Goal: Task Accomplishment & Management: Use online tool/utility

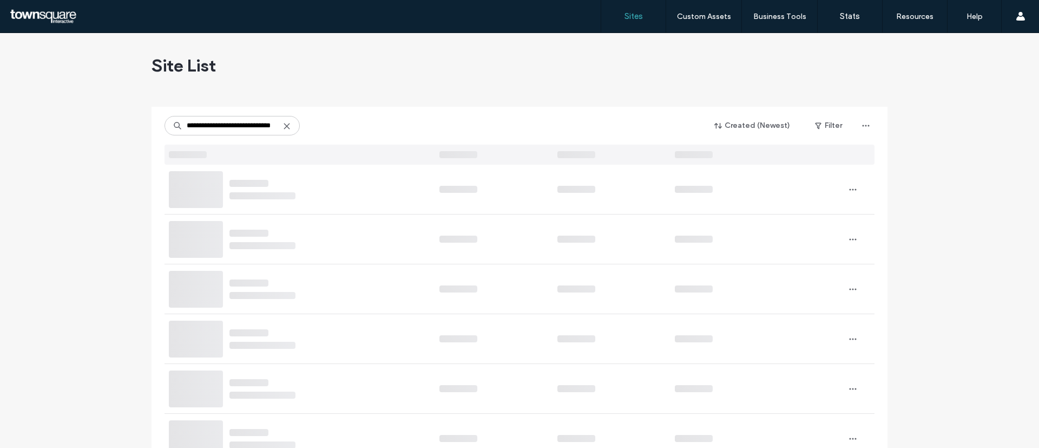
type input "**********"
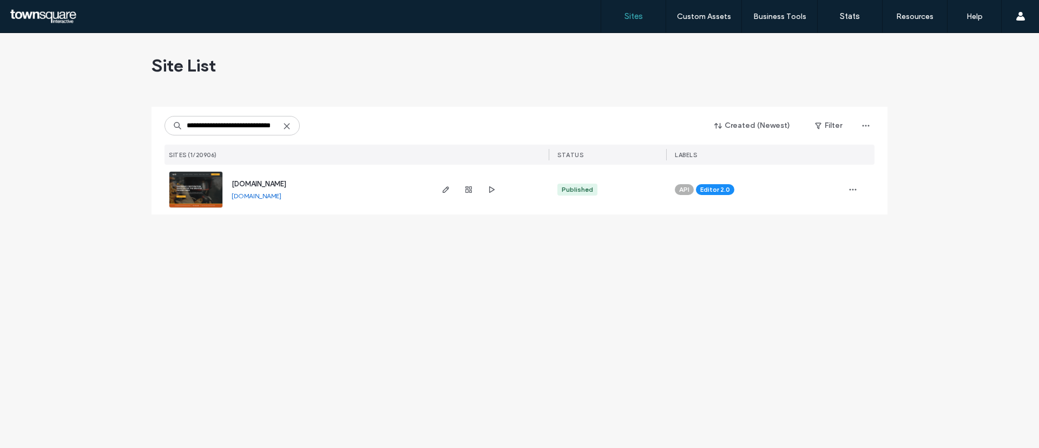
click at [215, 187] on img at bounding box center [195, 209] width 53 height 74
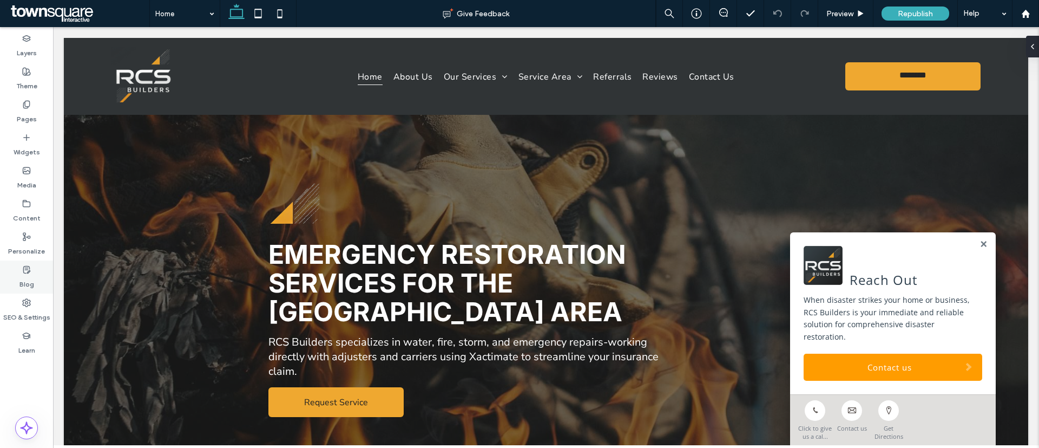
click at [34, 266] on div "Blog" at bounding box center [26, 276] width 53 height 33
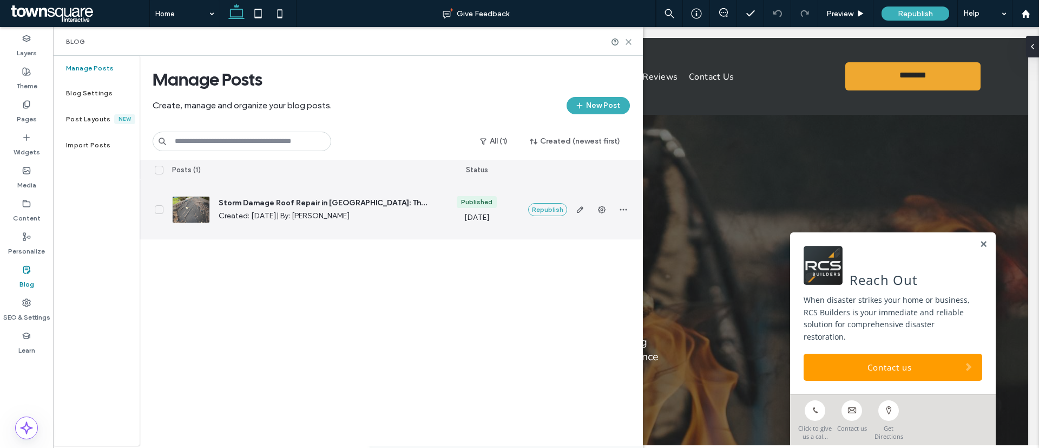
click at [350, 202] on span "Storm Damage Roof Repair in [GEOGRAPHIC_DATA]: The Complete Guide for Homeowners" at bounding box center [323, 203] width 209 height 11
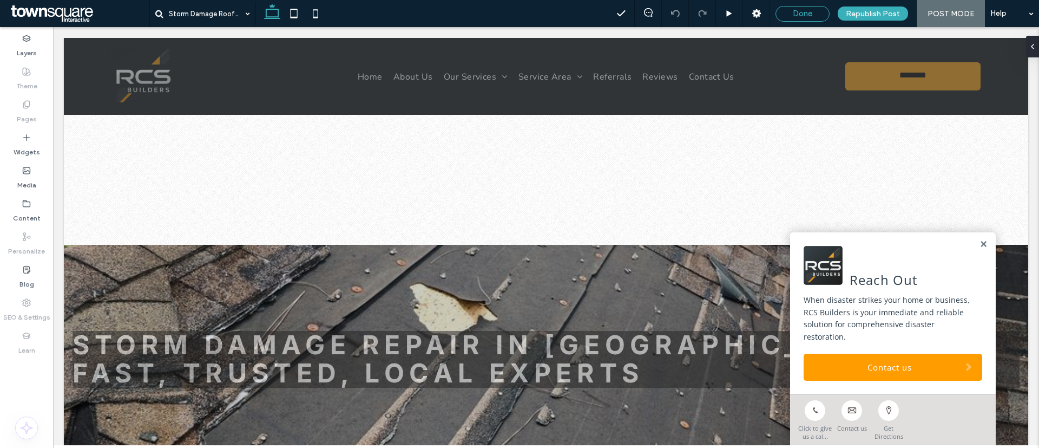
click at [825, 12] on div "Done" at bounding box center [802, 14] width 53 height 10
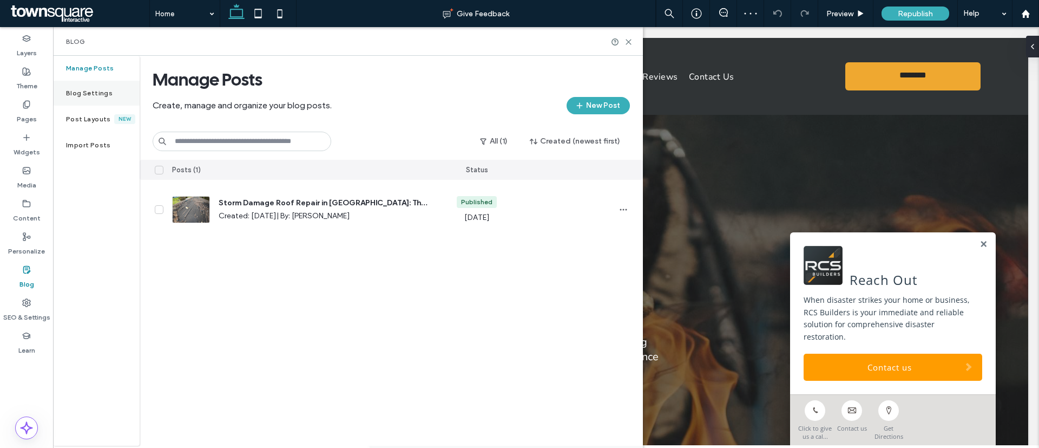
click at [99, 89] on label "Blog Settings" at bounding box center [89, 93] width 47 height 8
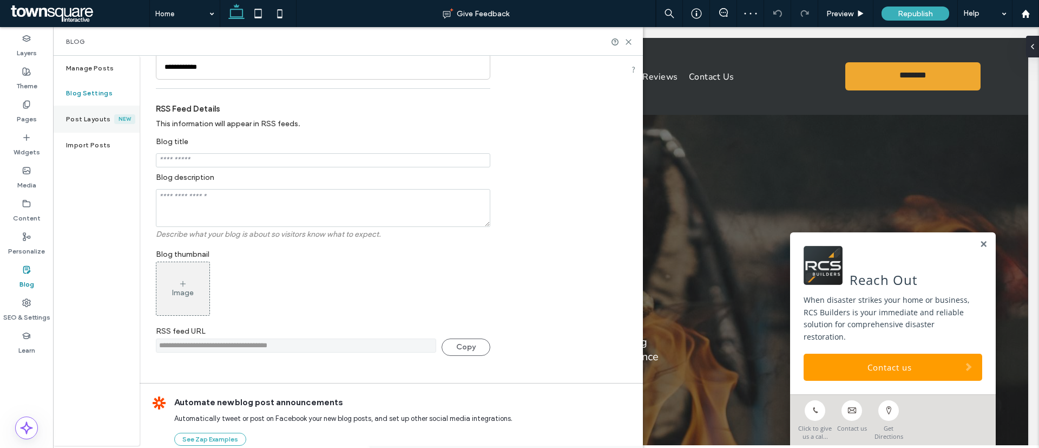
scroll to position [244, 0]
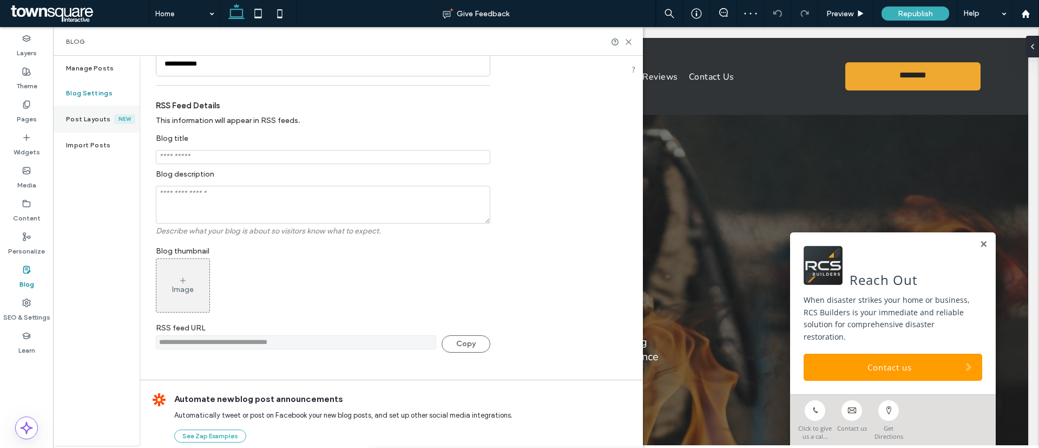
click at [81, 113] on div "Post Layouts New" at bounding box center [96, 119] width 87 height 27
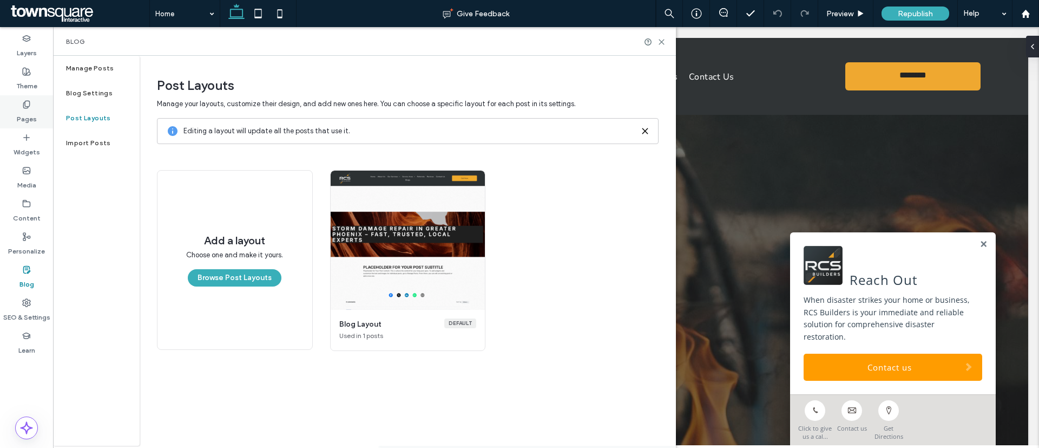
click at [22, 99] on div "Pages" at bounding box center [26, 111] width 53 height 33
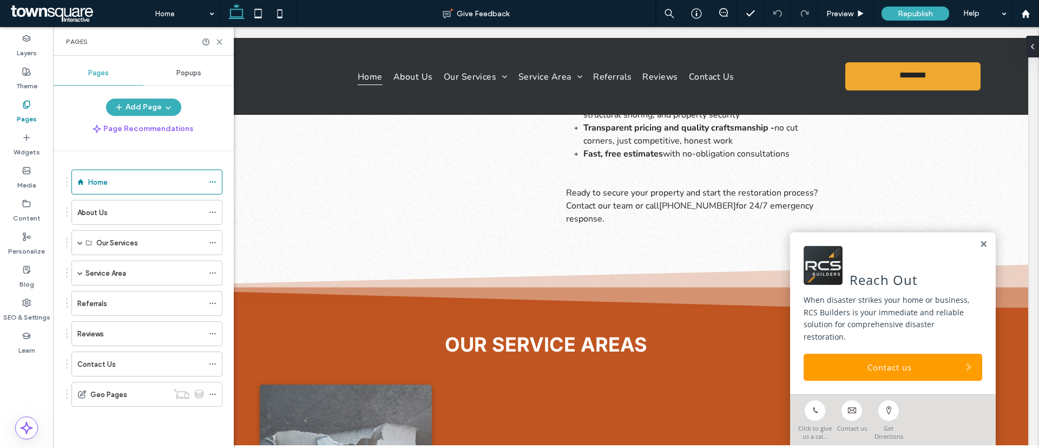
scroll to position [2208, 0]
click at [24, 277] on label "Blog" at bounding box center [26, 281] width 15 height 15
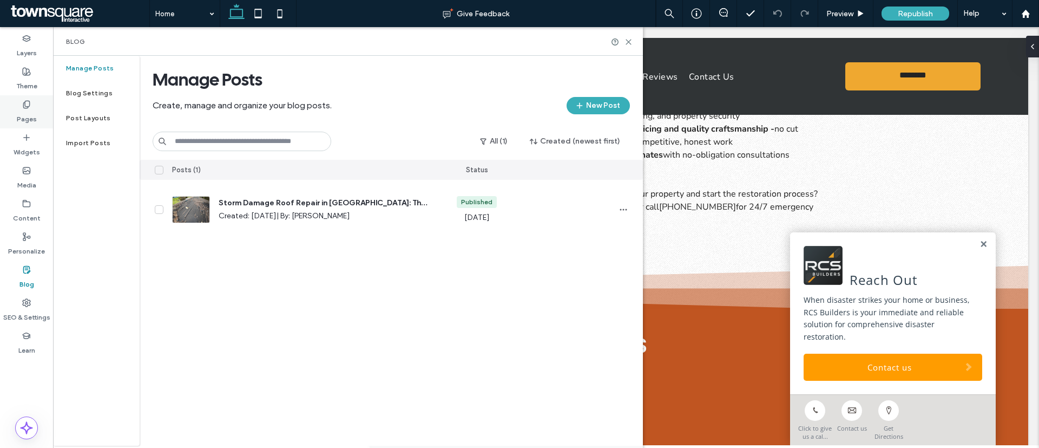
click at [23, 109] on label "Pages" at bounding box center [27, 116] width 20 height 15
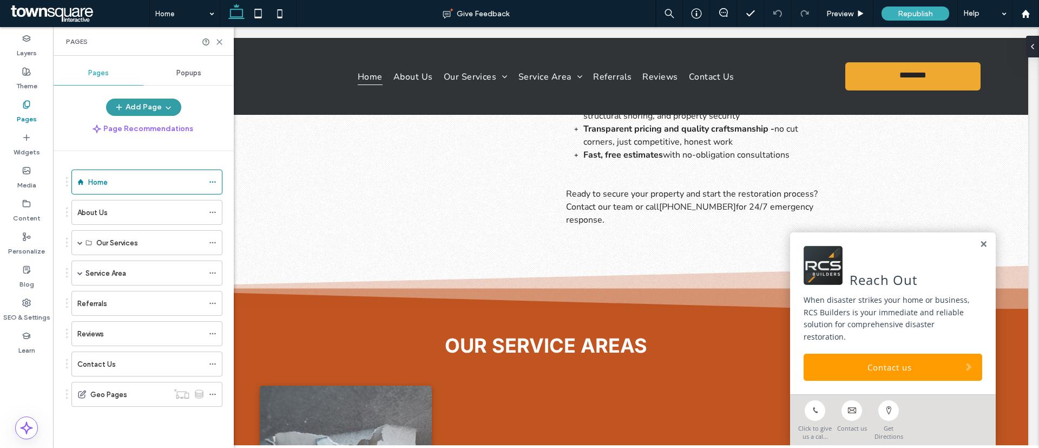
click at [149, 108] on button "Add Page" at bounding box center [143, 107] width 75 height 17
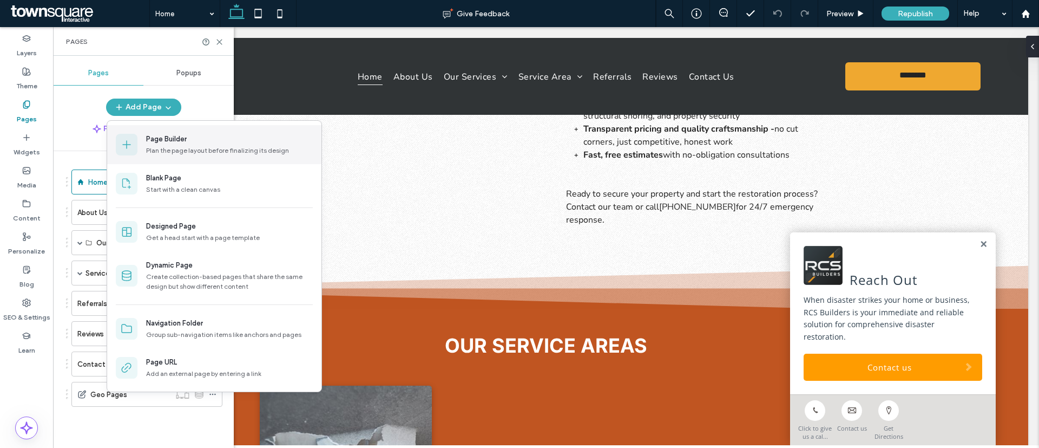
click at [211, 152] on div "Plan the page layout before finalizing its design" at bounding box center [229, 151] width 167 height 10
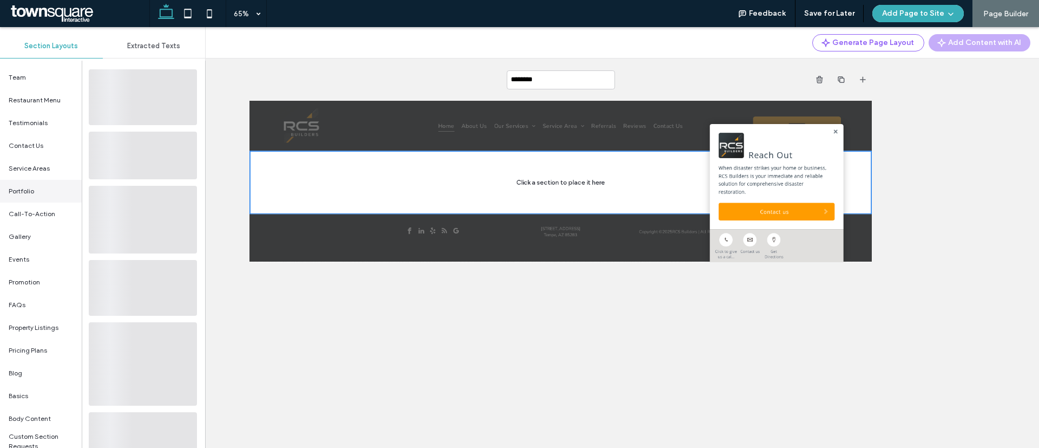
scroll to position [244, 0]
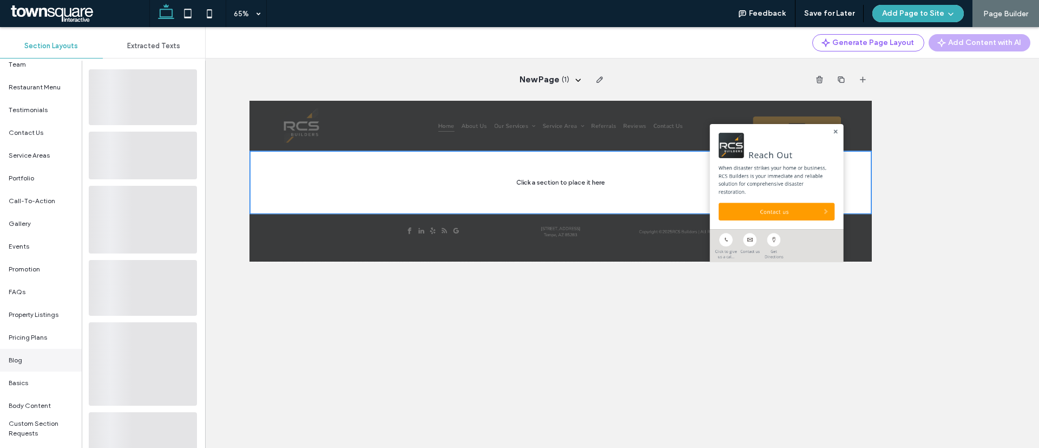
click at [30, 363] on div "Blog" at bounding box center [41, 360] width 82 height 23
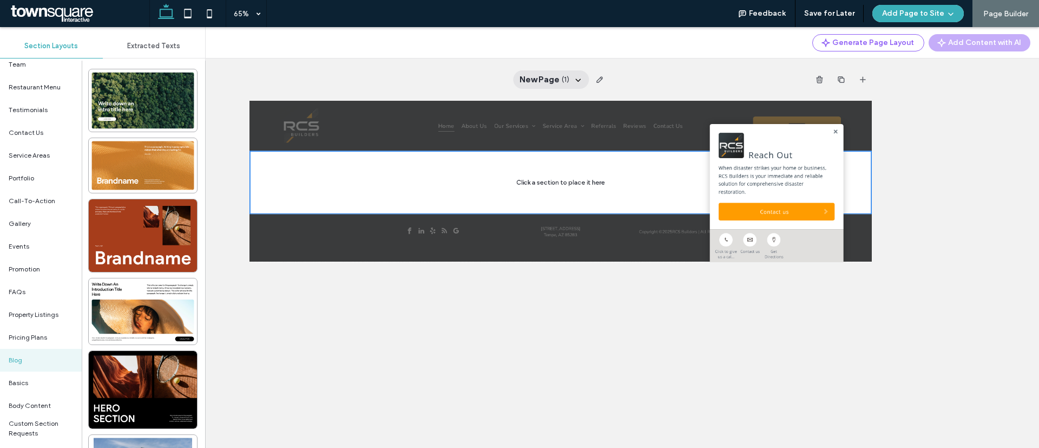
drag, startPoint x: 543, startPoint y: 77, endPoint x: 544, endPoint y: 83, distance: 6.1
click at [544, 83] on div "New Page ( 1 )" at bounding box center [551, 79] width 76 height 18
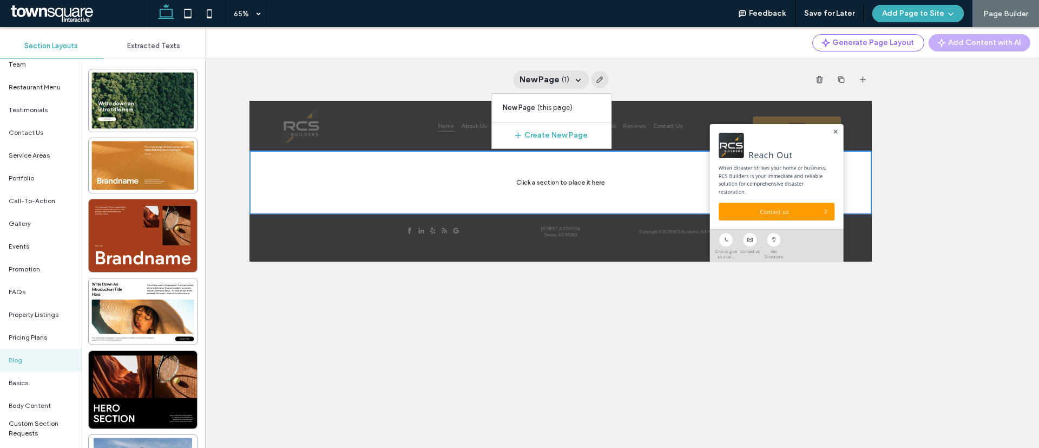
click at [602, 77] on icon "button" at bounding box center [599, 79] width 9 height 9
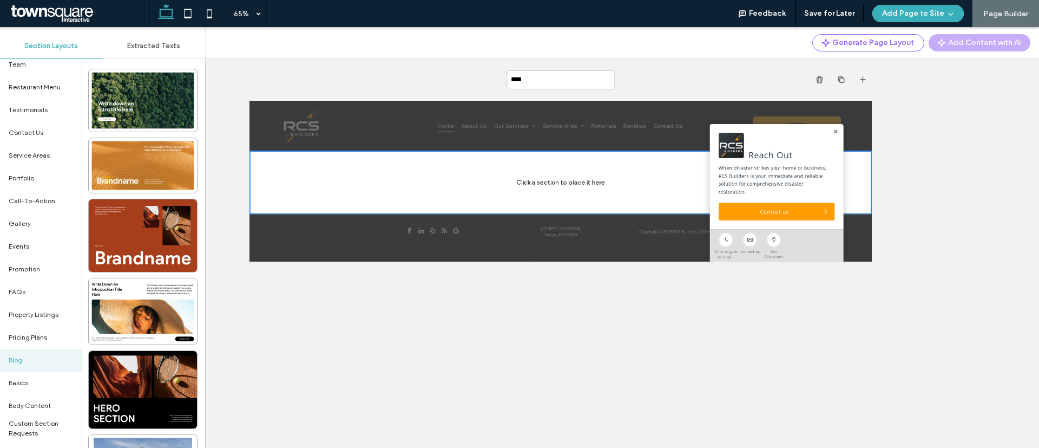
type input "*****"
click at [643, 60] on div "Blogs ( 1 )" at bounding box center [561, 79] width 622 height 42
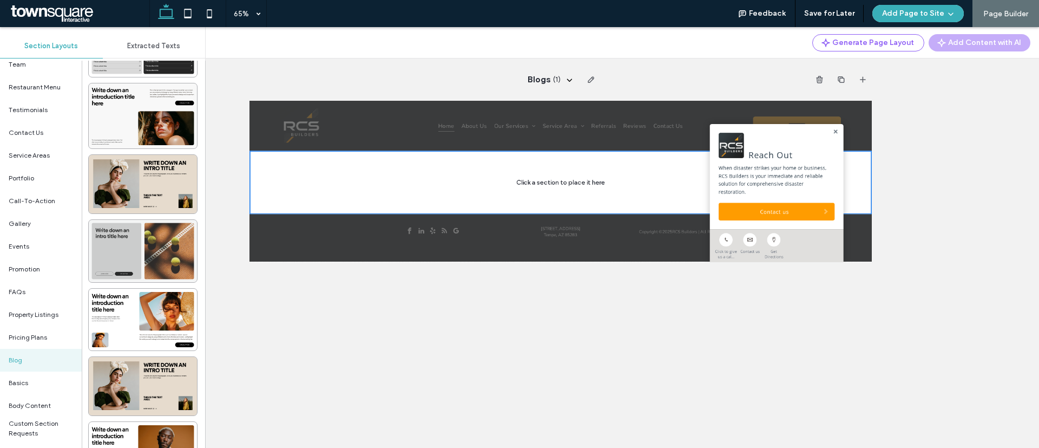
scroll to position [487, 0]
click at [168, 189] on div at bounding box center [143, 183] width 108 height 58
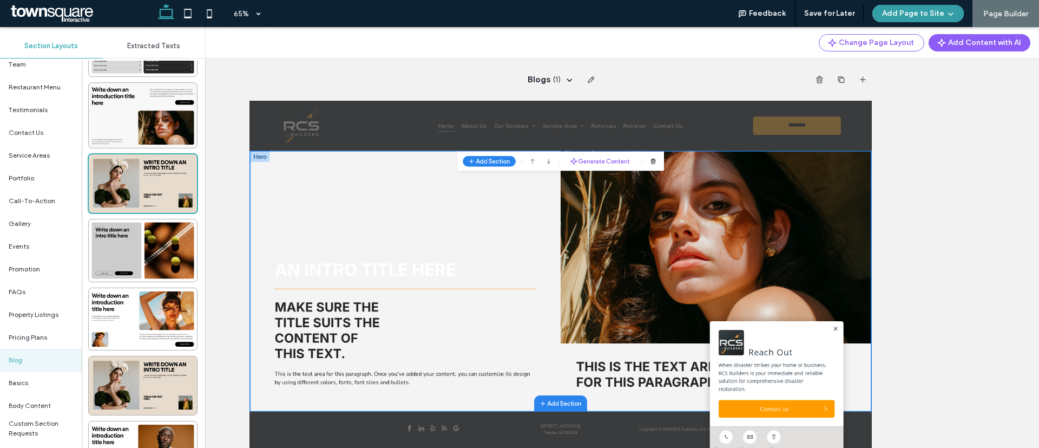
click at [949, 9] on icon "button" at bounding box center [951, 13] width 9 height 9
click at [913, 61] on span "Add & Go to Editor" at bounding box center [908, 62] width 62 height 11
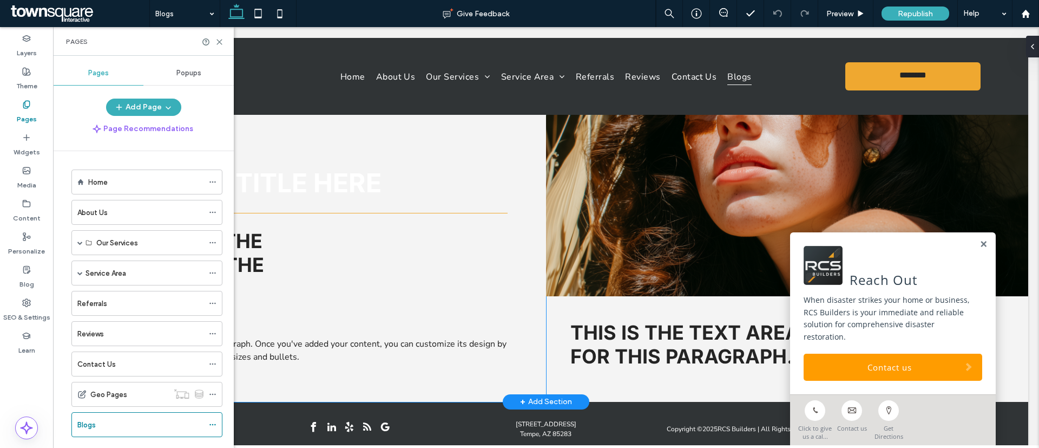
scroll to position [35, 0]
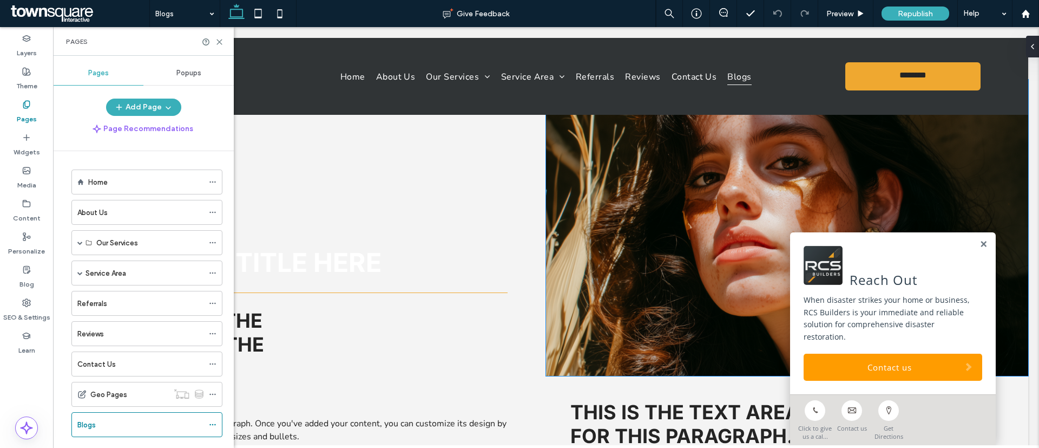
click at [685, 129] on img at bounding box center [787, 228] width 482 height 296
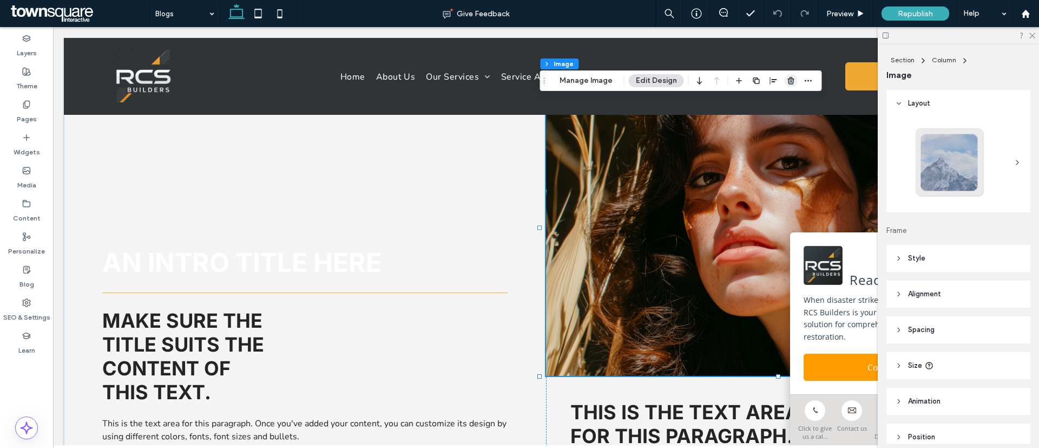
click at [791, 80] on icon "button" at bounding box center [791, 80] width 9 height 9
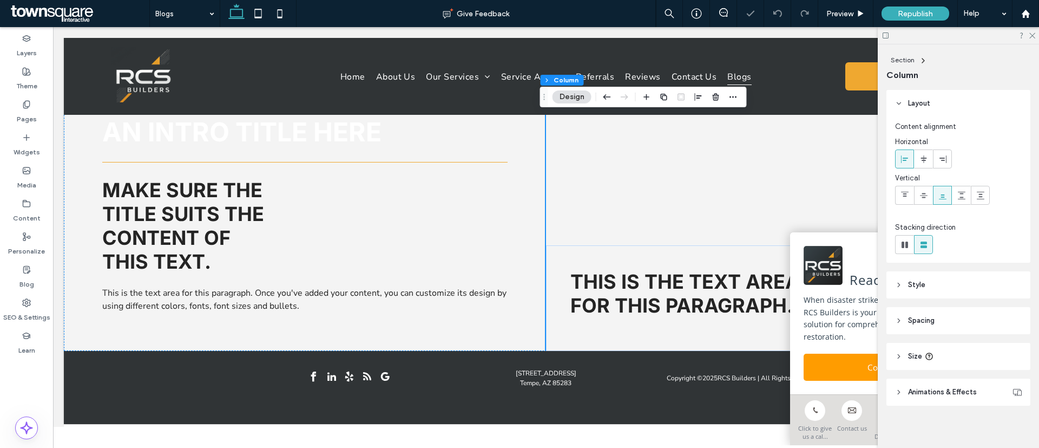
scroll to position [0, 0]
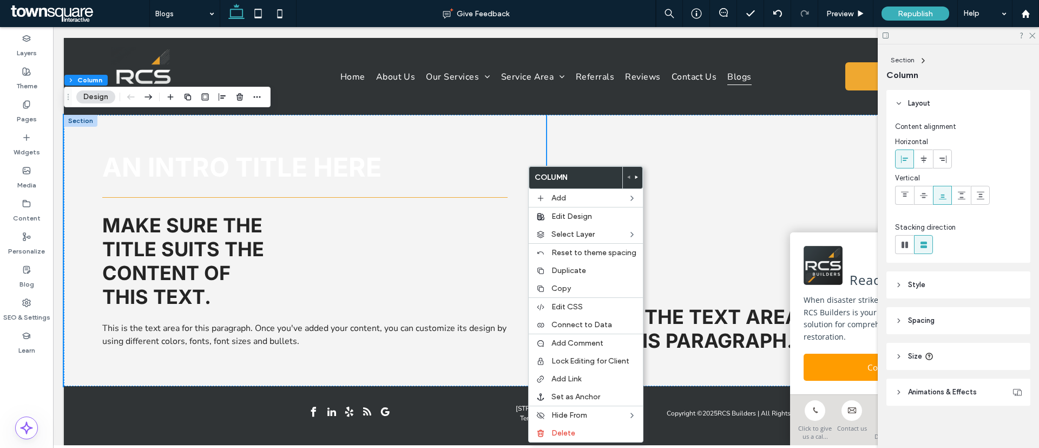
click at [103, 98] on button "Design" at bounding box center [95, 96] width 39 height 13
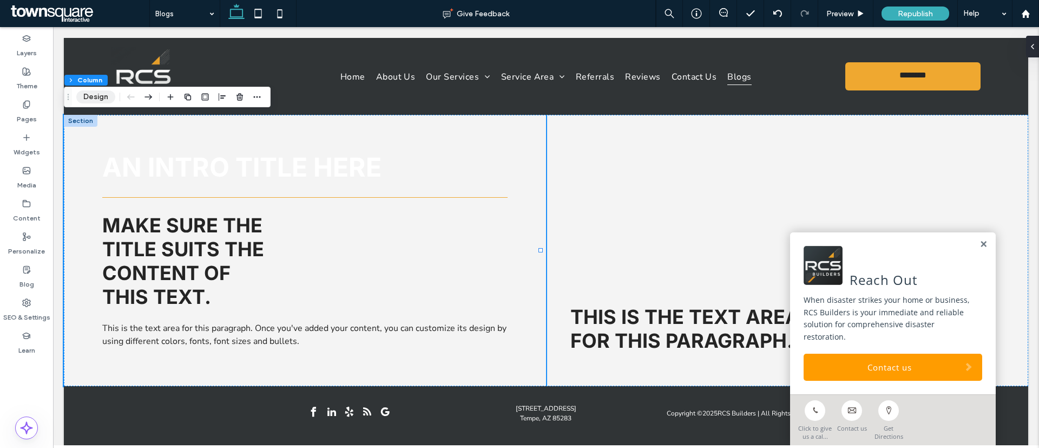
click at [103, 98] on button "Design" at bounding box center [95, 96] width 39 height 13
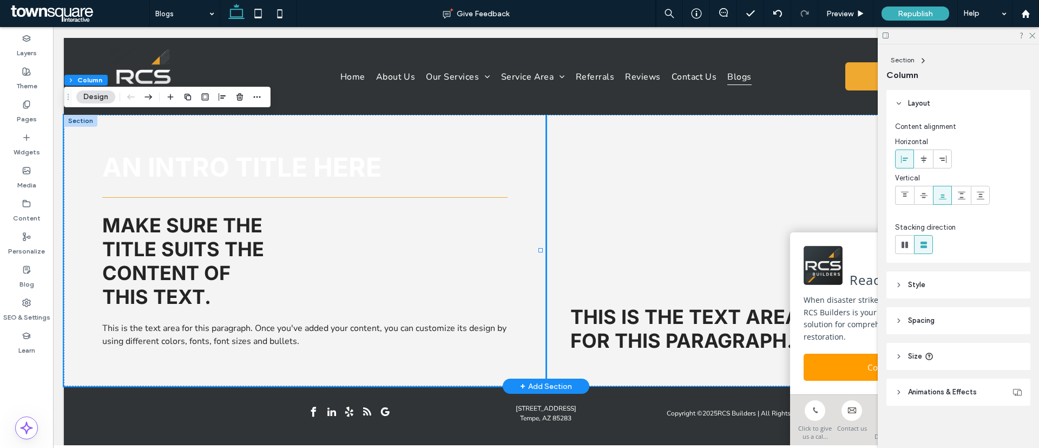
click at [627, 222] on div "This is the text area for this paragraph. MORE ABOUT US" at bounding box center [787, 250] width 482 height 271
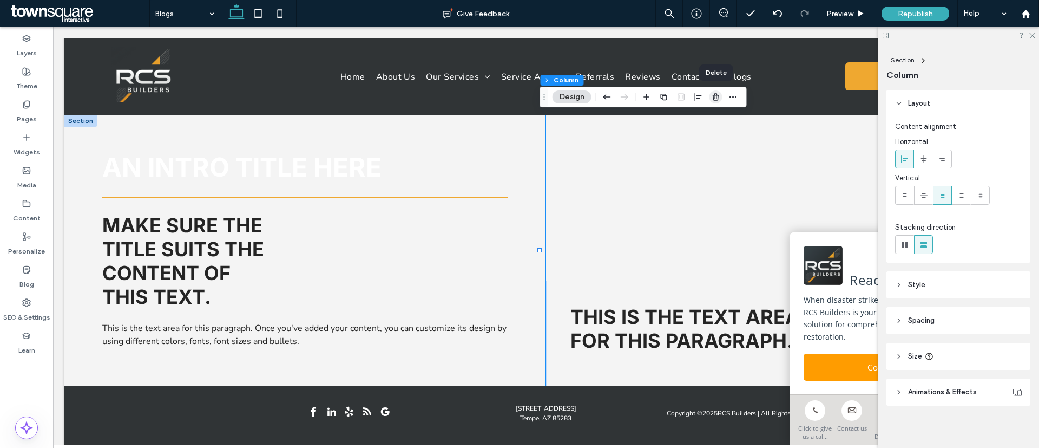
click at [712, 101] on span "button" at bounding box center [716, 96] width 13 height 13
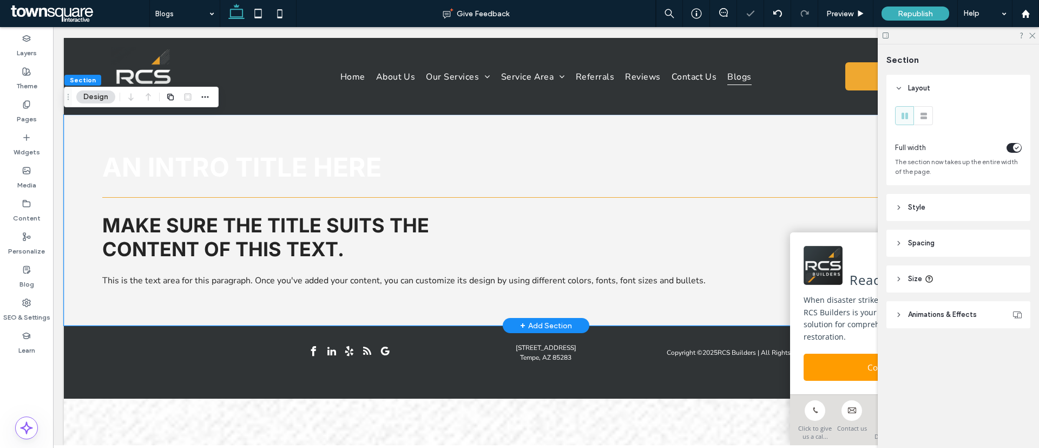
click at [520, 329] on span "+" at bounding box center [522, 325] width 5 height 12
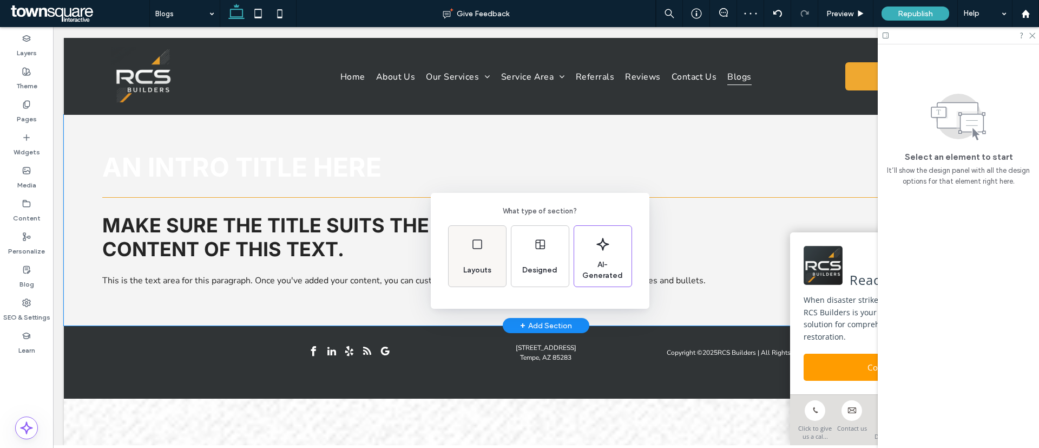
click at [474, 252] on div "Layouts" at bounding box center [477, 256] width 57 height 61
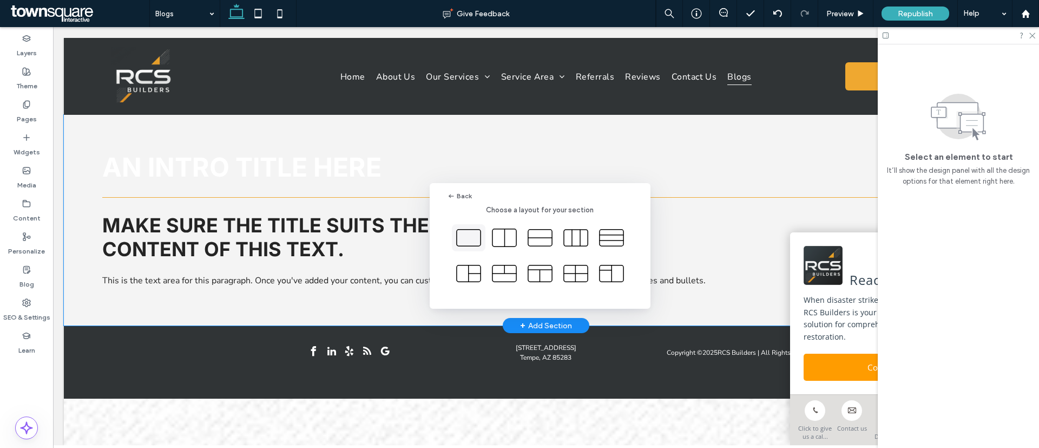
click at [468, 235] on icon at bounding box center [468, 237] width 27 height 27
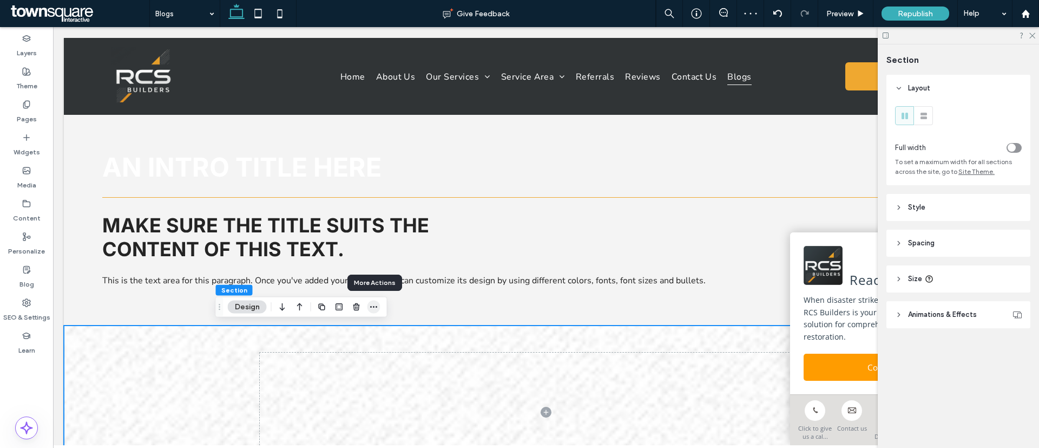
click at [371, 307] on use "button" at bounding box center [373, 307] width 7 height 2
click at [22, 152] on label "Widgets" at bounding box center [27, 149] width 27 height 15
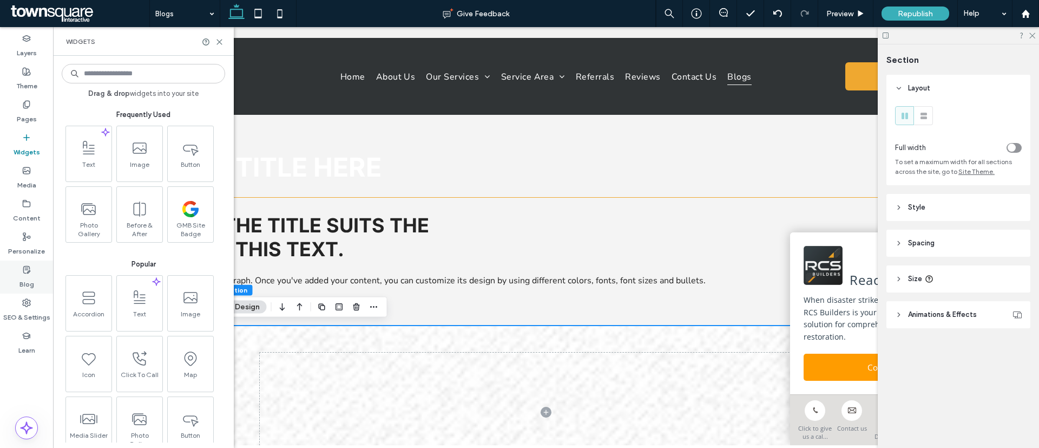
click at [17, 285] on div "Blog" at bounding box center [26, 276] width 53 height 33
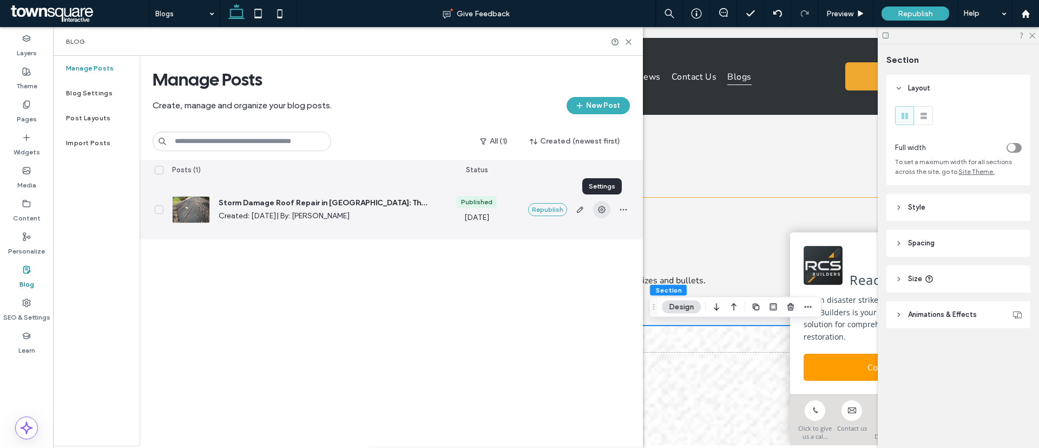
click at [604, 209] on icon "button" at bounding box center [602, 209] width 9 height 9
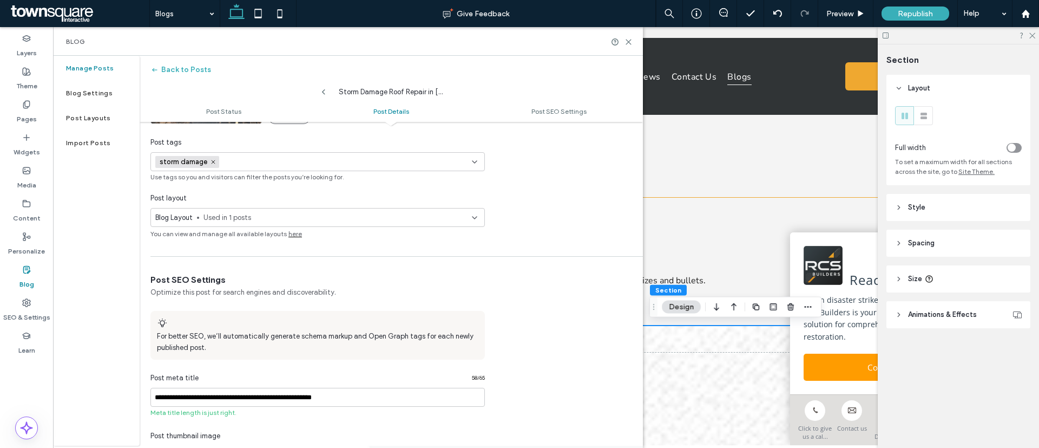
scroll to position [488, 0]
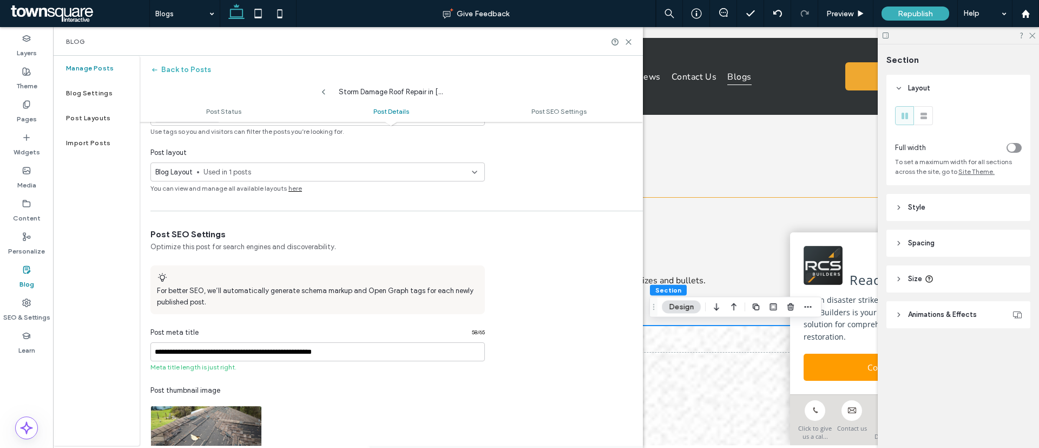
click at [464, 167] on span "Used in 1 posts" at bounding box center [338, 172] width 268 height 11
click at [359, 224] on icon "button" at bounding box center [357, 226] width 9 height 9
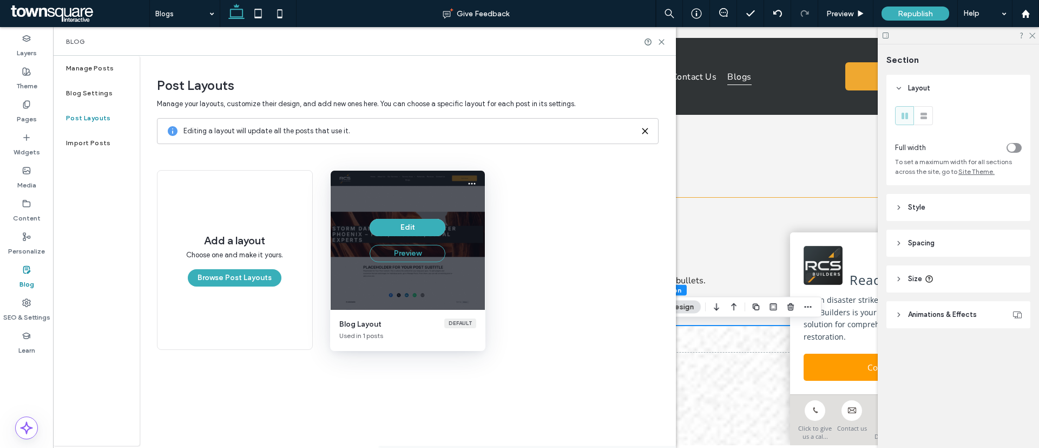
click at [424, 250] on button "Preview" at bounding box center [408, 253] width 76 height 17
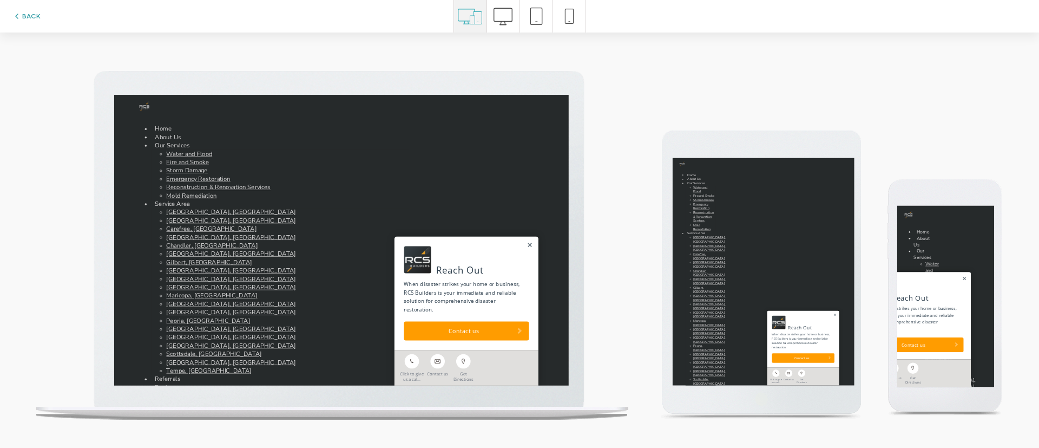
scroll to position [0, 0]
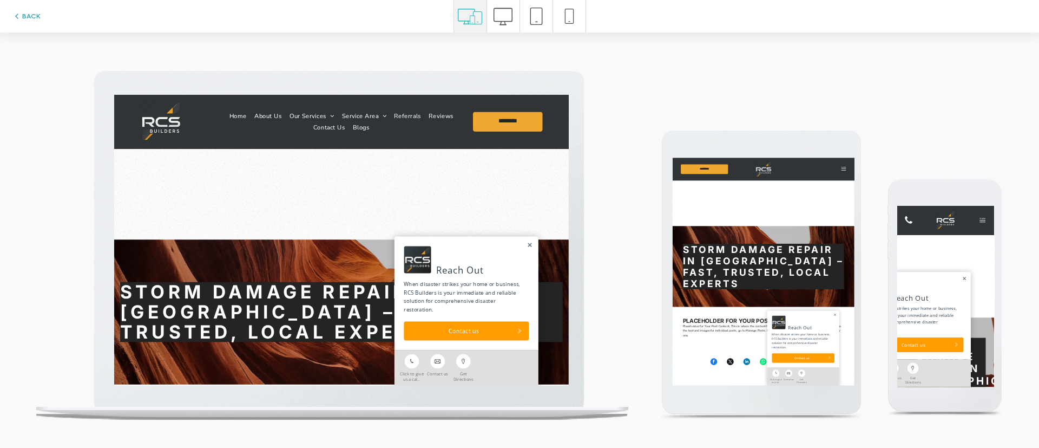
click at [24, 17] on button "BACK" at bounding box center [26, 16] width 28 height 13
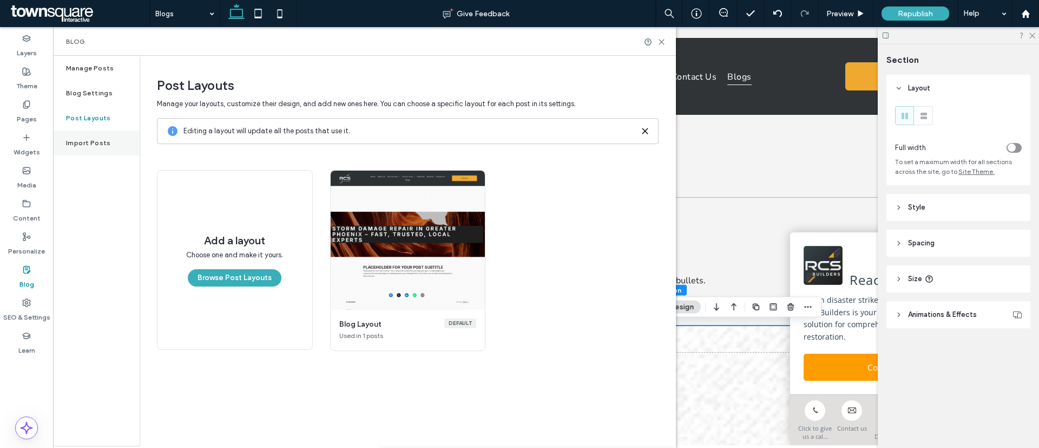
click at [79, 147] on div "Import Posts" at bounding box center [96, 142] width 87 height 25
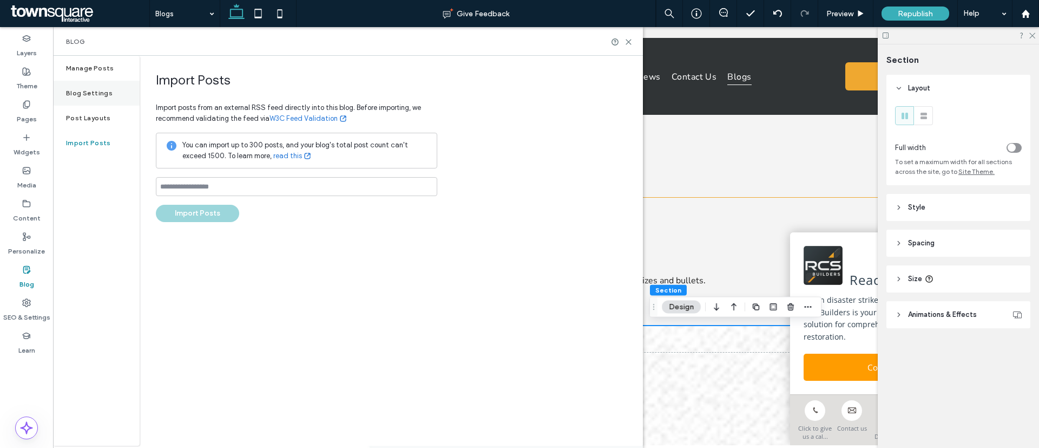
click at [78, 98] on div "Blog Settings" at bounding box center [96, 93] width 87 height 25
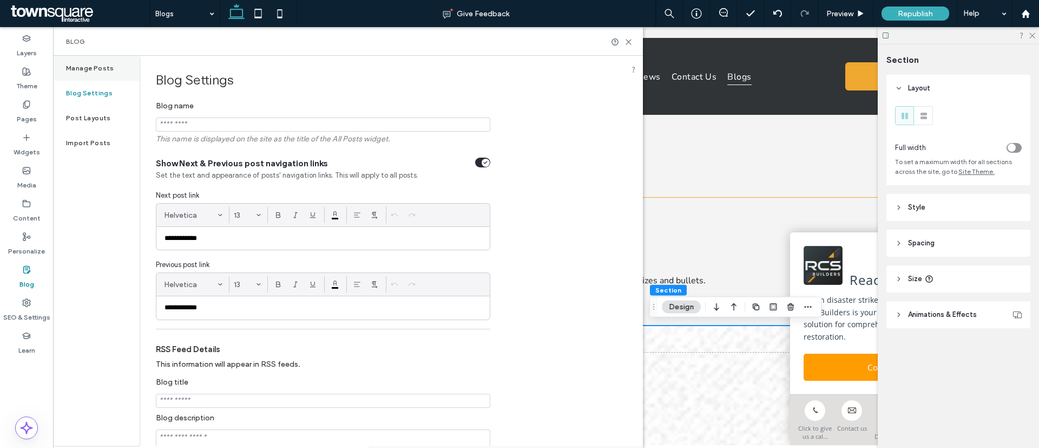
click at [97, 65] on label "Manage Posts" at bounding box center [90, 68] width 48 height 8
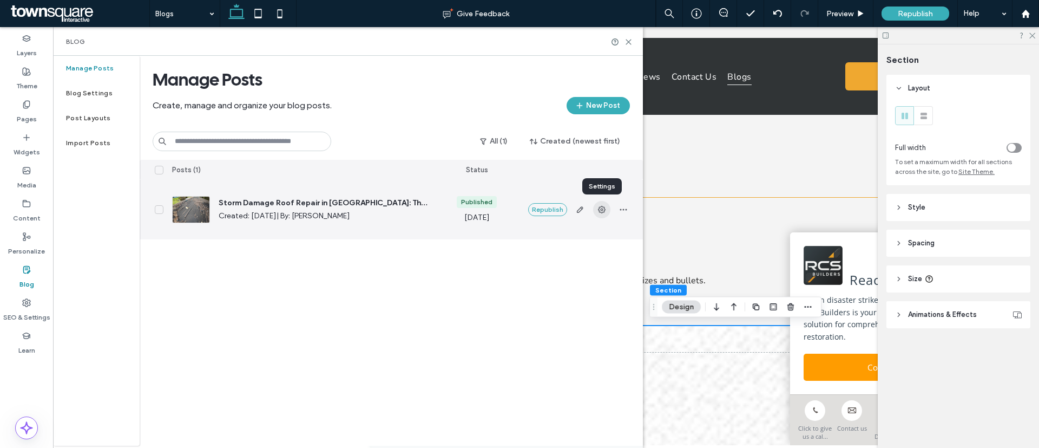
click at [598, 211] on icon "button" at bounding box center [602, 209] width 9 height 9
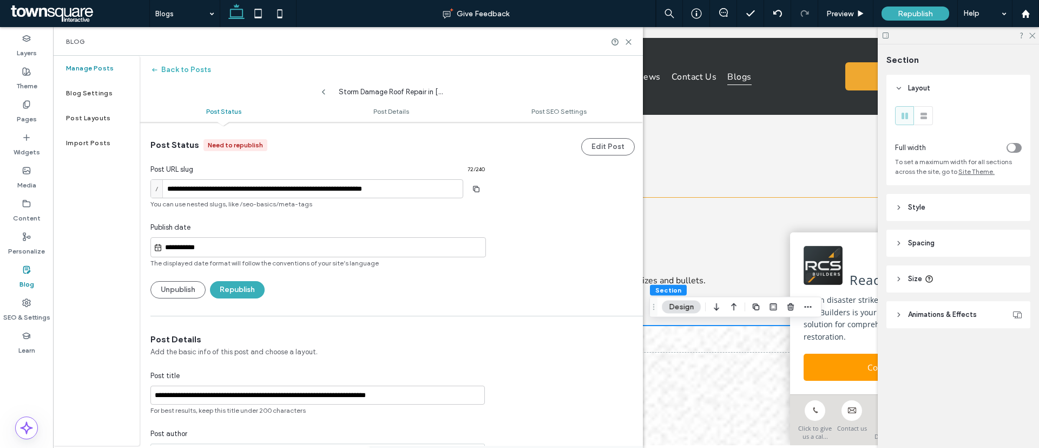
scroll to position [1, 0]
click at [97, 59] on div "Manage Posts" at bounding box center [96, 68] width 87 height 25
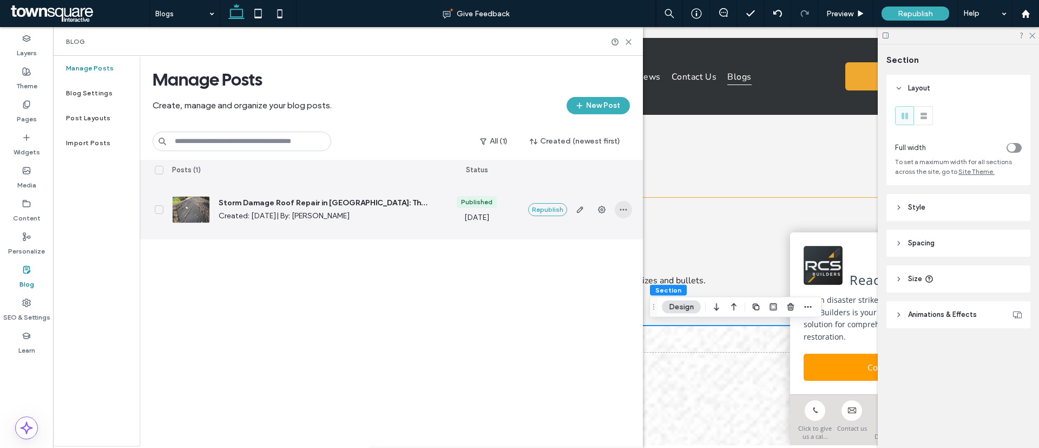
click at [623, 208] on icon "button" at bounding box center [623, 209] width 9 height 9
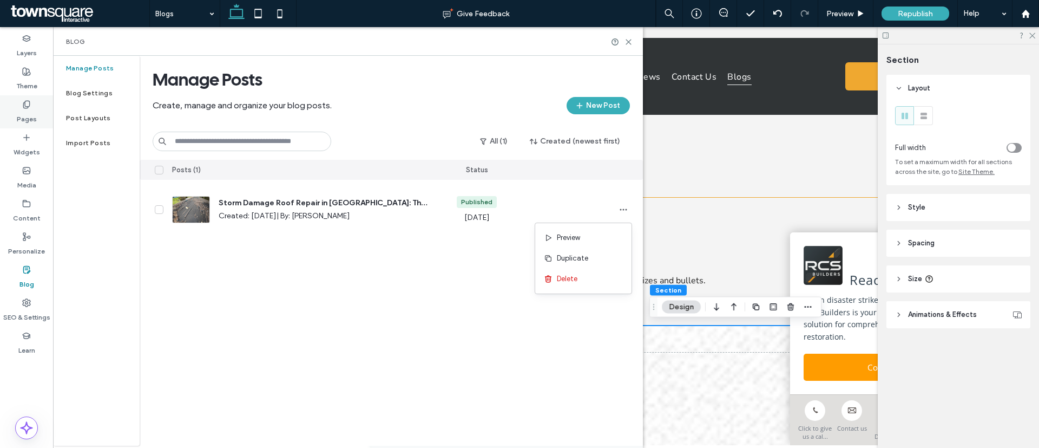
click at [23, 109] on label "Pages" at bounding box center [27, 116] width 20 height 15
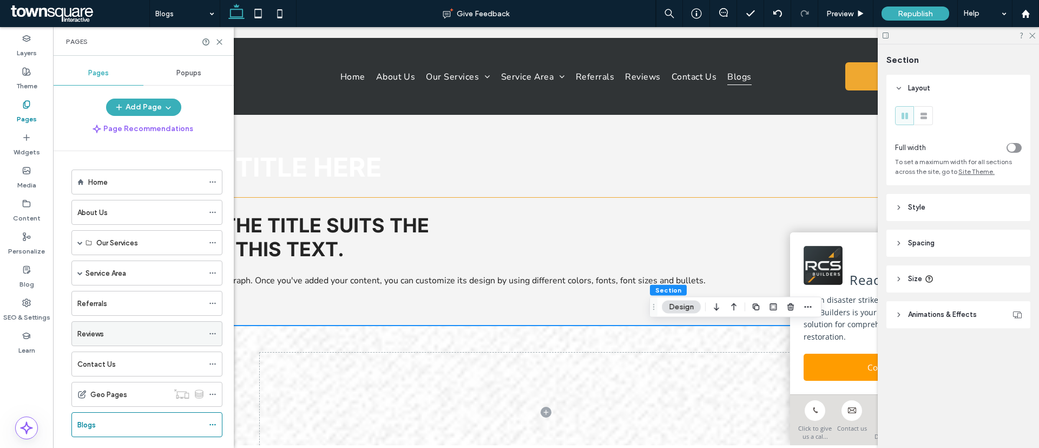
scroll to position [8, 0]
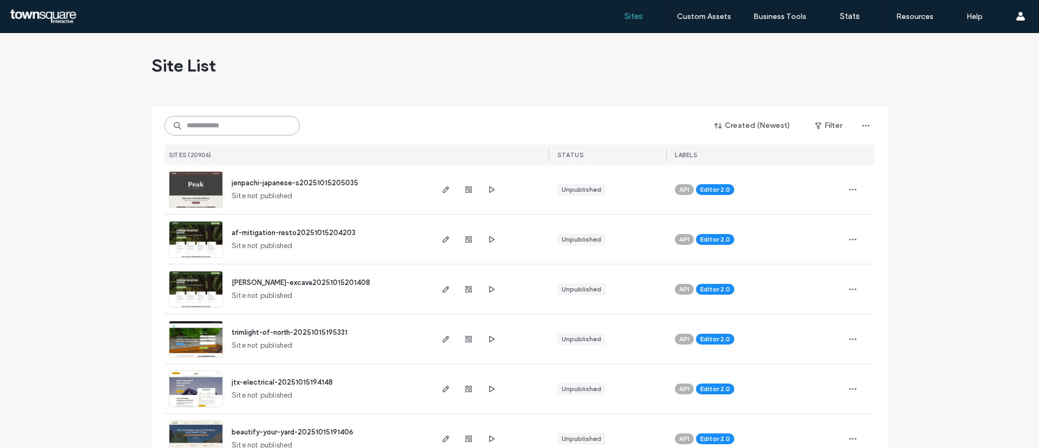
click at [208, 131] on input at bounding box center [232, 125] width 135 height 19
paste input "**********"
type input "**********"
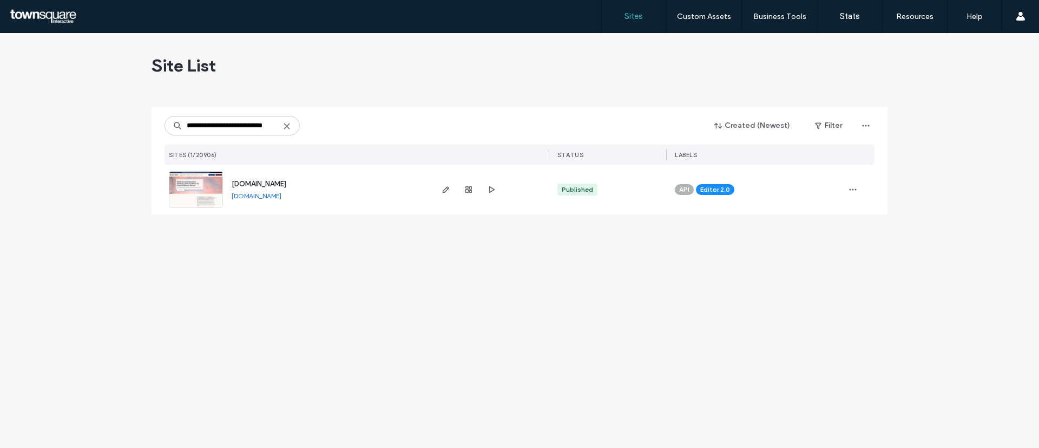
click at [194, 180] on img at bounding box center [195, 209] width 53 height 74
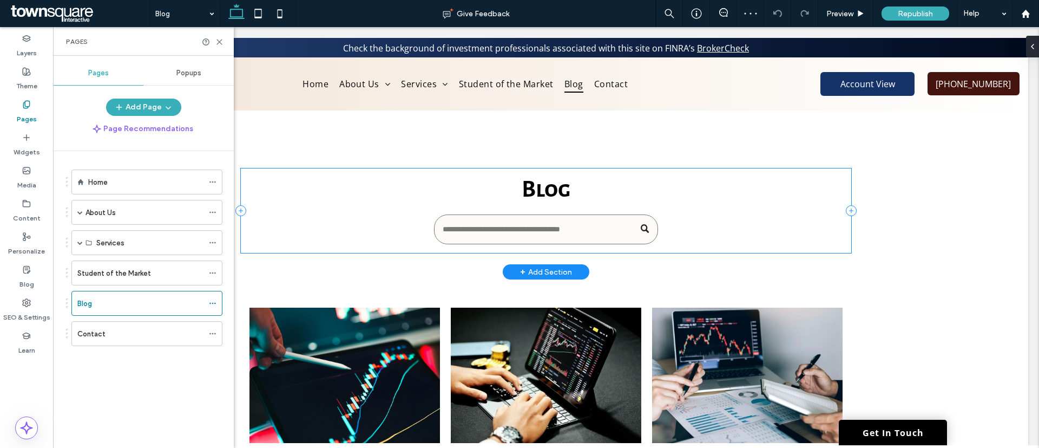
click at [356, 226] on div "Blog" at bounding box center [546, 210] width 611 height 84
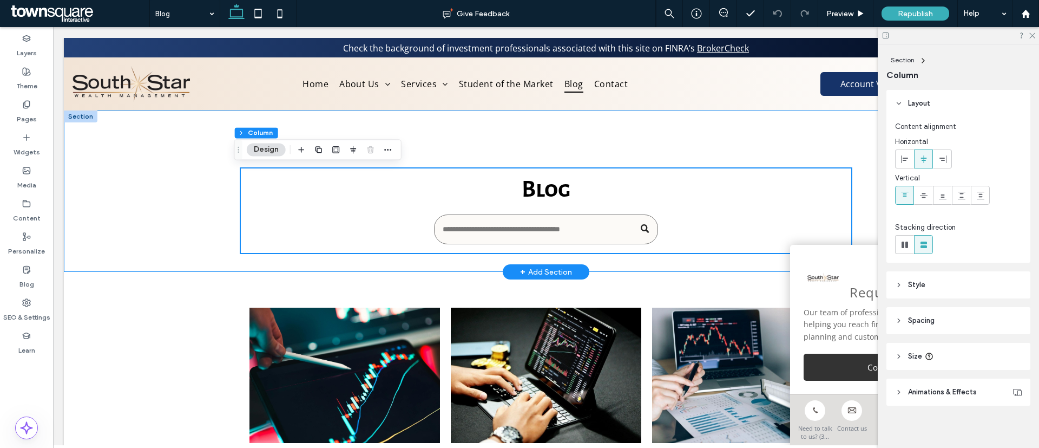
click at [165, 152] on div "Blog" at bounding box center [546, 191] width 965 height 162
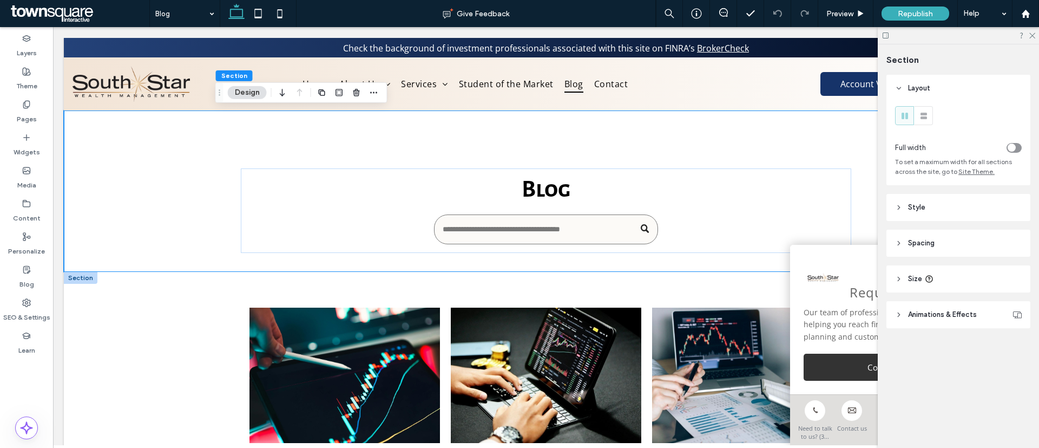
click at [86, 274] on div at bounding box center [81, 278] width 34 height 12
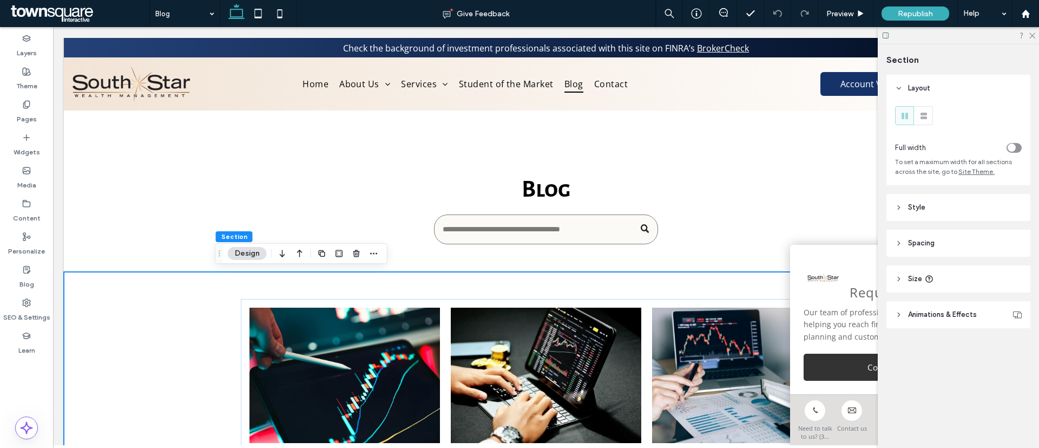
click at [254, 255] on button "Design" at bounding box center [247, 253] width 39 height 13
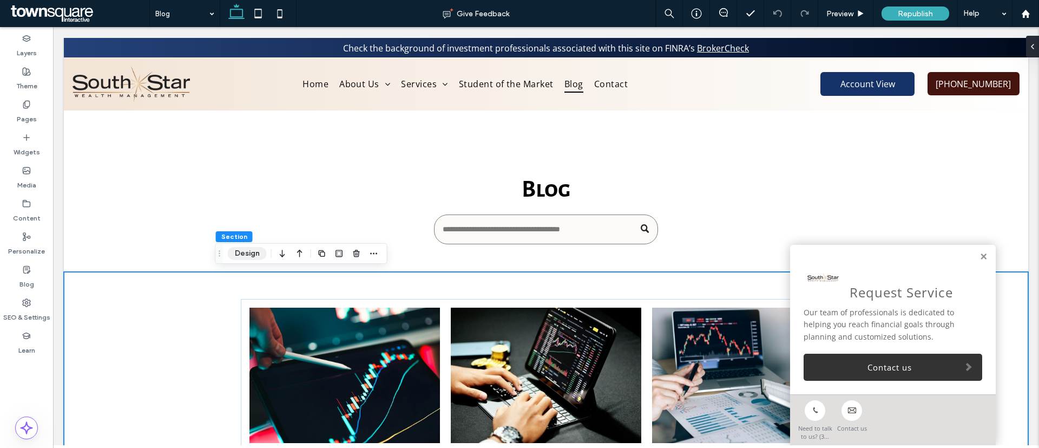
click at [254, 255] on button "Design" at bounding box center [247, 253] width 39 height 13
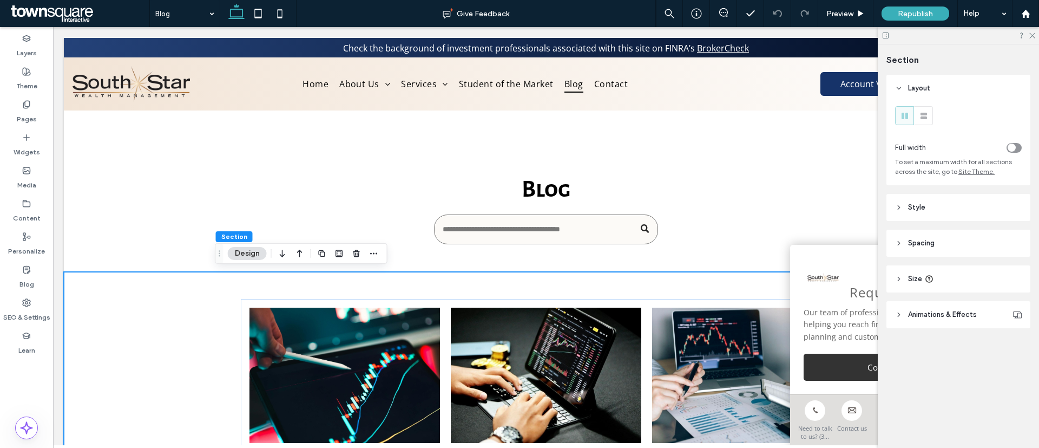
click at [953, 209] on header "Style" at bounding box center [959, 207] width 144 height 27
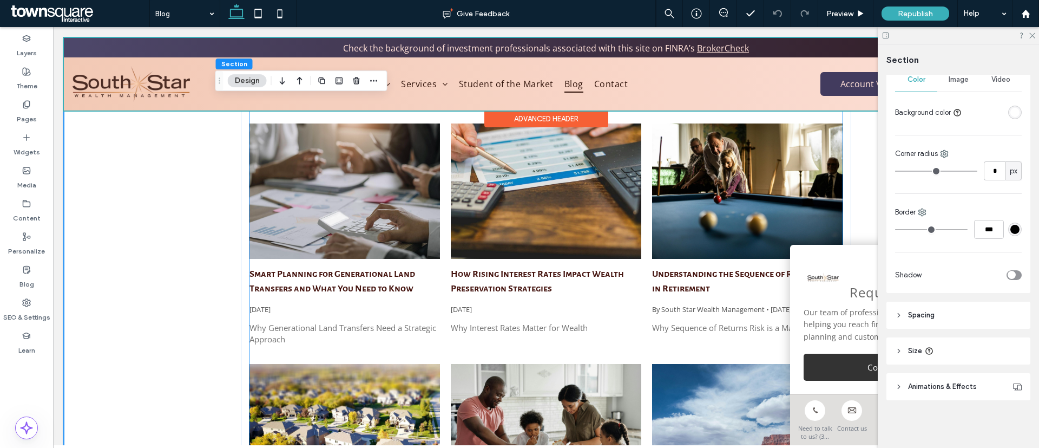
scroll to position [406, 0]
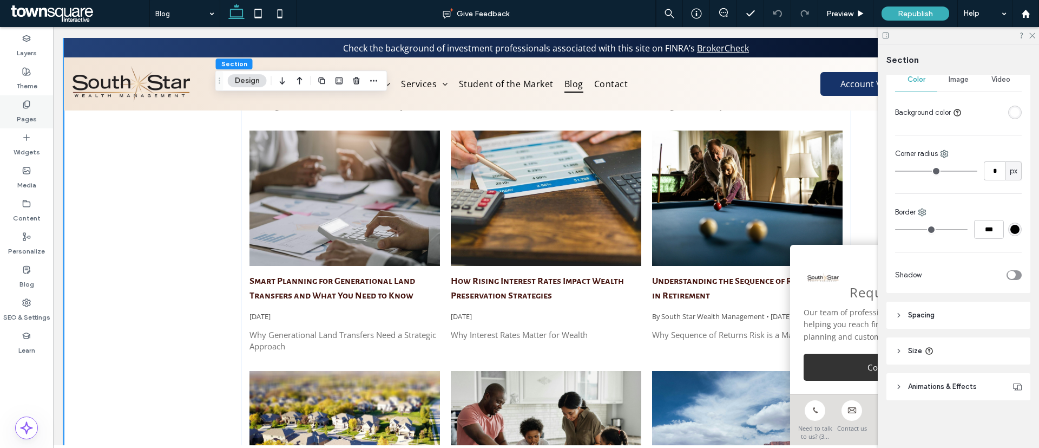
click at [28, 115] on label "Pages" at bounding box center [27, 116] width 20 height 15
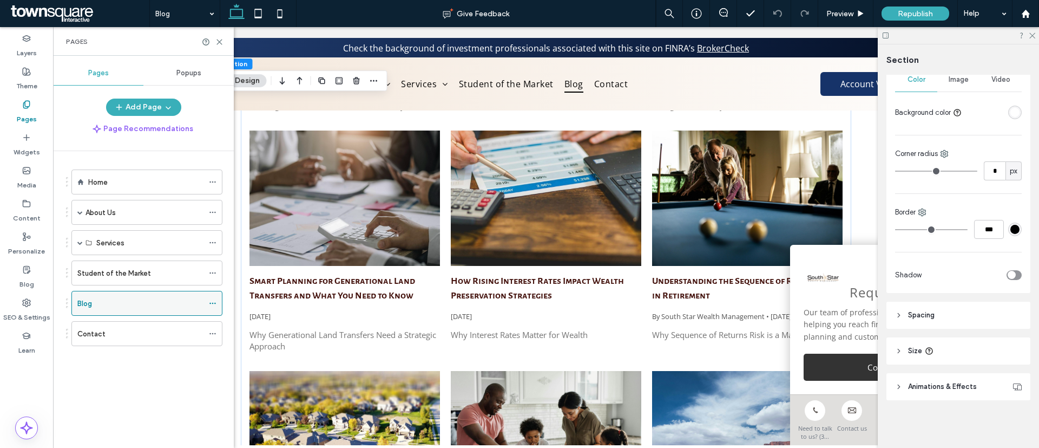
click at [213, 298] on span at bounding box center [213, 303] width 8 height 16
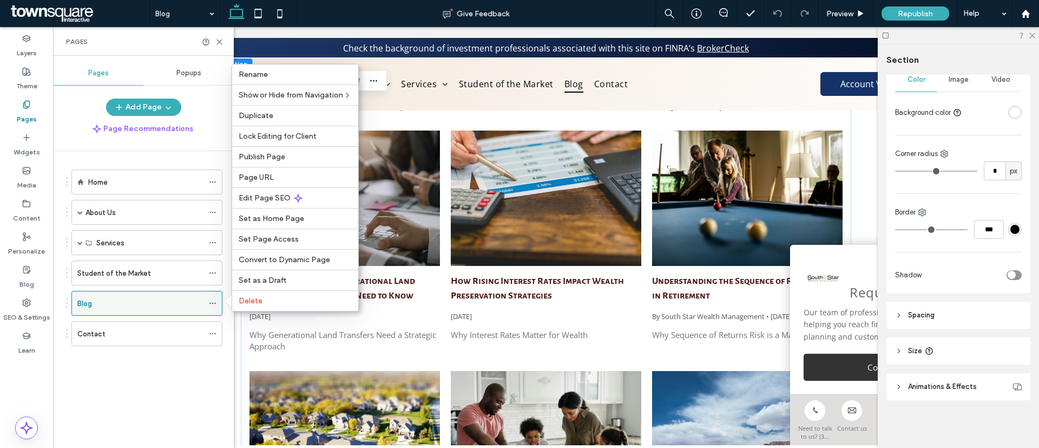
click at [162, 305] on div "Blog" at bounding box center [140, 303] width 126 height 11
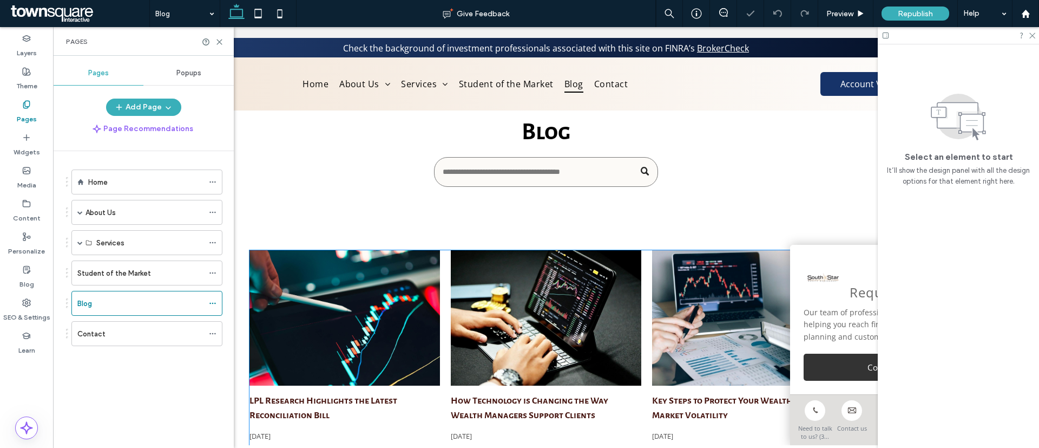
scroll to position [81, 0]
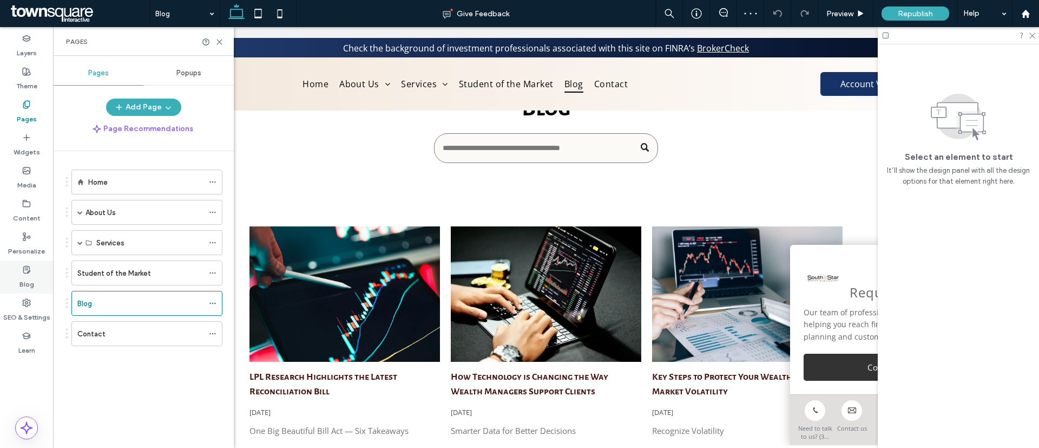
click at [6, 279] on div "Blog" at bounding box center [26, 276] width 53 height 33
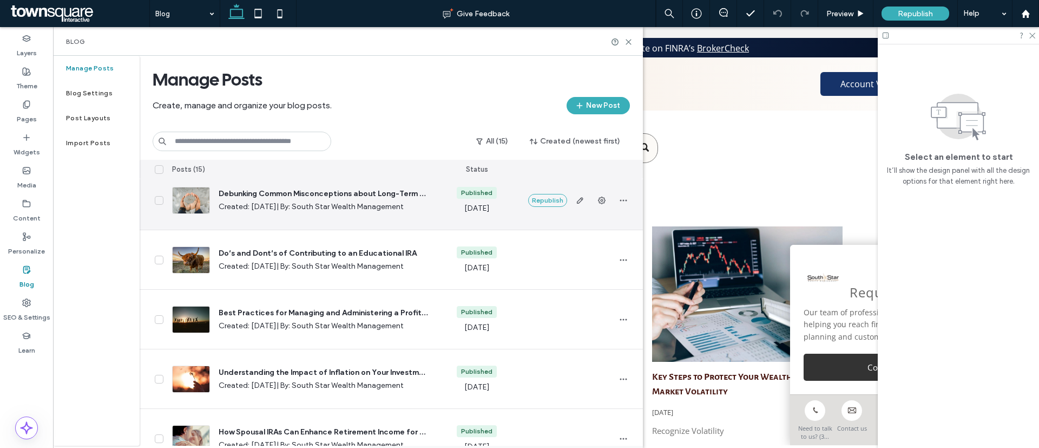
scroll to position [0, 0]
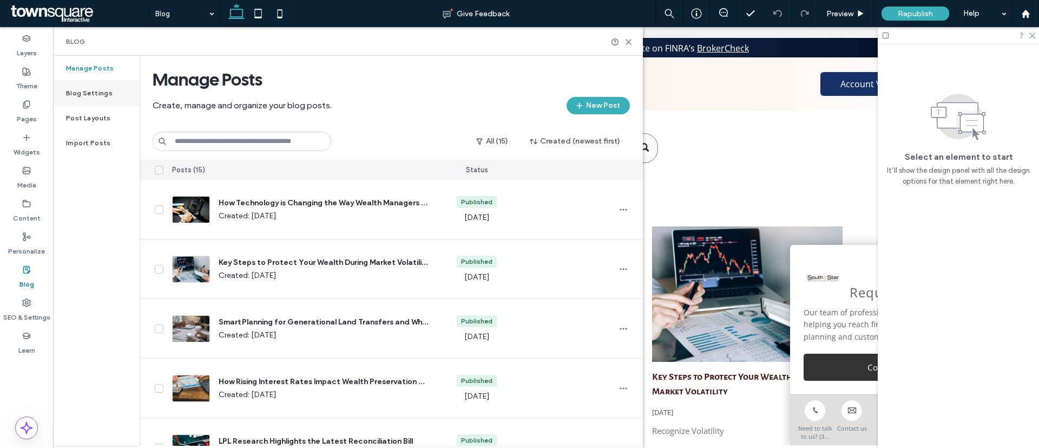
click at [76, 94] on label "Blog Settings" at bounding box center [89, 93] width 47 height 8
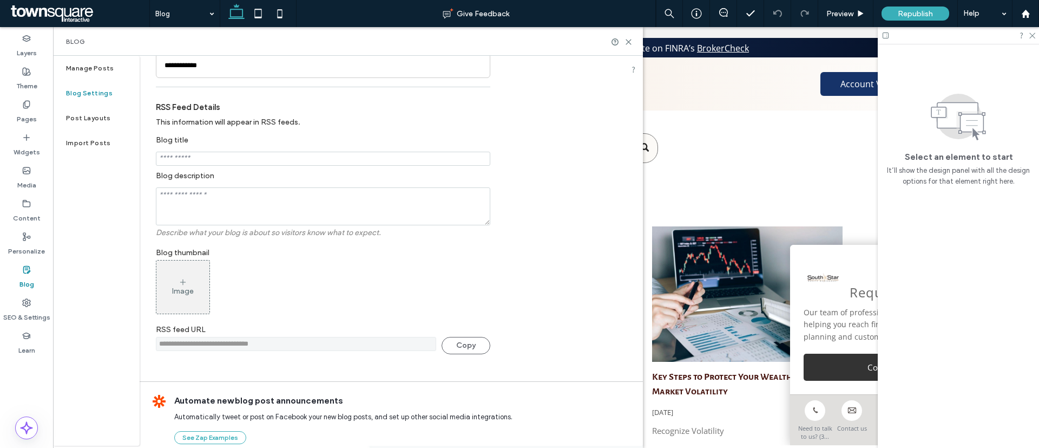
scroll to position [255, 0]
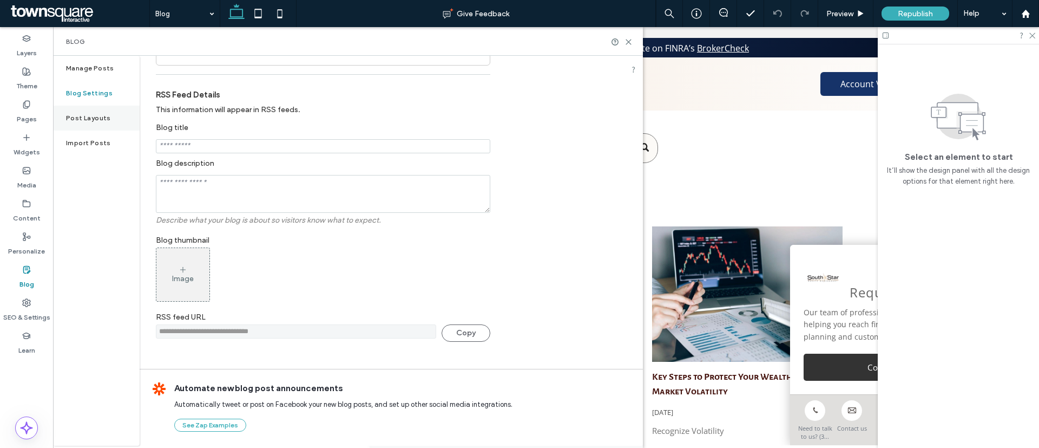
click at [69, 120] on label "Post Layouts" at bounding box center [88, 118] width 45 height 8
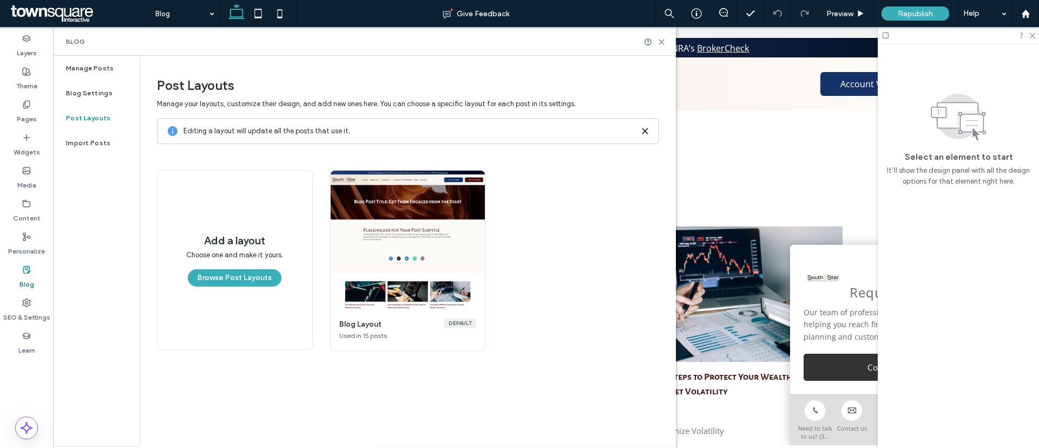
click at [22, 268] on icon at bounding box center [26, 269] width 9 height 9
drag, startPoint x: 22, startPoint y: 268, endPoint x: 80, endPoint y: 176, distance: 108.4
click at [35, 248] on div "Layers Theme Pages Widgets Media Content Personalize Blog SEO & Settings Learn" at bounding box center [26, 237] width 53 height 421
click at [112, 65] on div "Manage Posts" at bounding box center [96, 68] width 87 height 25
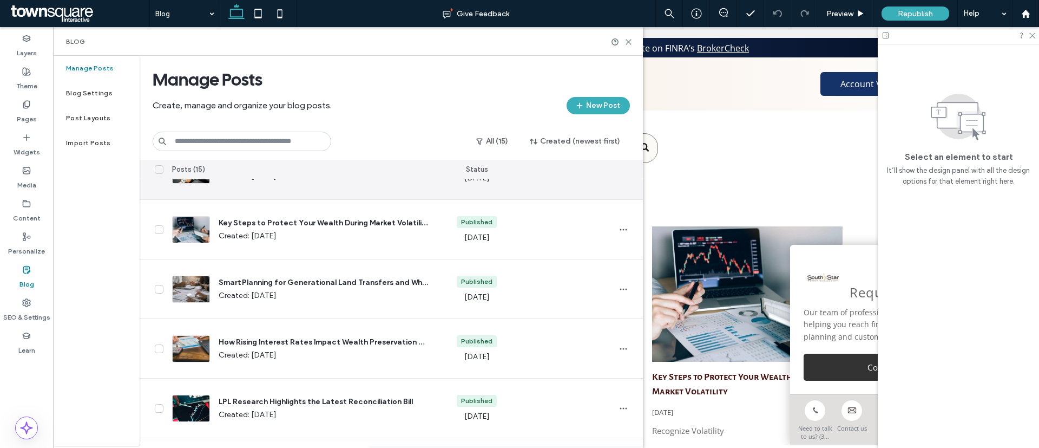
scroll to position [0, 0]
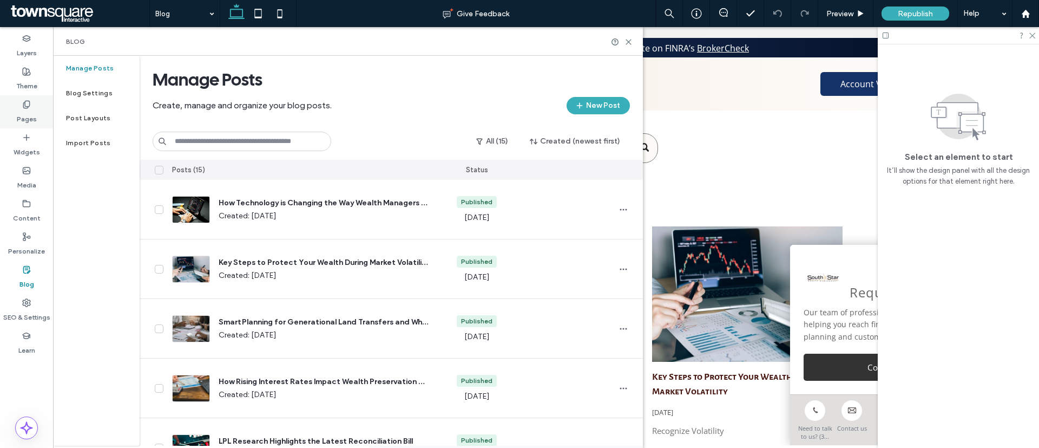
click at [15, 121] on div "Pages" at bounding box center [26, 111] width 53 height 33
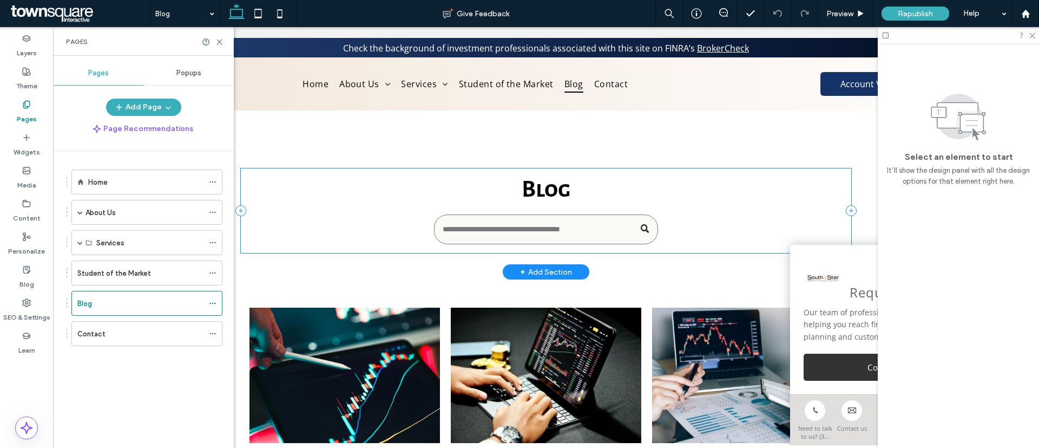
click at [289, 219] on div "Blog" at bounding box center [546, 210] width 611 height 84
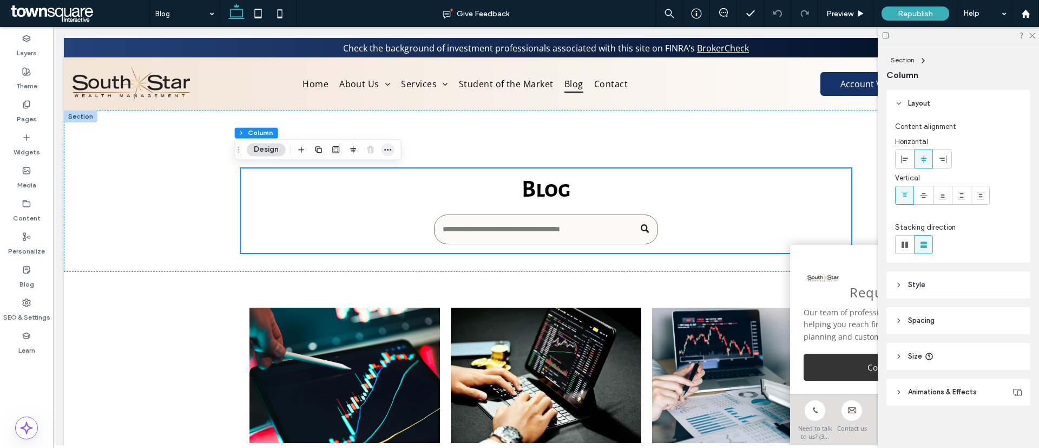
click at [388, 150] on icon "button" at bounding box center [388, 149] width 9 height 9
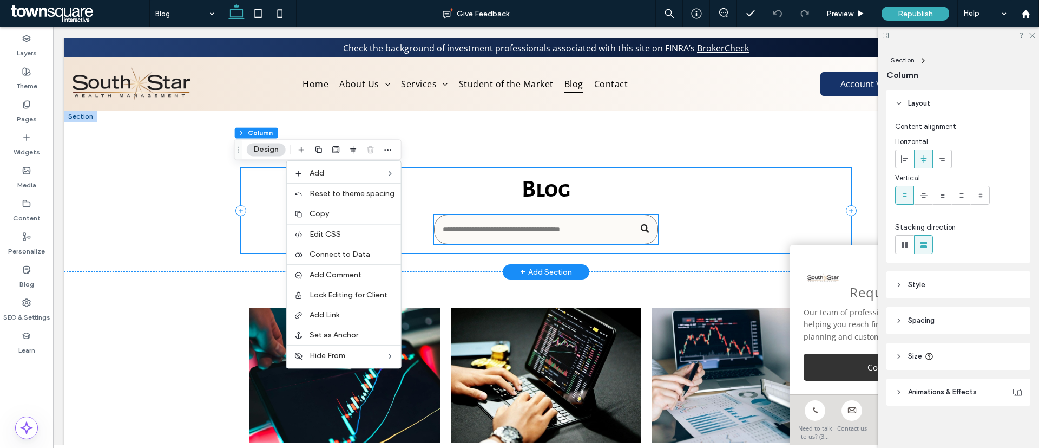
click at [570, 225] on input "Search" at bounding box center [546, 229] width 224 height 30
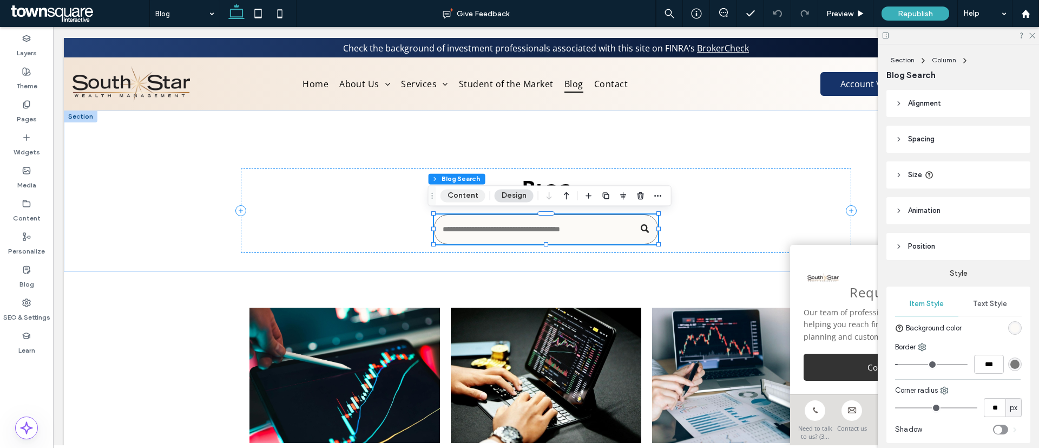
click at [471, 193] on button "Content" at bounding box center [463, 195] width 45 height 13
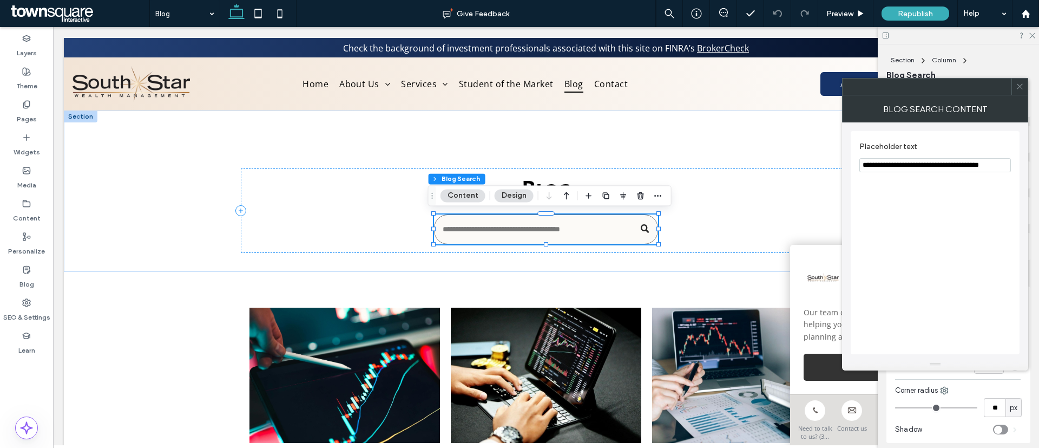
click at [961, 167] on input "**********" at bounding box center [936, 165] width 152 height 14
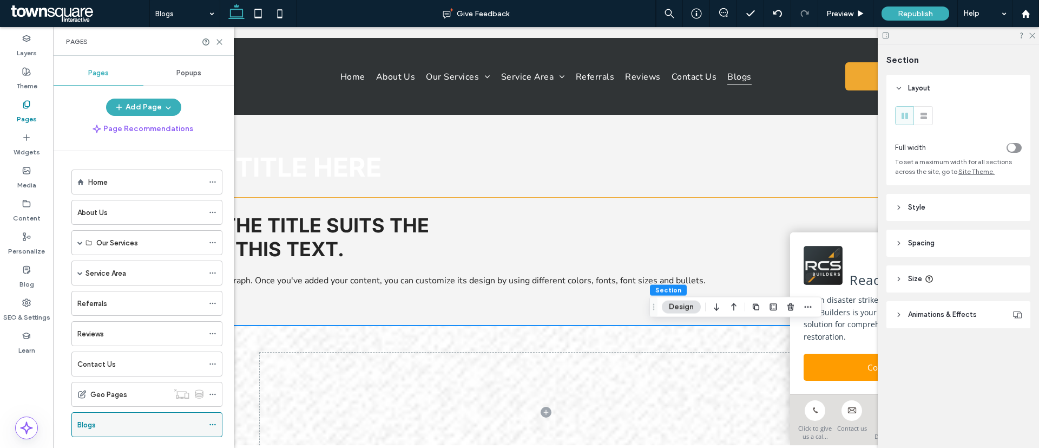
scroll to position [22, 0]
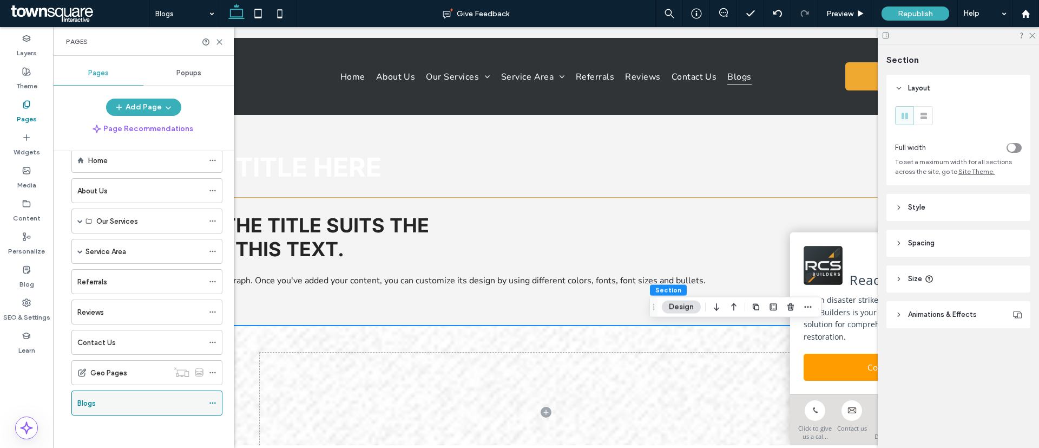
click at [211, 404] on icon at bounding box center [213, 403] width 8 height 8
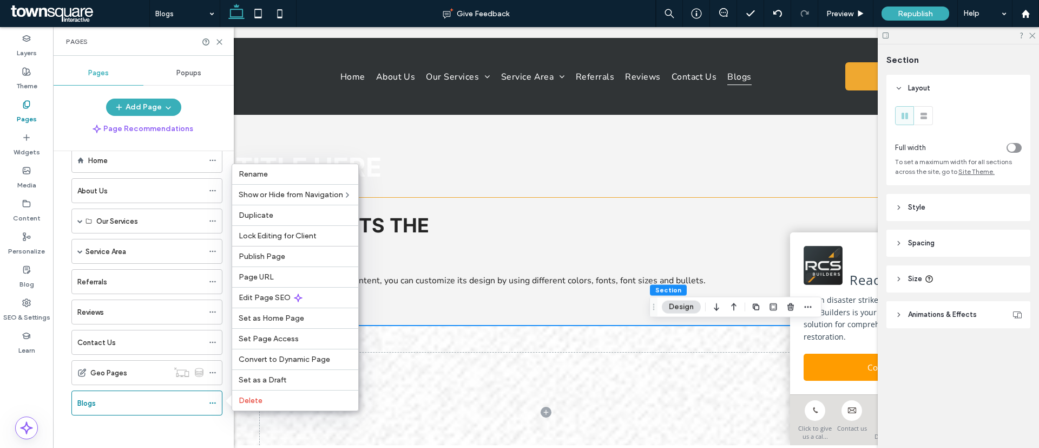
scroll to position [162, 0]
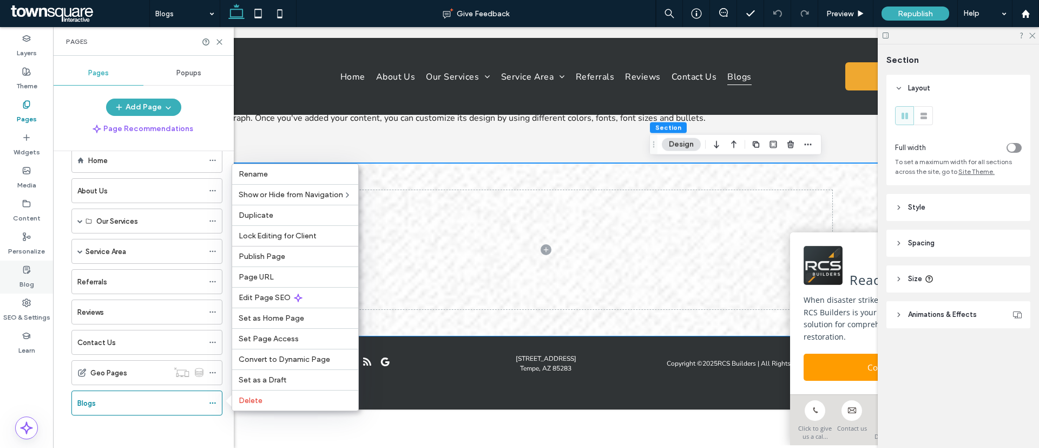
click at [36, 267] on div "Blog" at bounding box center [26, 276] width 53 height 33
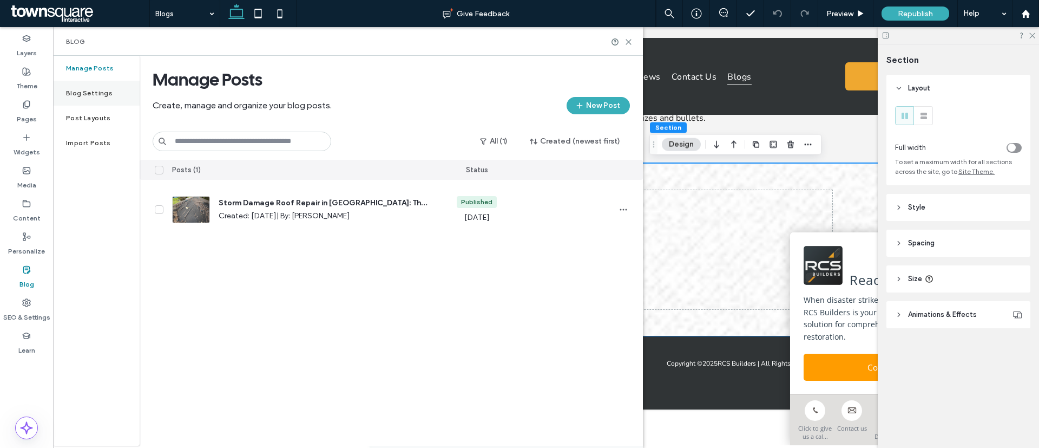
click at [109, 87] on div "Blog Settings" at bounding box center [96, 93] width 87 height 25
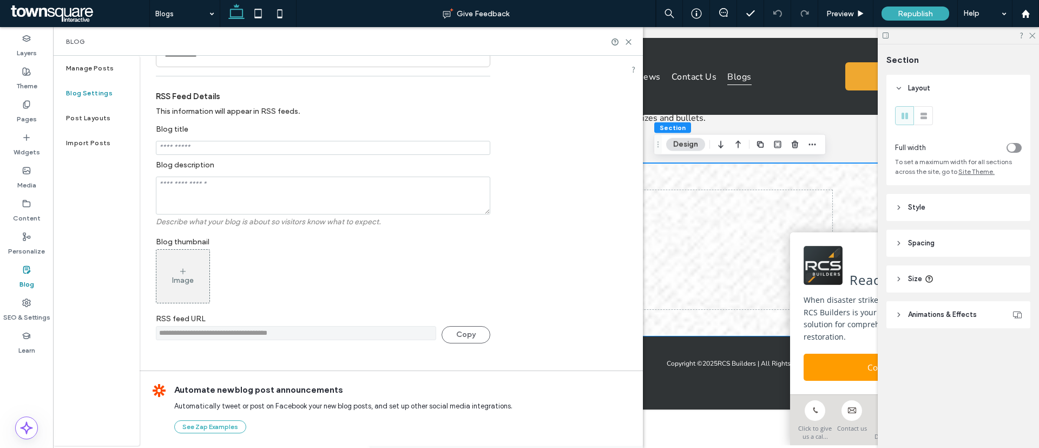
scroll to position [255, 0]
click at [633, 44] on icon at bounding box center [629, 42] width 8 height 8
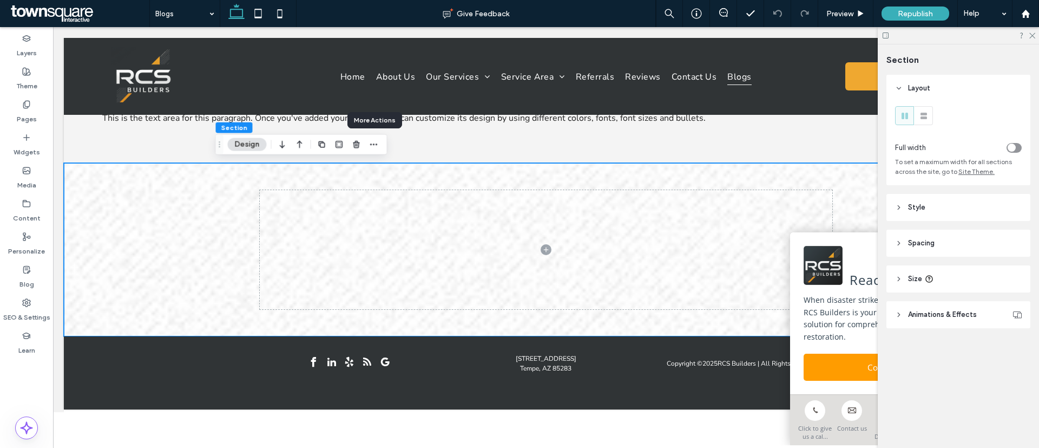
click at [257, 141] on button "Design" at bounding box center [247, 144] width 39 height 13
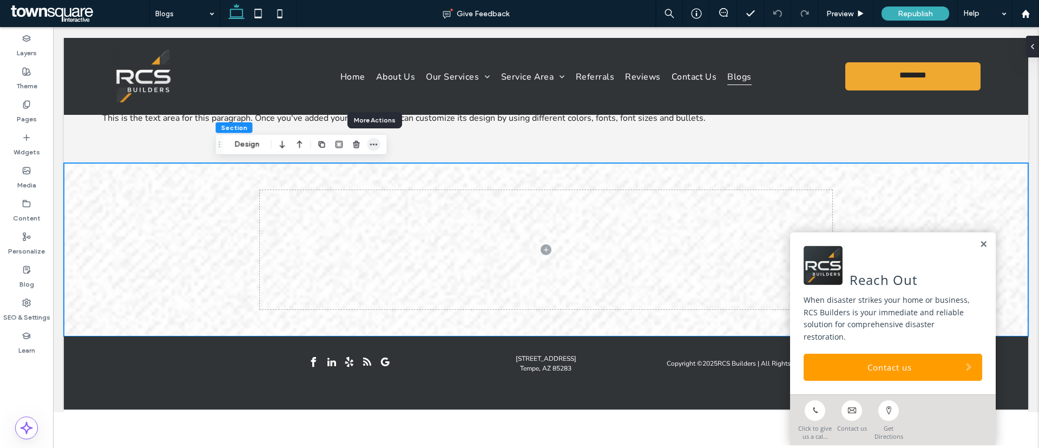
click at [375, 147] on icon "button" at bounding box center [374, 144] width 9 height 9
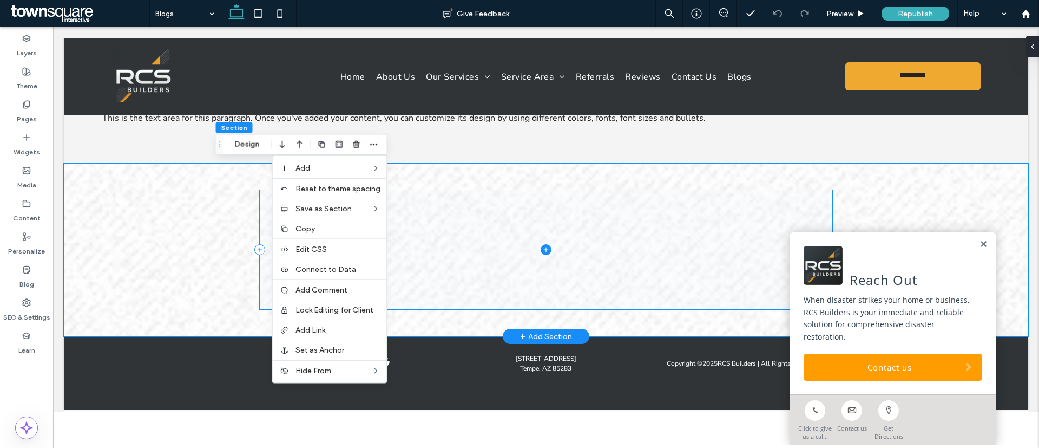
click at [541, 250] on icon at bounding box center [546, 249] width 11 height 11
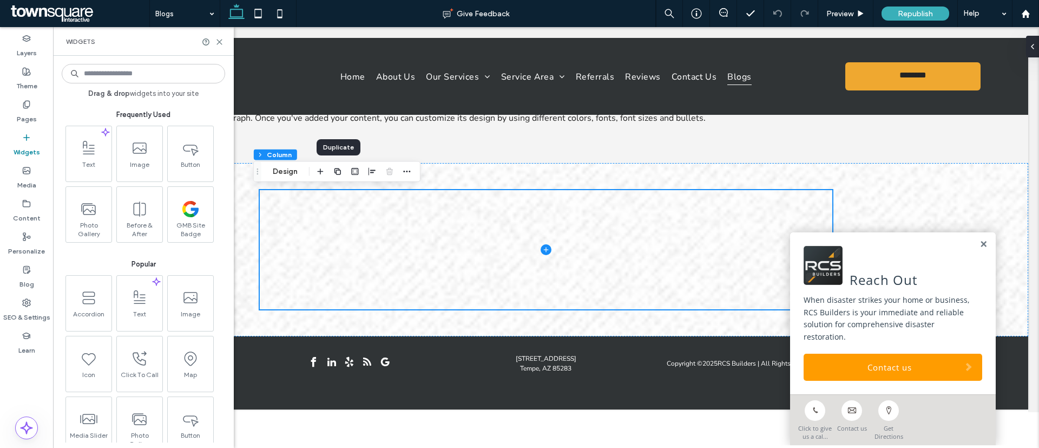
click at [132, 75] on input at bounding box center [143, 73] width 163 height 19
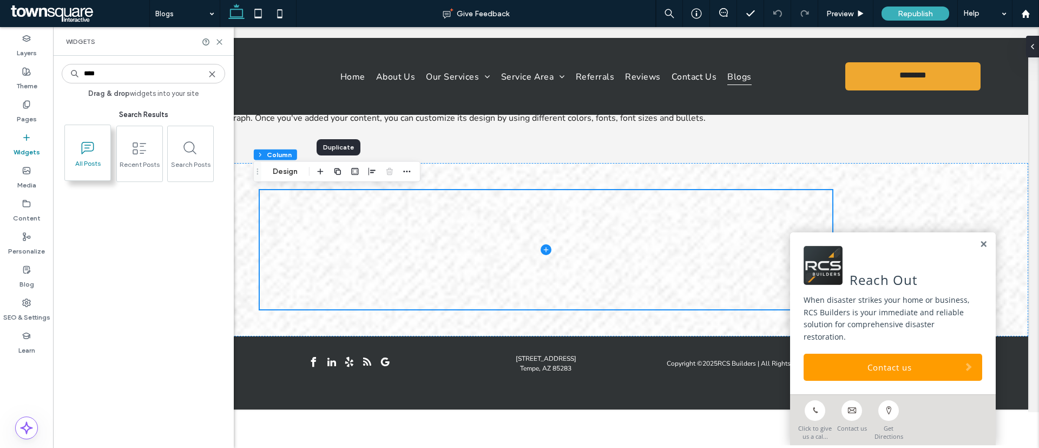
type input "****"
click at [92, 155] on icon at bounding box center [87, 147] width 17 height 17
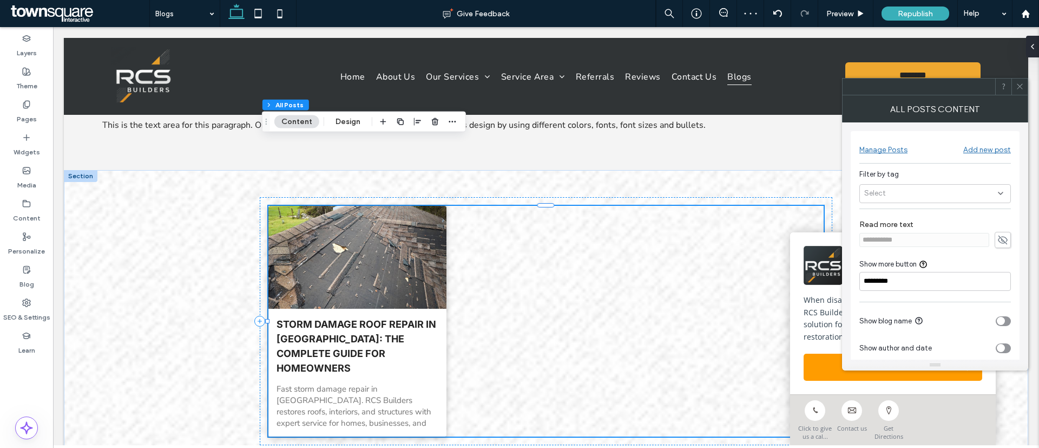
scroll to position [0, 0]
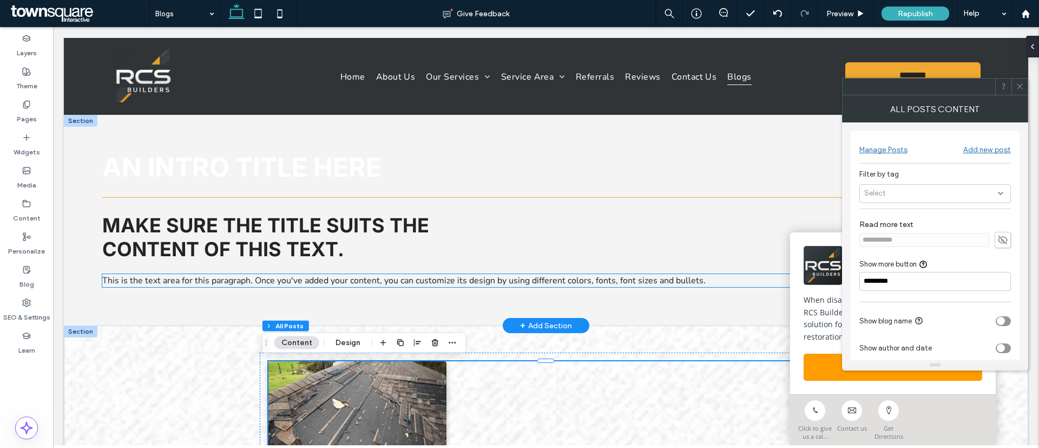
click at [342, 282] on span "This is the text area for this paragraph. Once you've added your content, you c…" at bounding box center [404, 280] width 604 height 12
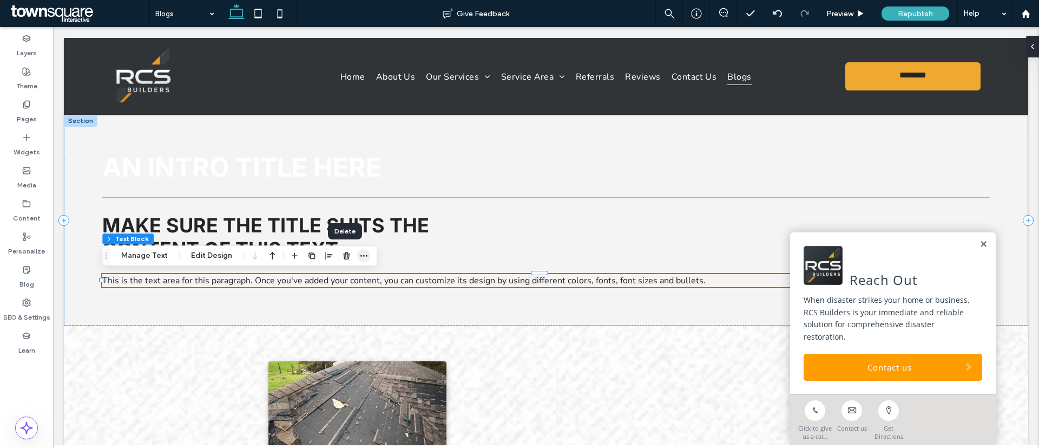
click at [362, 253] on icon "button" at bounding box center [363, 255] width 9 height 9
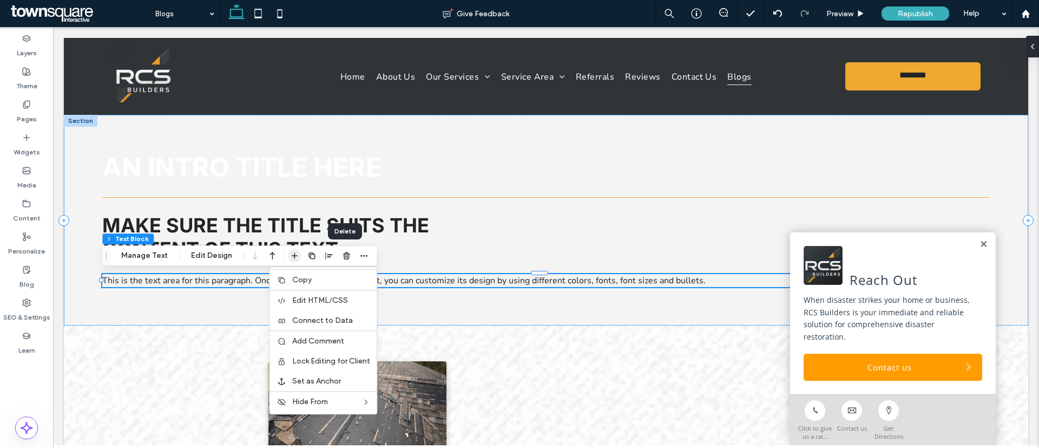
click at [292, 255] on use "button" at bounding box center [295, 256] width 6 height 6
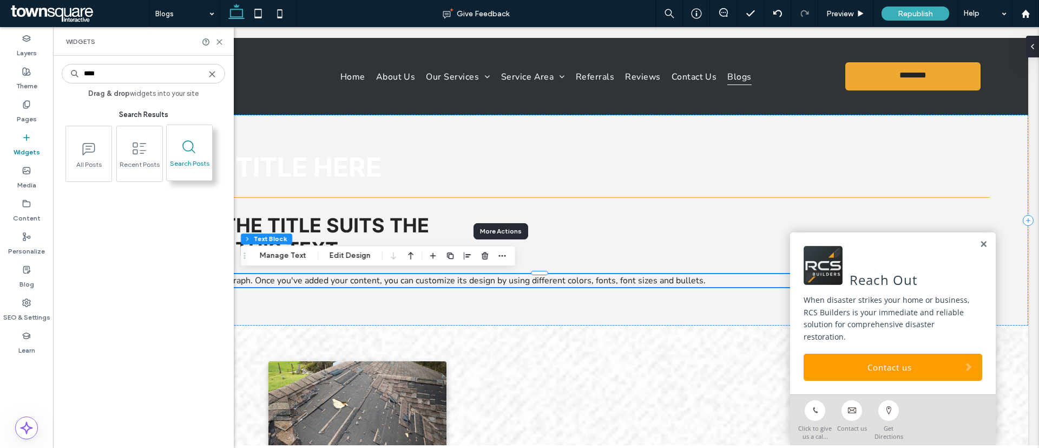
type input "****"
click at [187, 146] on icon at bounding box center [189, 147] width 17 height 17
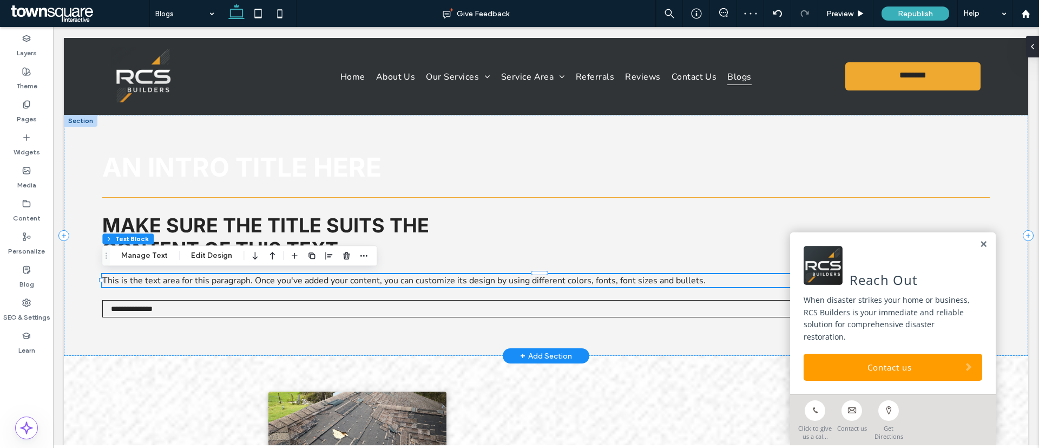
click at [728, 278] on p "This is the text area for this paragraph. Once you've added your content, you c…" at bounding box center [545, 280] width 887 height 13
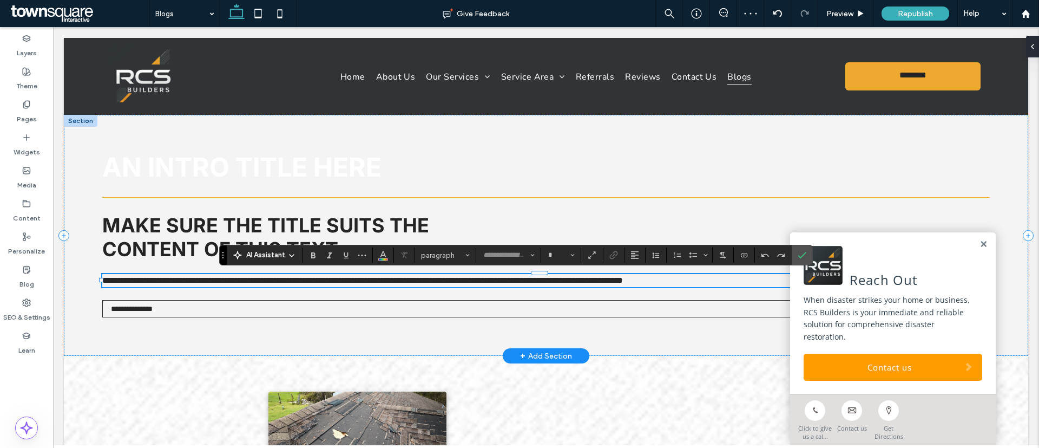
type input "**********"
type input "**"
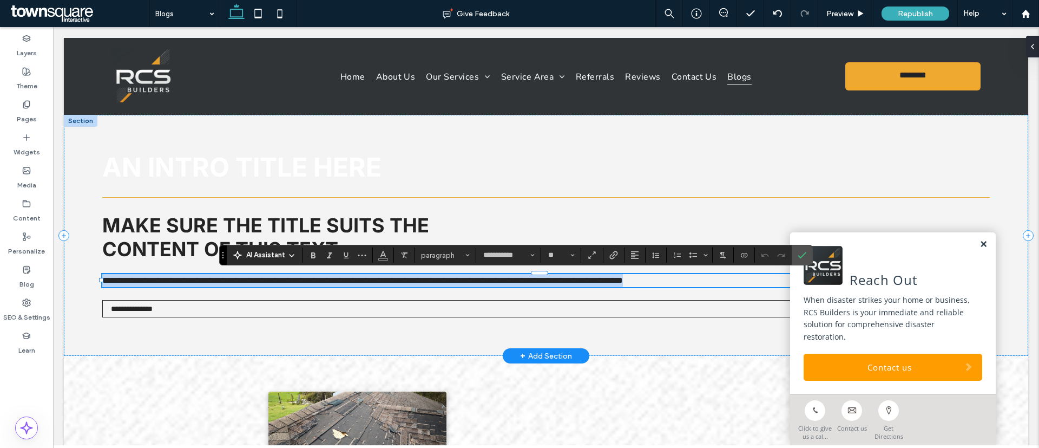
click at [980, 244] on link at bounding box center [984, 244] width 8 height 9
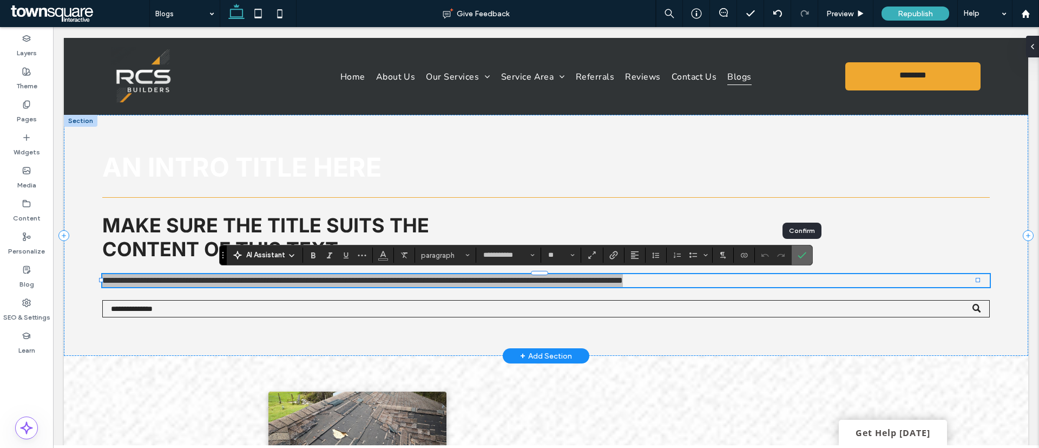
drag, startPoint x: 803, startPoint y: 252, endPoint x: 934, endPoint y: 234, distance: 132.7
click at [803, 252] on icon "Confirm" at bounding box center [802, 255] width 9 height 9
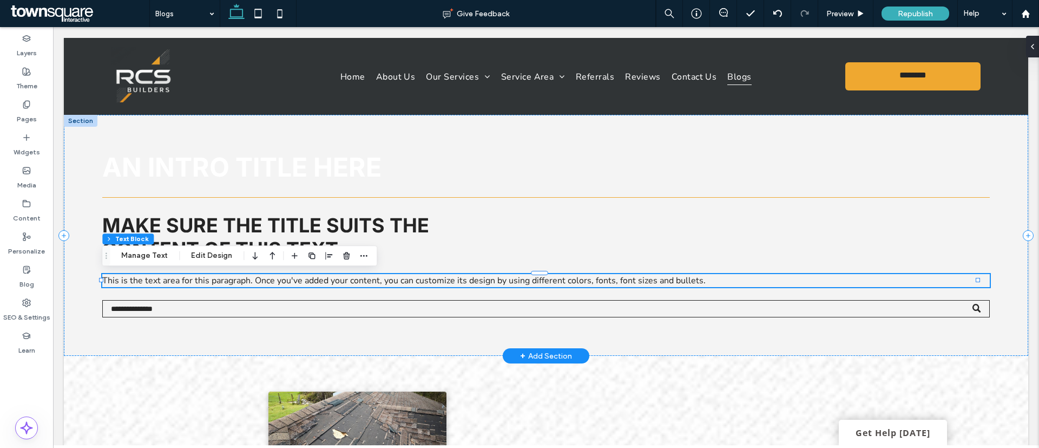
click at [973, 276] on p "This is the text area for this paragraph. Once you've added your content, you c…" at bounding box center [545, 280] width 887 height 13
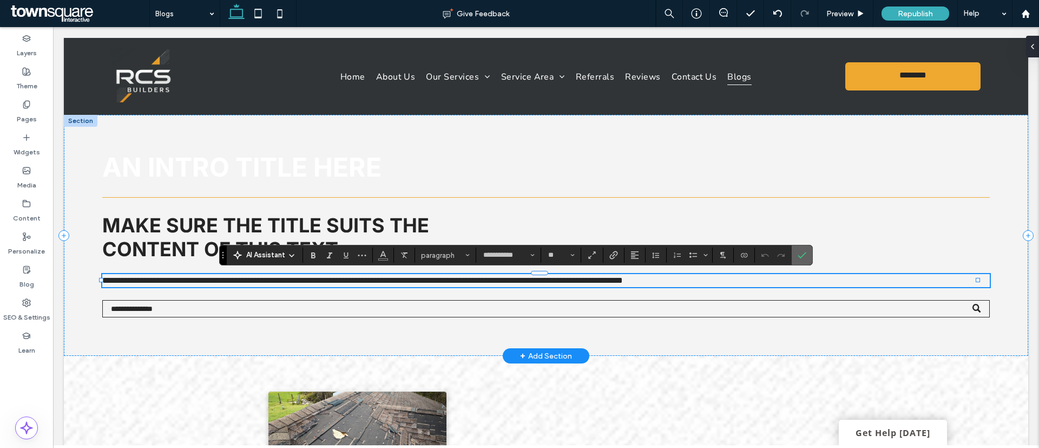
click at [801, 252] on icon "Confirm" at bounding box center [802, 255] width 9 height 9
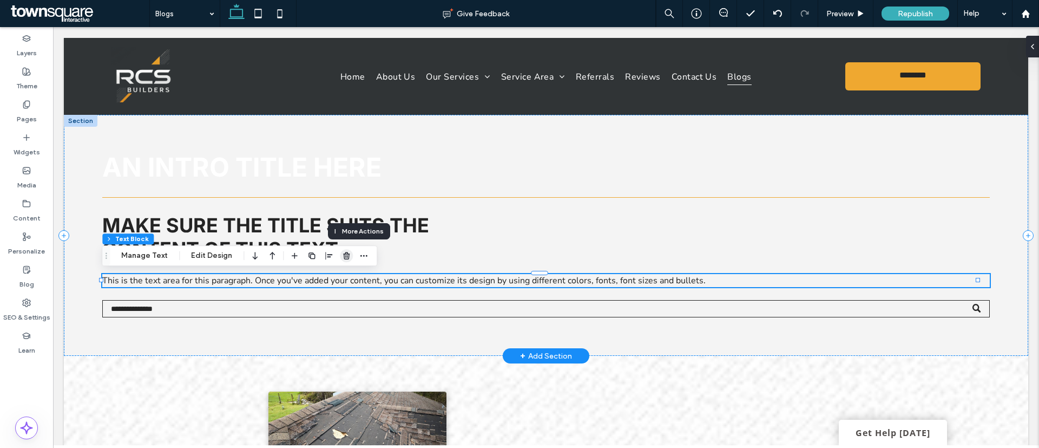
click at [343, 258] on use "button" at bounding box center [346, 255] width 6 height 7
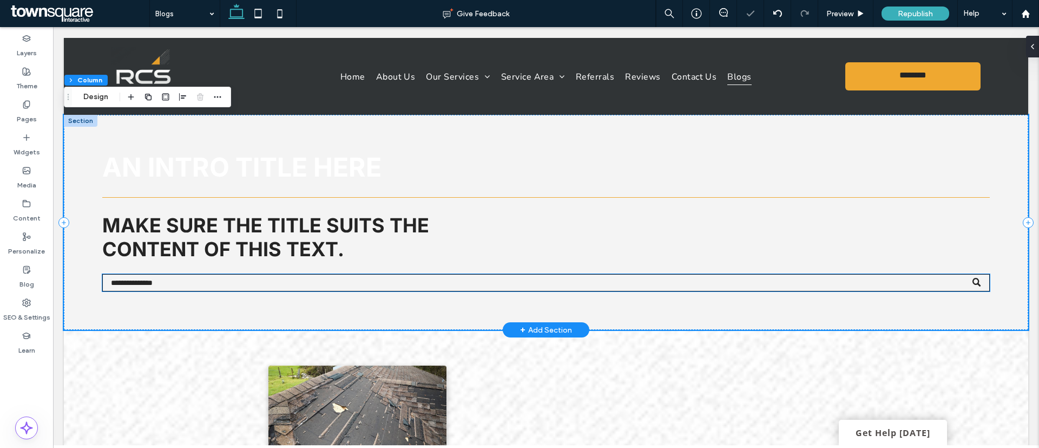
click at [233, 284] on input "Search" at bounding box center [545, 282] width 887 height 17
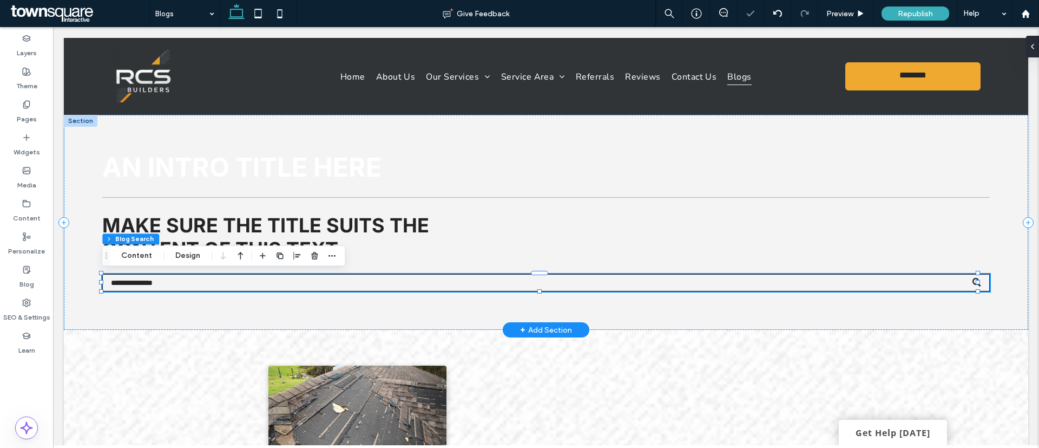
click at [233, 284] on input "Search" at bounding box center [545, 282] width 887 height 17
click at [154, 251] on button "Content" at bounding box center [136, 255] width 45 height 13
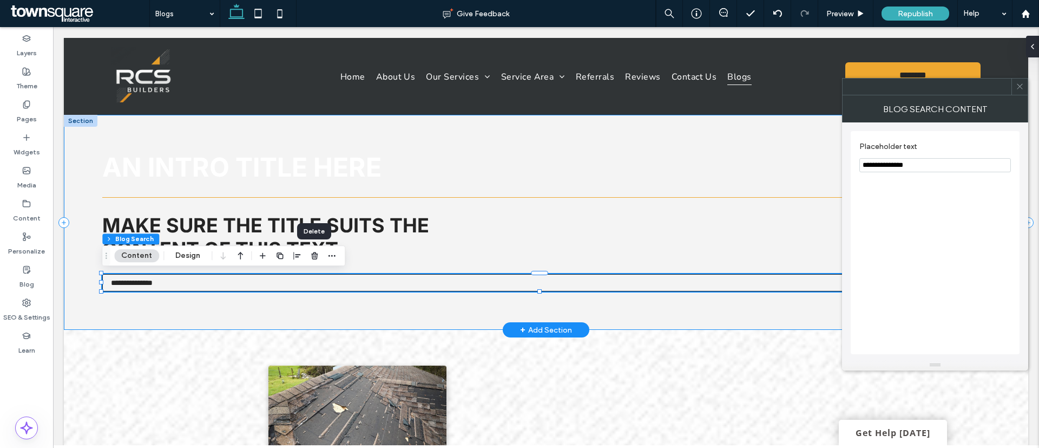
drag, startPoint x: 969, startPoint y: 191, endPoint x: 823, endPoint y: 158, distance: 149.7
paste input "**********"
type input "**********"
click at [1020, 87] on icon at bounding box center [1020, 86] width 8 height 8
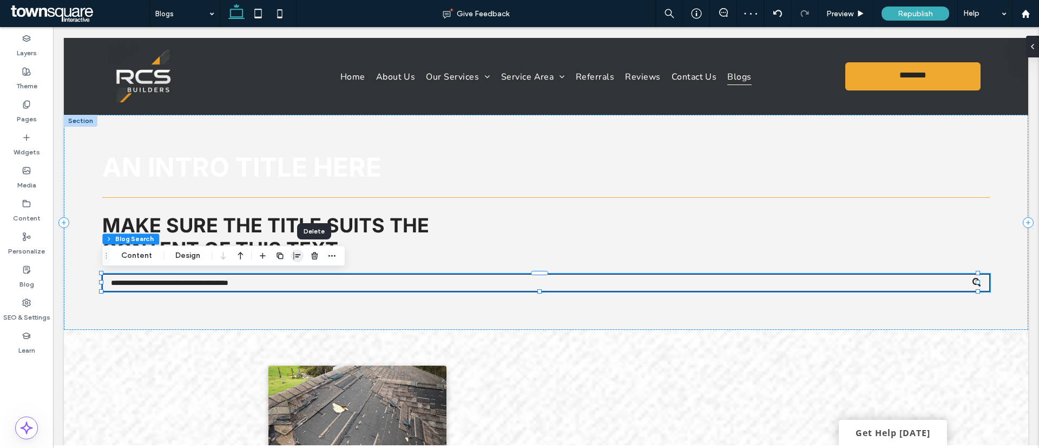
click at [296, 252] on icon "button" at bounding box center [297, 255] width 9 height 9
click at [289, 278] on icon "center" at bounding box center [286, 276] width 9 height 9
click at [574, 280] on input "Search" at bounding box center [545, 282] width 887 height 17
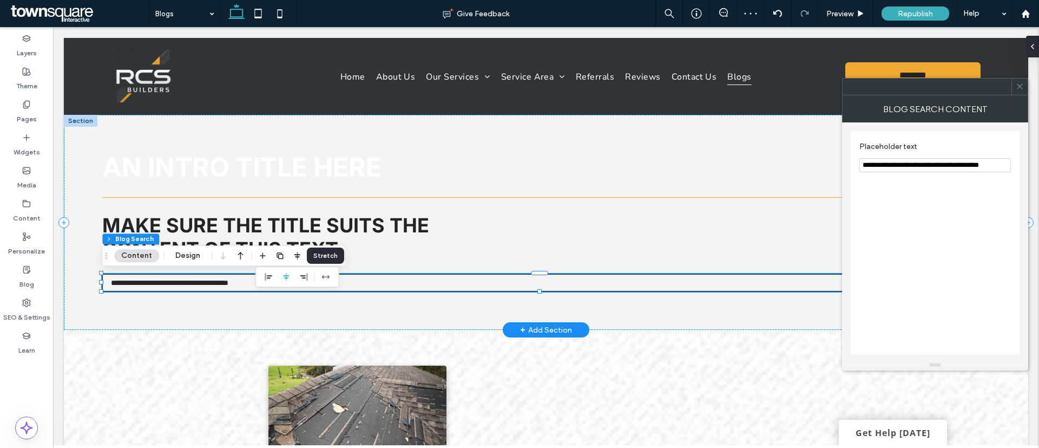
click at [574, 280] on input "Search" at bounding box center [545, 282] width 887 height 17
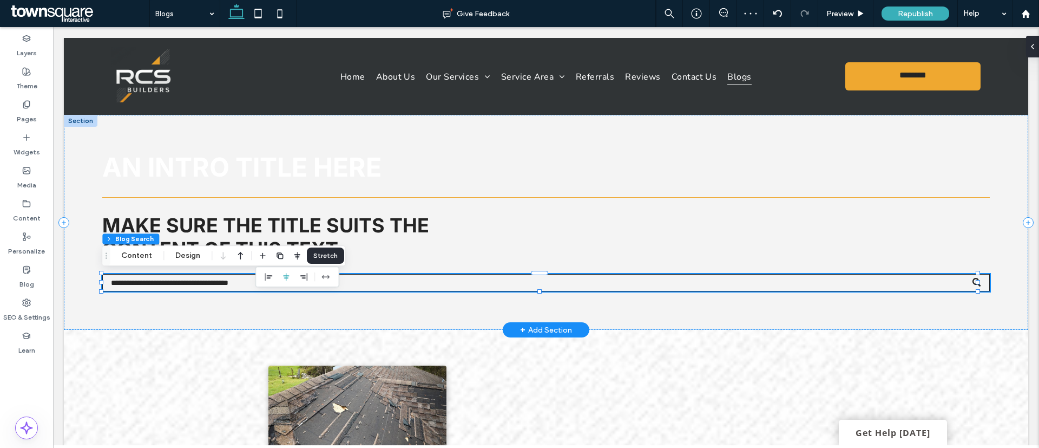
click at [574, 280] on input "Search" at bounding box center [545, 282] width 887 height 17
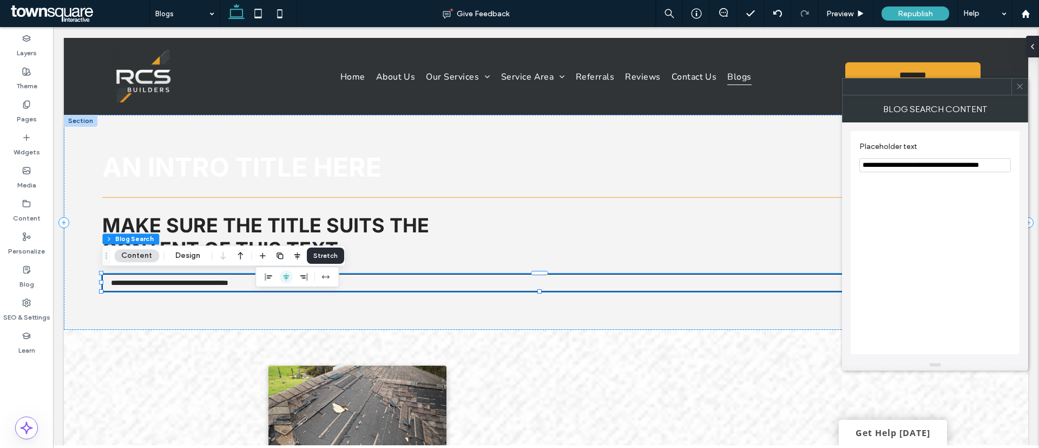
click at [280, 276] on span "center" at bounding box center [286, 276] width 13 height 13
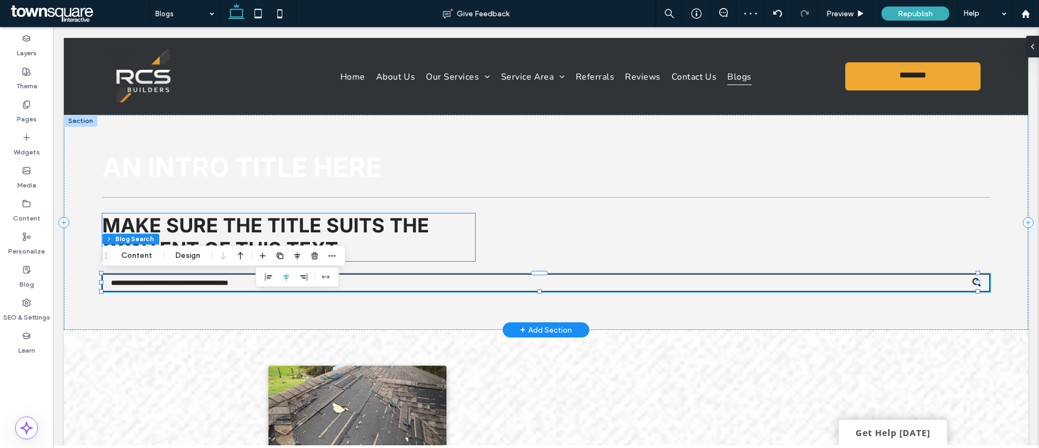
click at [332, 237] on span "Make sure the title suits the content of this text." at bounding box center [265, 237] width 327 height 48
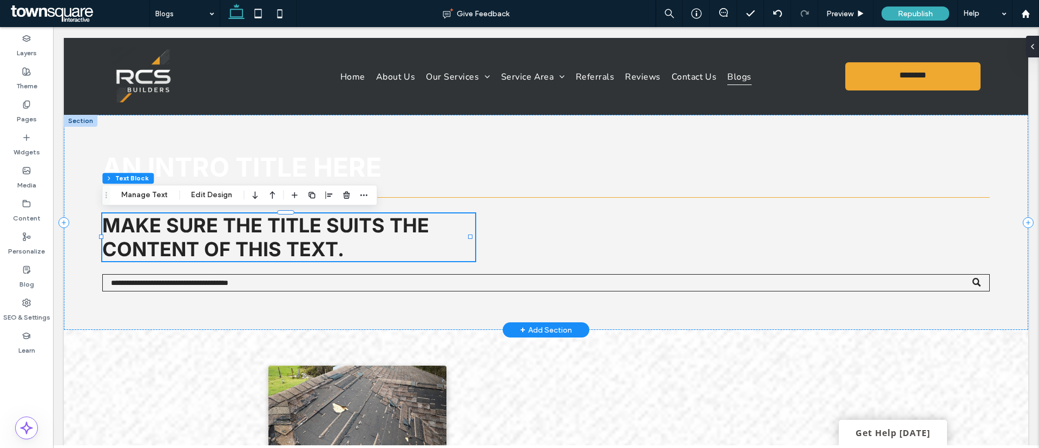
click at [332, 237] on span "Make sure the title suits the content of this text." at bounding box center [265, 237] width 327 height 48
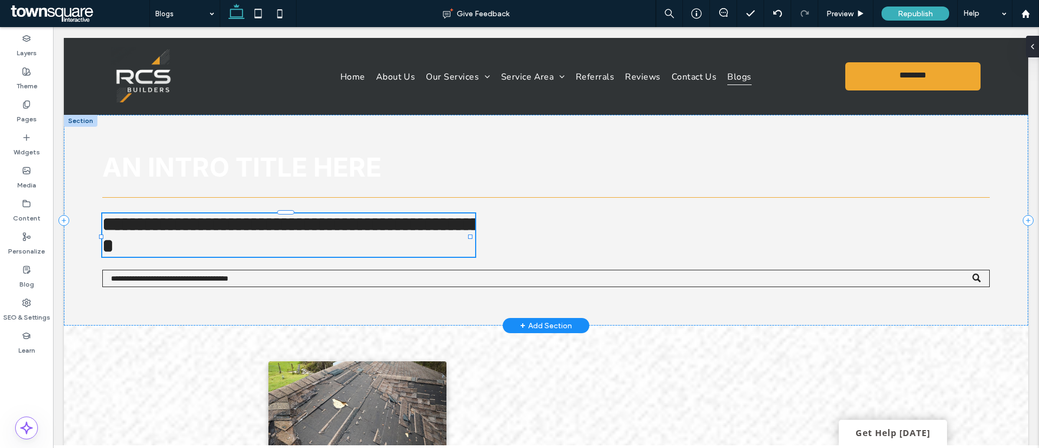
click at [332, 237] on span "**********" at bounding box center [295, 234] width 386 height 41
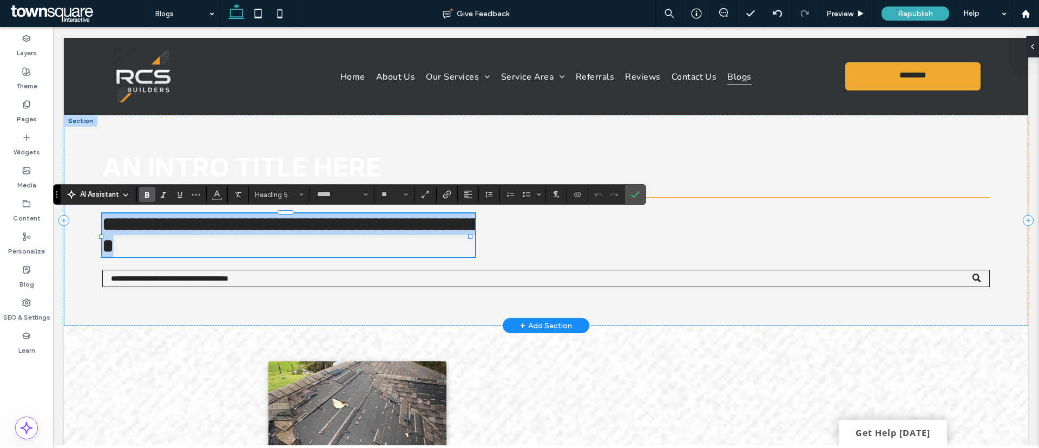
click at [332, 237] on span "**********" at bounding box center [295, 234] width 386 height 41
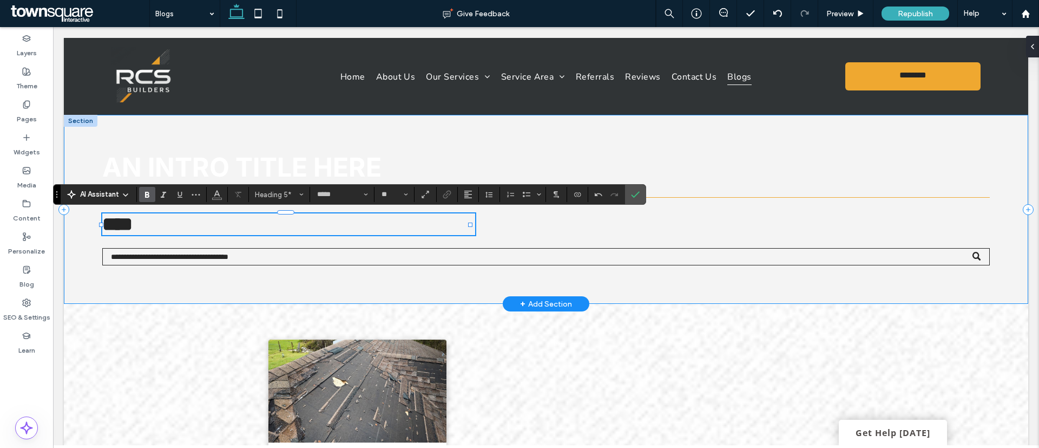
click at [606, 227] on div "An intro title here ****" at bounding box center [546, 209] width 965 height 189
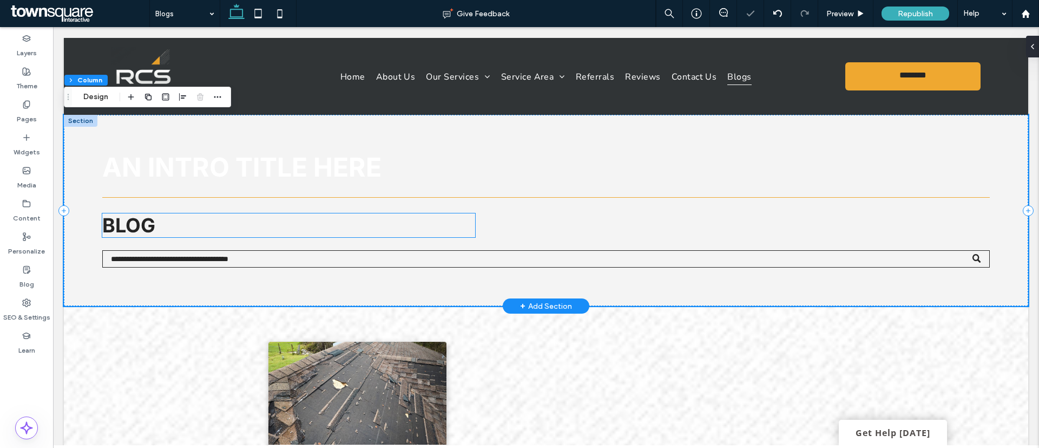
click at [404, 221] on h5 "Blog" at bounding box center [288, 225] width 373 height 24
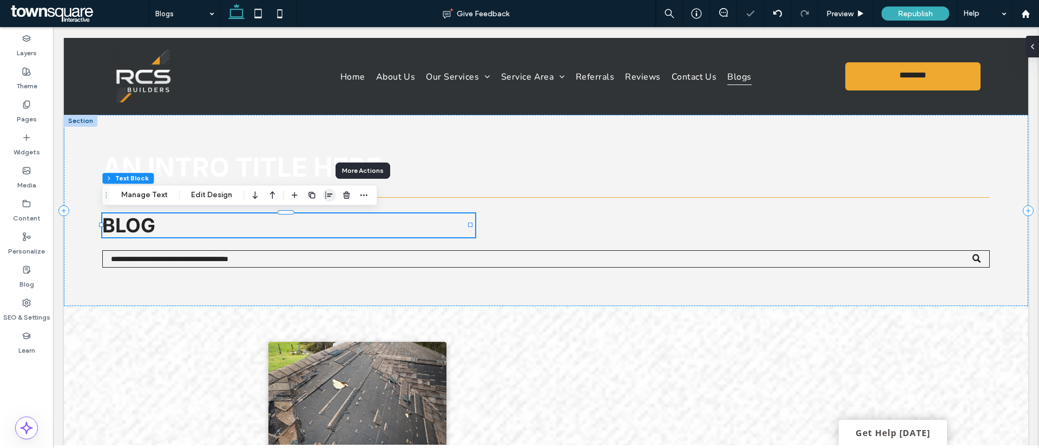
click at [327, 191] on icon "button" at bounding box center [329, 195] width 9 height 9
click at [317, 220] on span "center" at bounding box center [318, 215] width 13 height 13
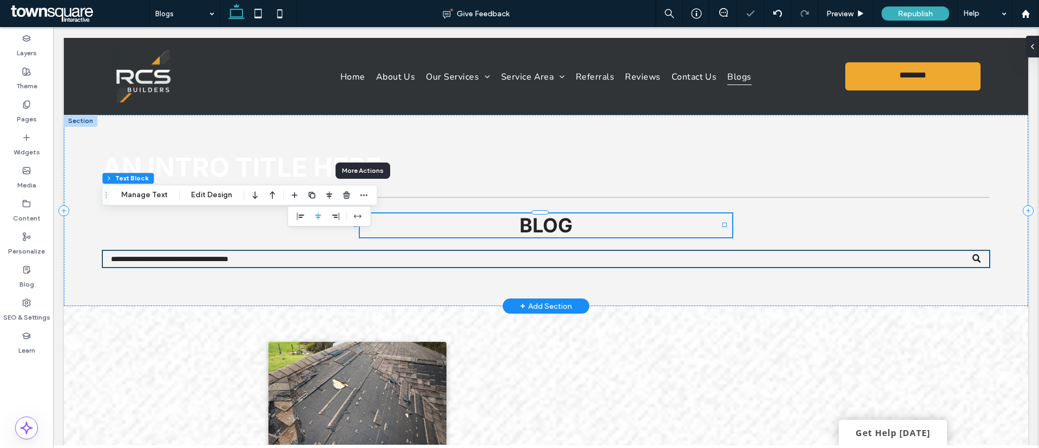
click at [306, 255] on input "Search" at bounding box center [545, 258] width 887 height 17
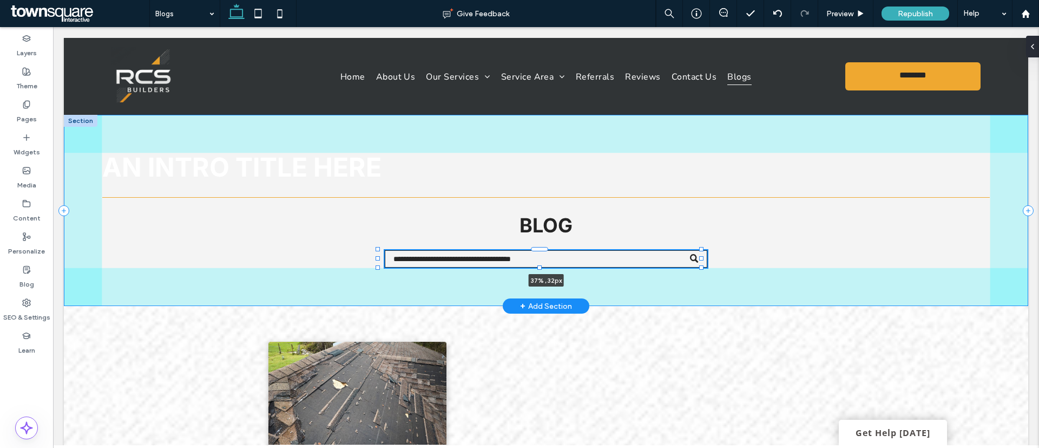
drag, startPoint x: 100, startPoint y: 258, endPoint x: 377, endPoint y: 273, distance: 277.0
click at [377, 273] on div "An intro title here Blog 37% , 32px" at bounding box center [546, 210] width 965 height 191
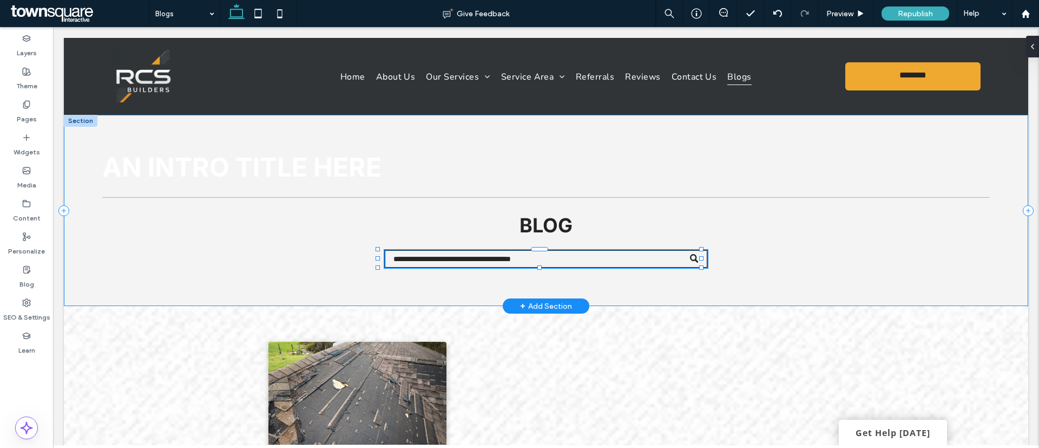
type input "**"
type input "****"
click at [456, 229] on button "Design" at bounding box center [464, 231] width 39 height 13
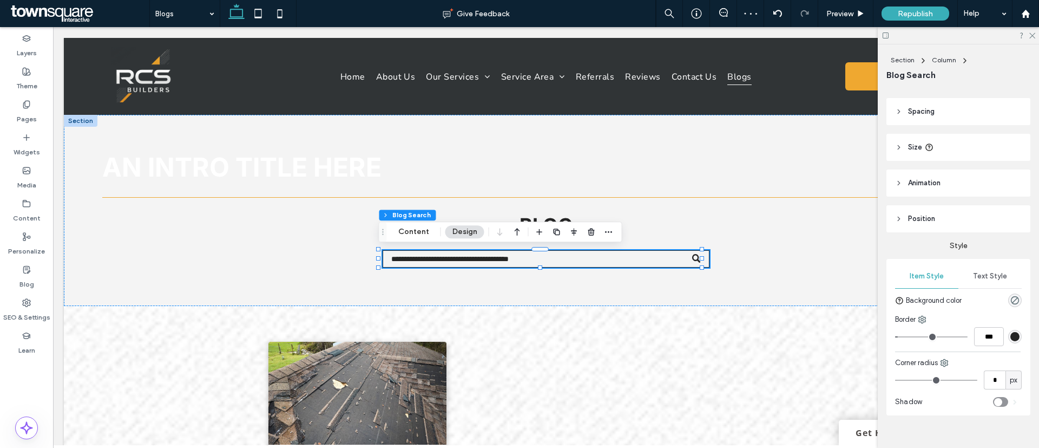
scroll to position [43, 0]
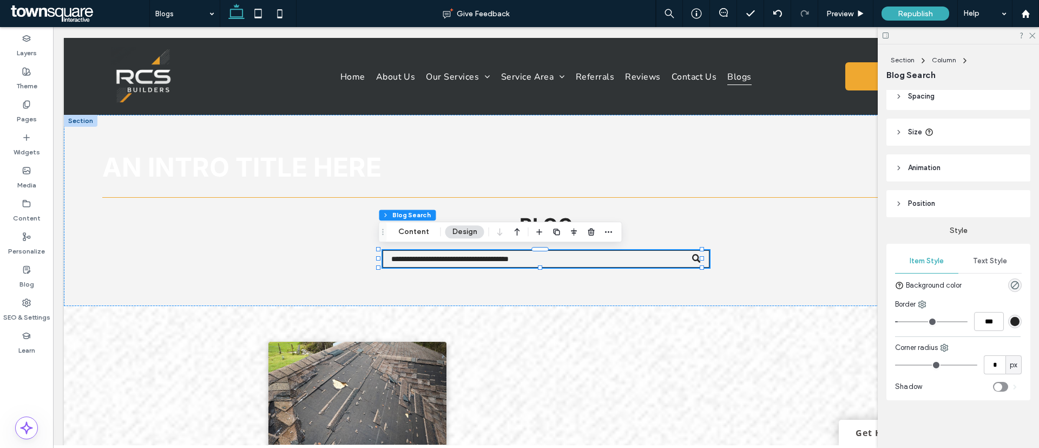
click at [924, 201] on span "Position" at bounding box center [921, 203] width 27 height 11
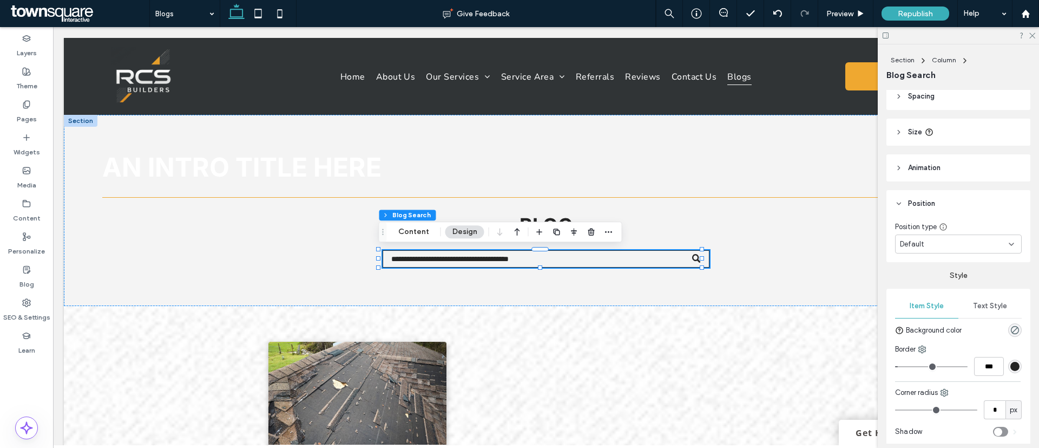
click at [929, 166] on span "Animation" at bounding box center [924, 167] width 32 height 11
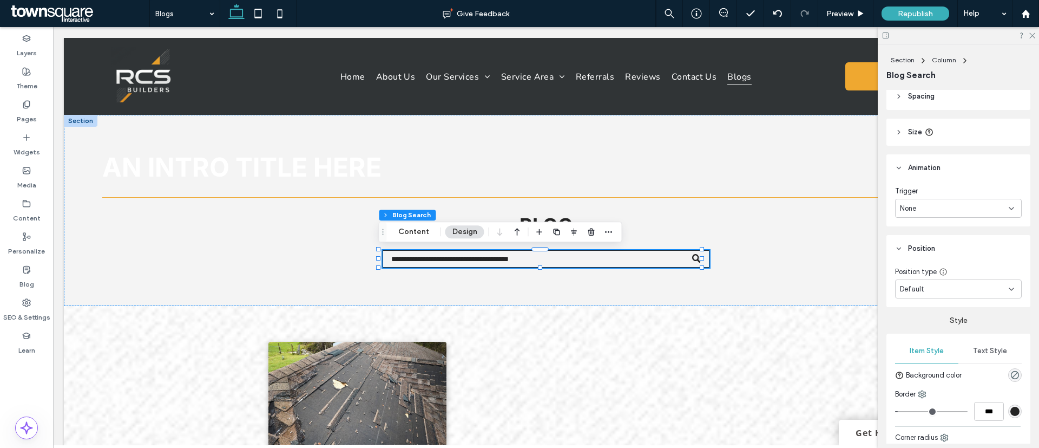
click at [928, 128] on icon at bounding box center [929, 132] width 9 height 9
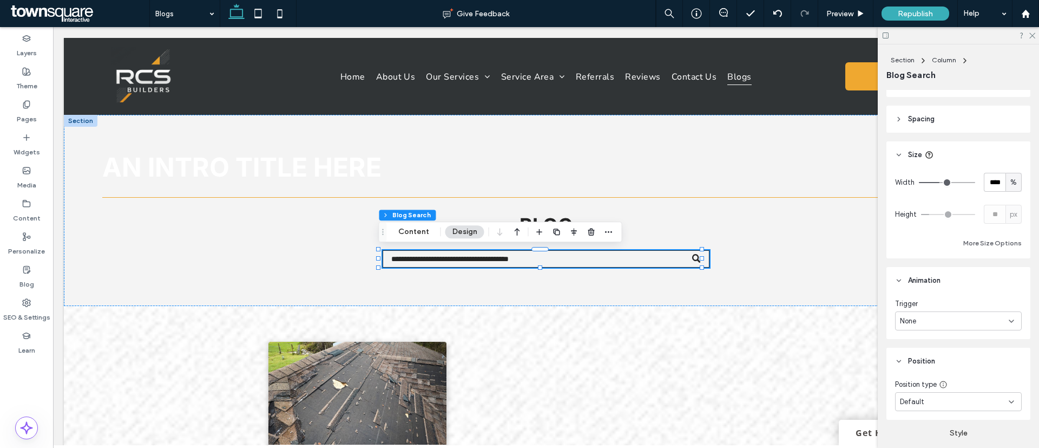
scroll to position [0, 0]
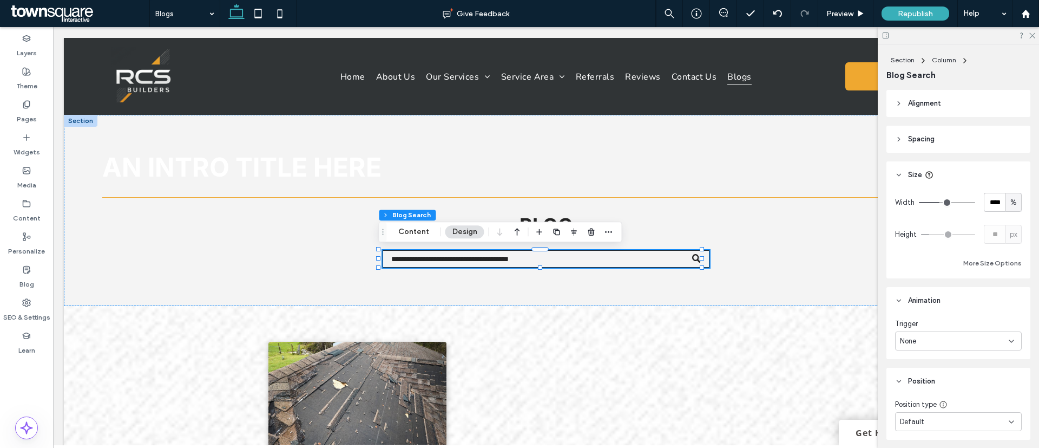
click at [931, 139] on span "Spacing" at bounding box center [921, 139] width 27 height 11
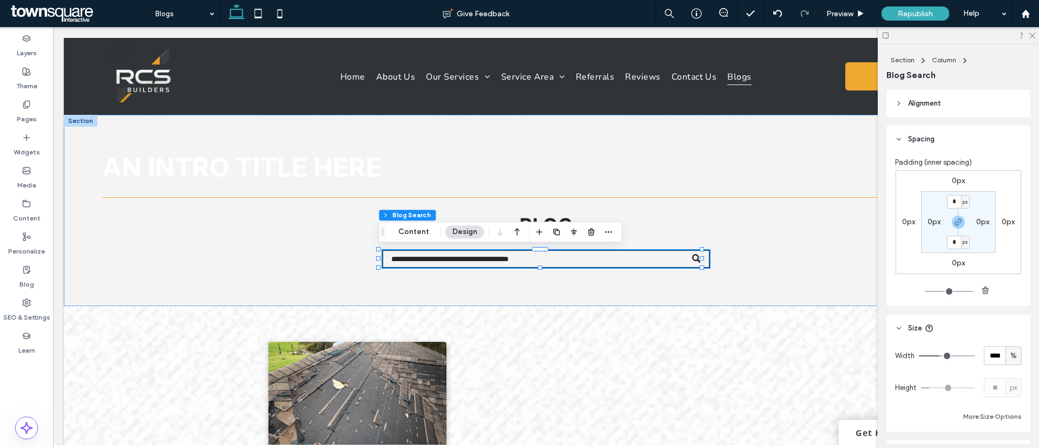
click at [935, 99] on span "Alignment" at bounding box center [924, 103] width 33 height 11
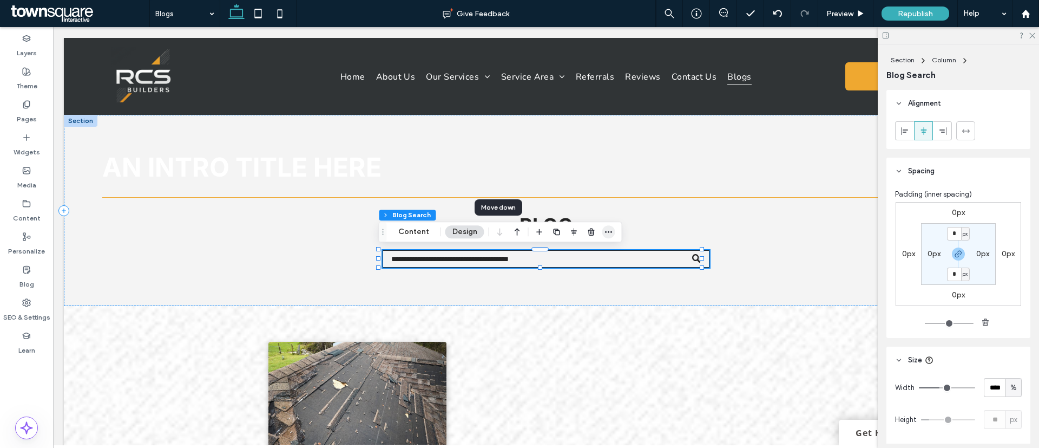
click at [607, 228] on icon "button" at bounding box center [609, 231] width 9 height 9
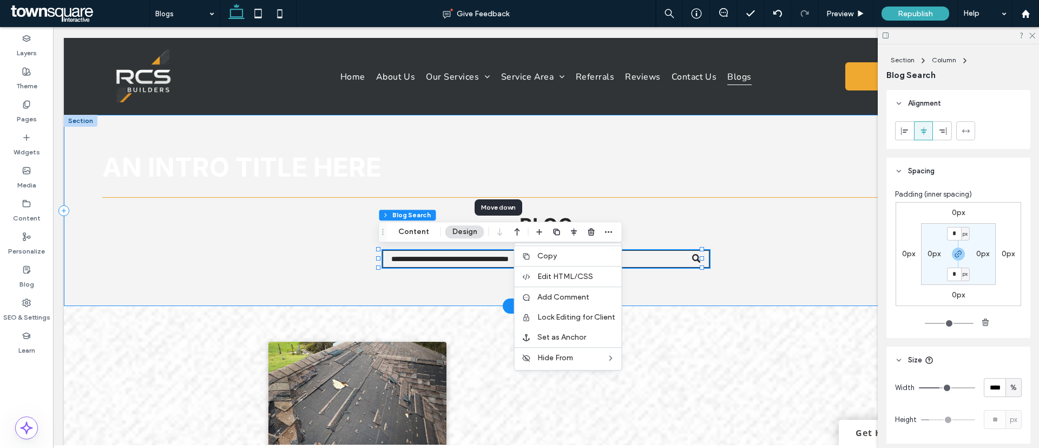
click at [684, 300] on div "An intro title here Blog 37% , 32px" at bounding box center [546, 210] width 965 height 191
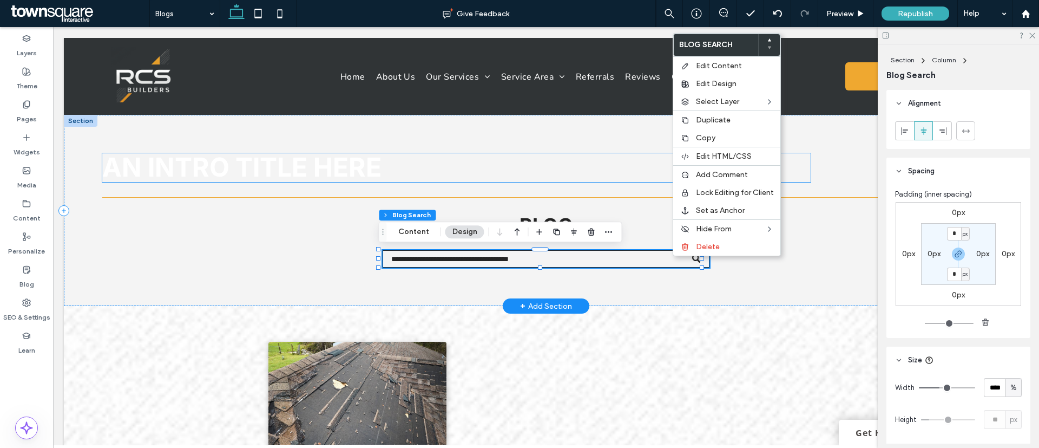
click at [644, 173] on h1 "An intro title here" at bounding box center [456, 167] width 709 height 29
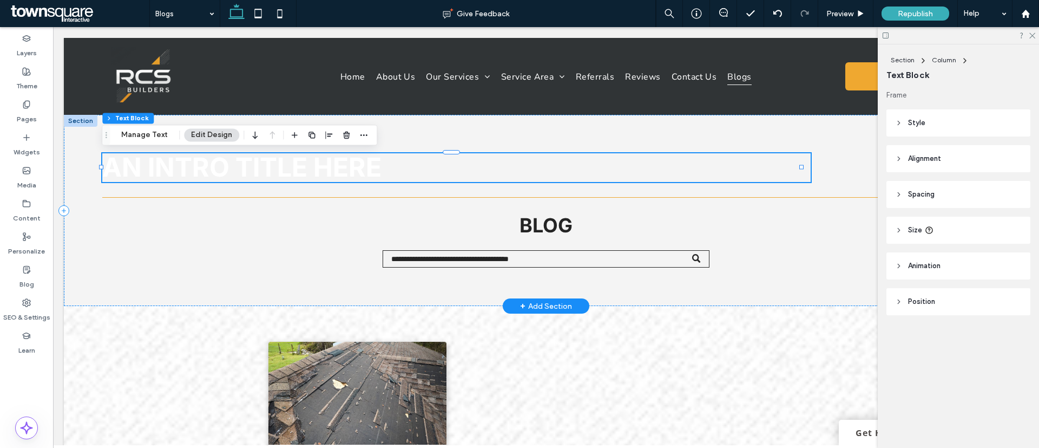
click at [75, 121] on div at bounding box center [81, 121] width 34 height 12
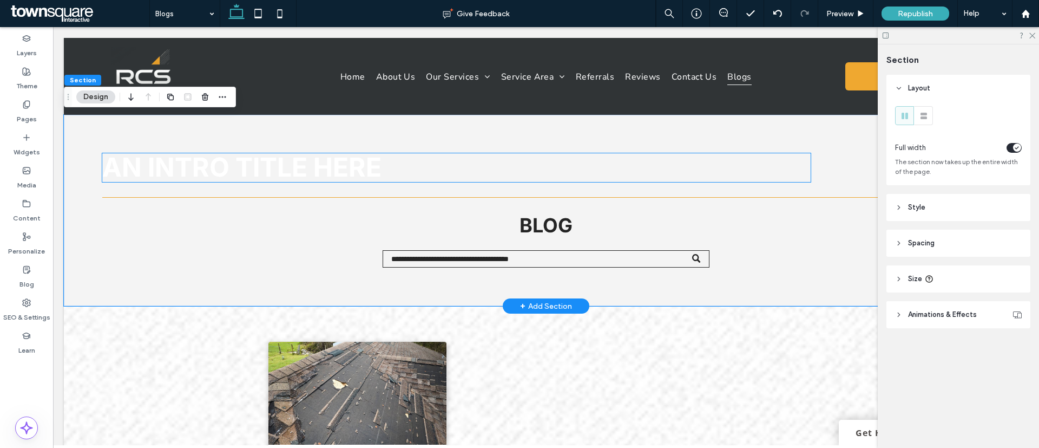
click at [122, 174] on span "An intro title here" at bounding box center [241, 167] width 279 height 32
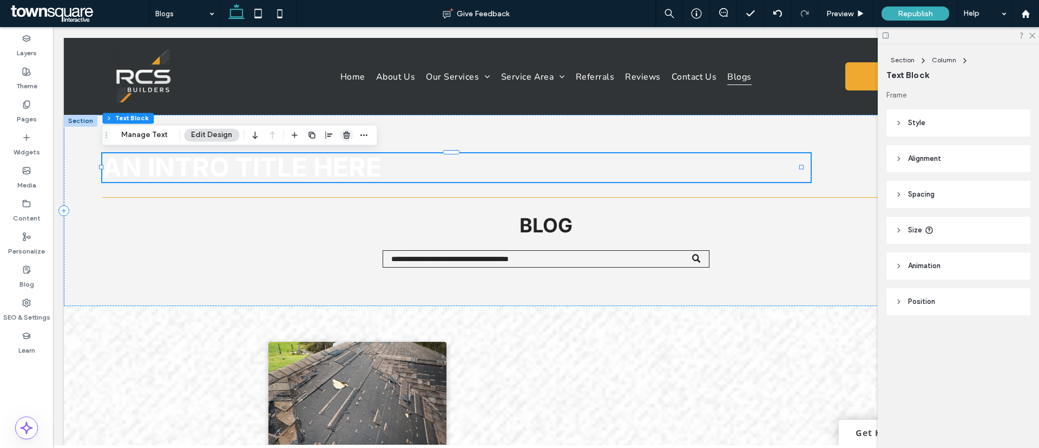
click at [344, 133] on use "button" at bounding box center [346, 135] width 6 height 7
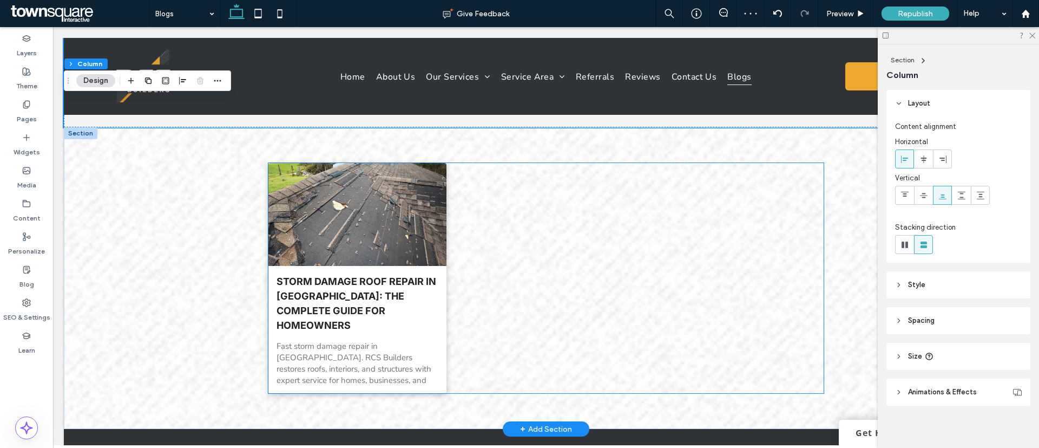
scroll to position [162, 0]
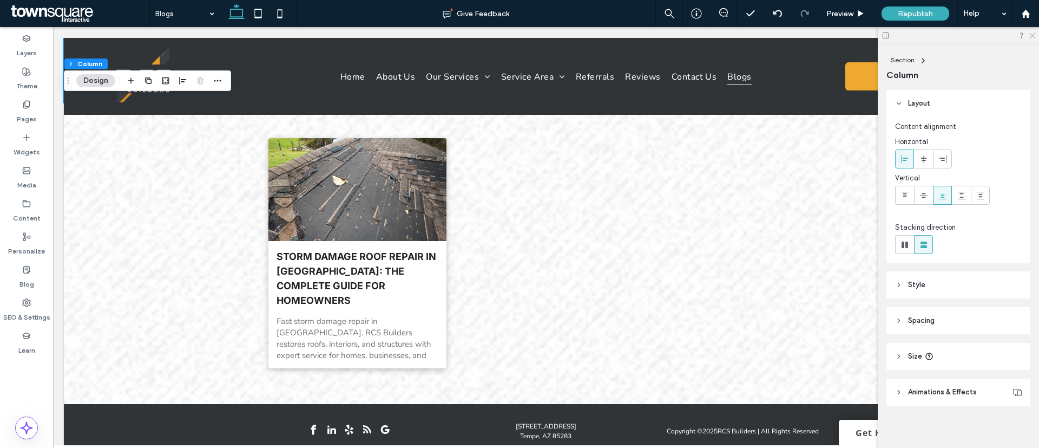
drag, startPoint x: 1033, startPoint y: 35, endPoint x: 878, endPoint y: 47, distance: 155.2
click at [1033, 35] on use at bounding box center [1033, 36] width 6 height 6
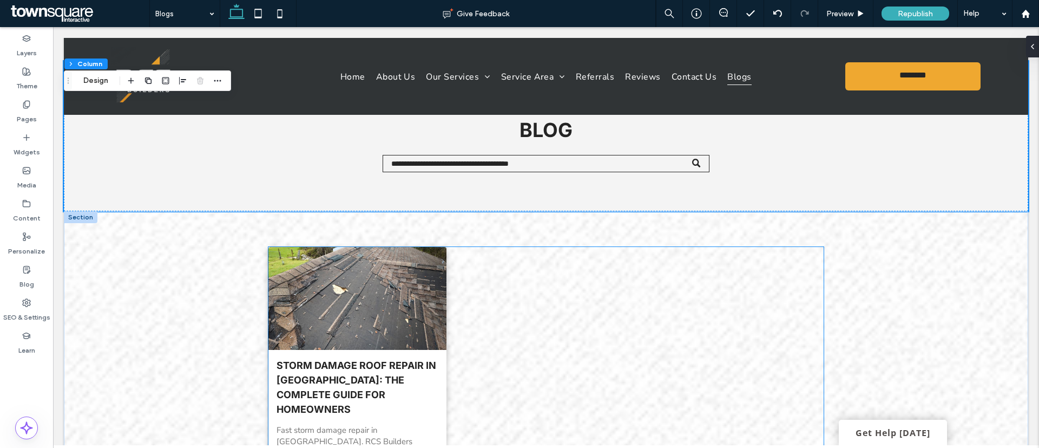
scroll to position [0, 0]
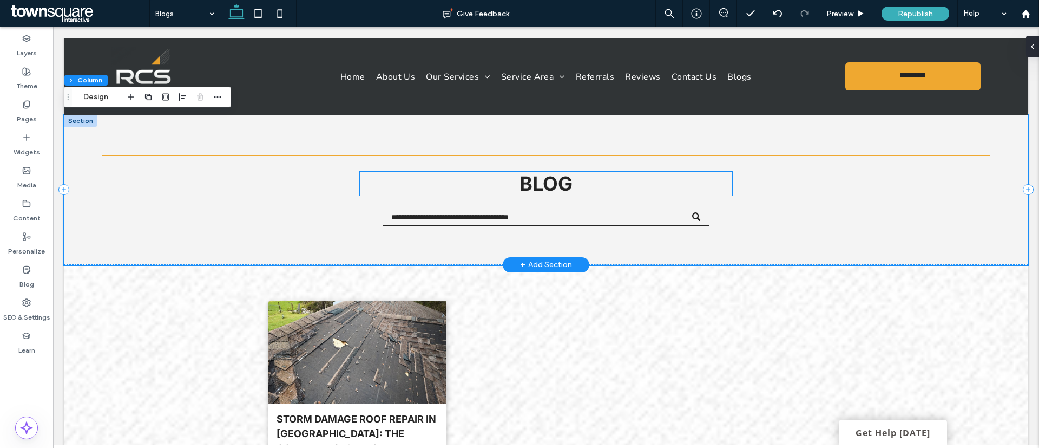
click at [568, 186] on h5 "Blog" at bounding box center [546, 184] width 373 height 24
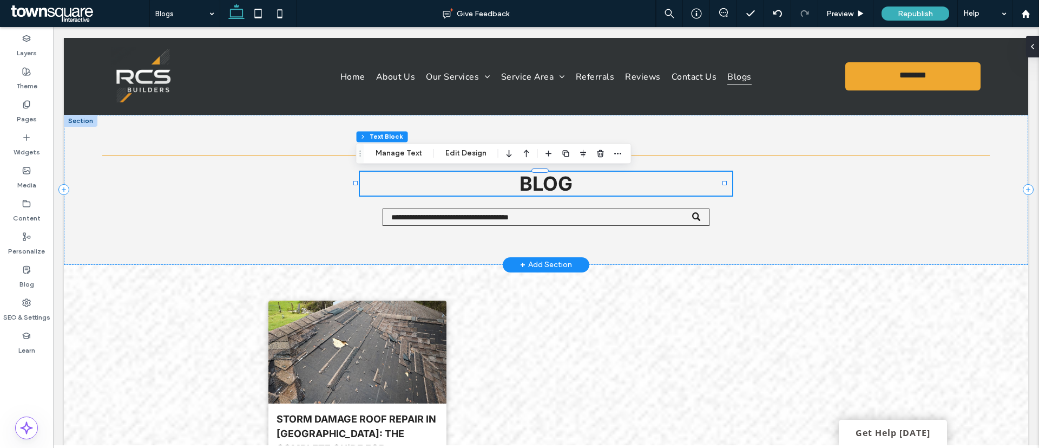
click at [568, 185] on h5 "Blog" at bounding box center [546, 184] width 373 height 24
type input "*****"
type input "**"
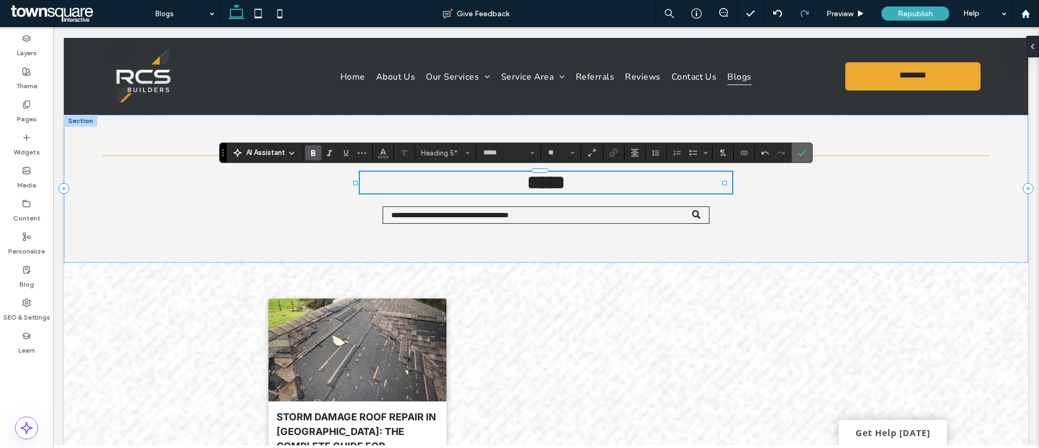
click at [800, 152] on icon "Confirm" at bounding box center [802, 152] width 9 height 9
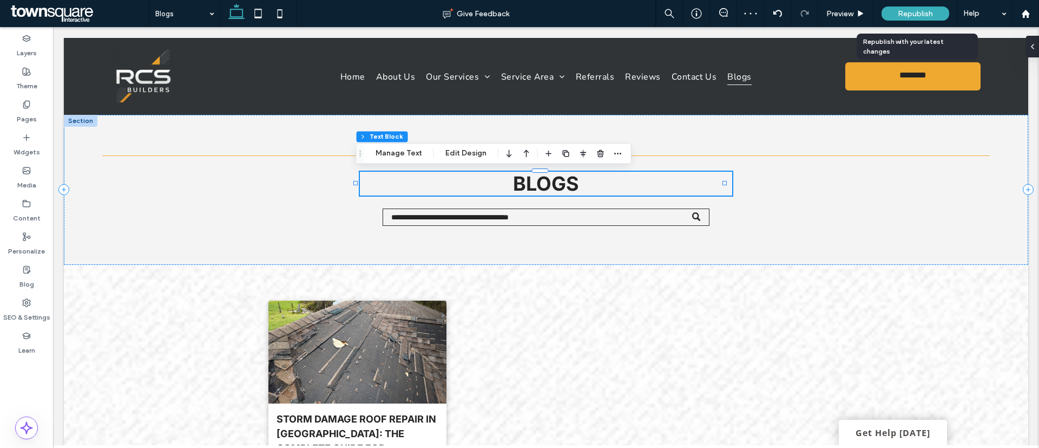
click at [908, 7] on div "Republish" at bounding box center [916, 13] width 68 height 14
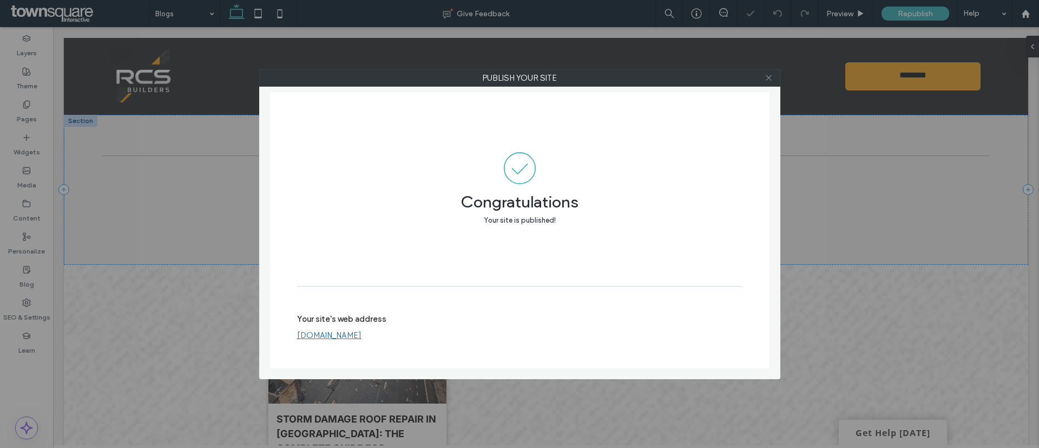
click at [766, 77] on icon at bounding box center [769, 78] width 8 height 8
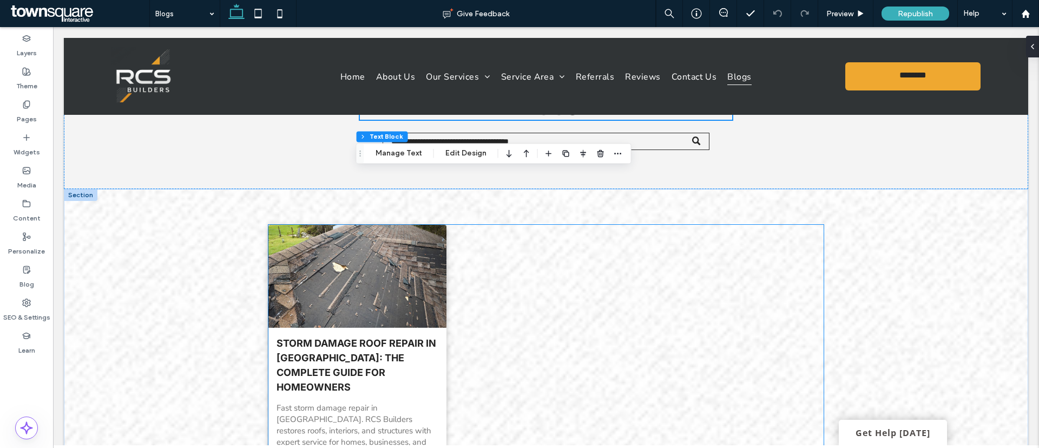
scroll to position [198, 0]
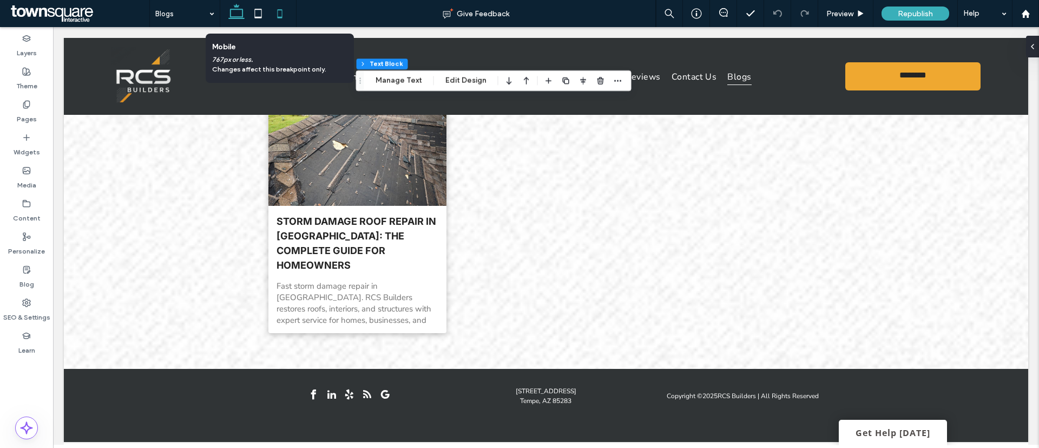
click at [276, 15] on icon at bounding box center [280, 14] width 22 height 22
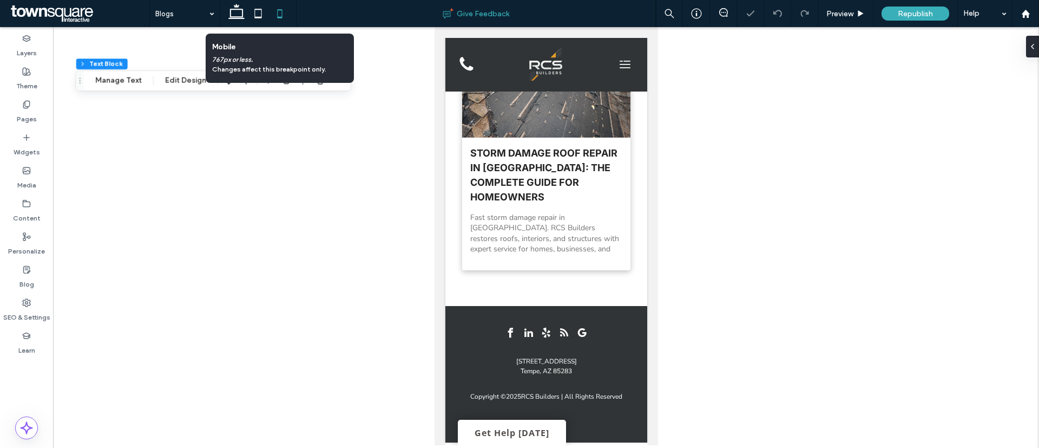
type input "***"
type input "****"
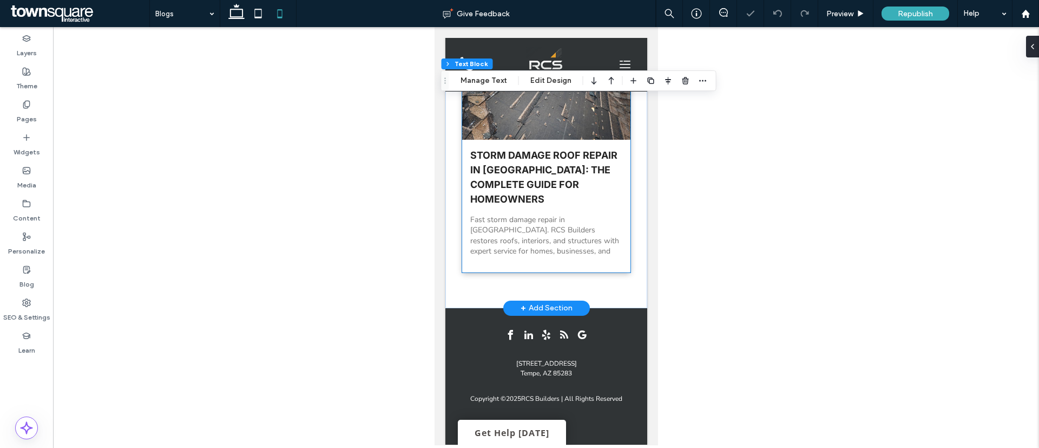
scroll to position [0, 0]
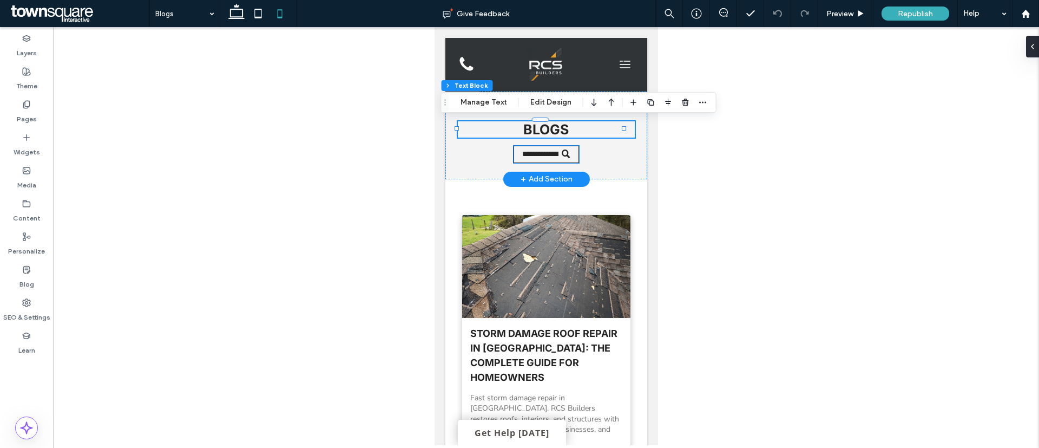
click at [568, 153] on div at bounding box center [569, 154] width 17 height 17
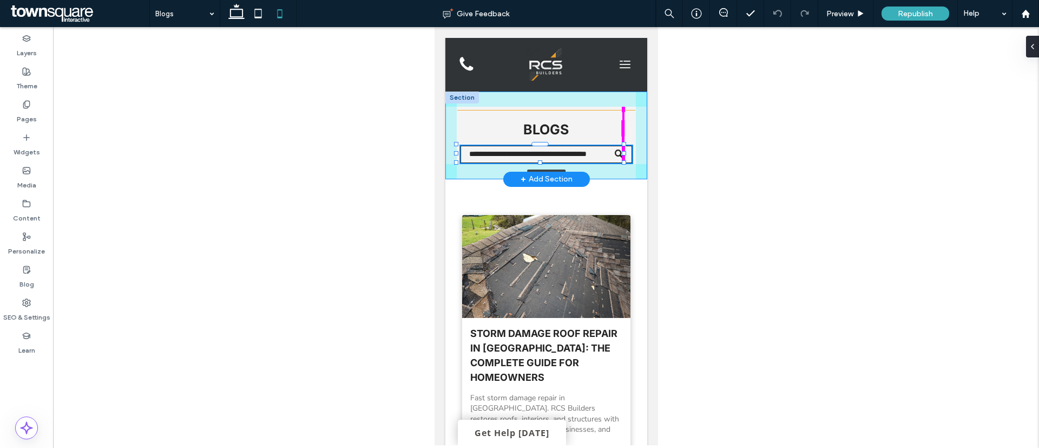
drag, startPoint x: 572, startPoint y: 152, endPoint x: 627, endPoint y: 154, distance: 55.3
click at [627, 154] on div "Blogs 103% , 32px" at bounding box center [546, 135] width 202 height 88
type input "***"
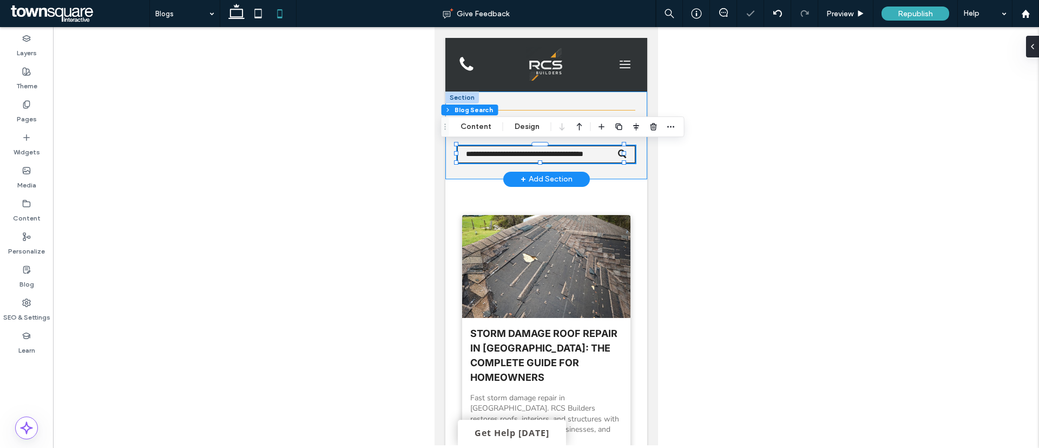
click at [617, 102] on div "Blogs 103% , 32px" at bounding box center [546, 135] width 202 height 88
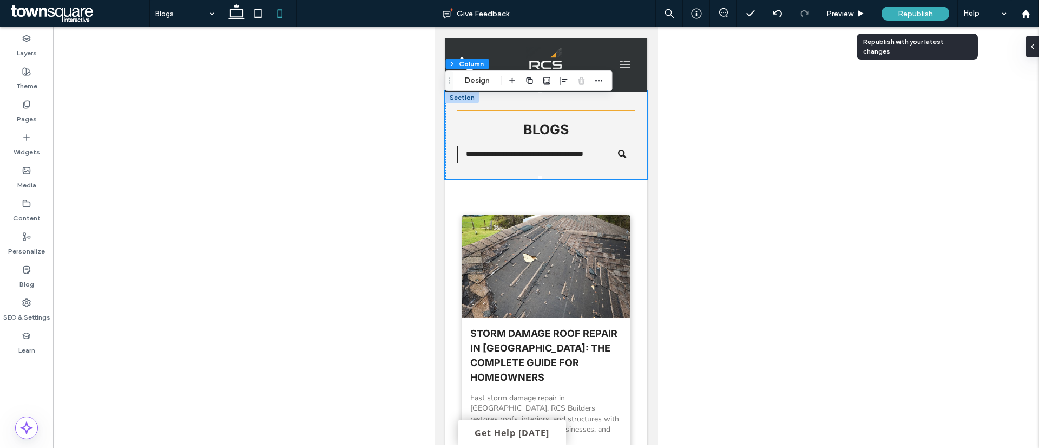
click at [921, 16] on span "Republish" at bounding box center [915, 13] width 35 height 9
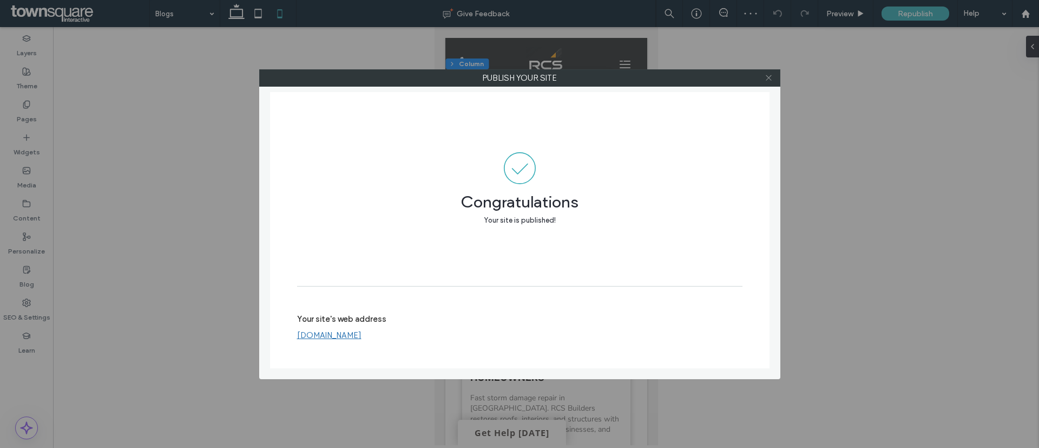
click at [769, 79] on icon at bounding box center [769, 78] width 8 height 8
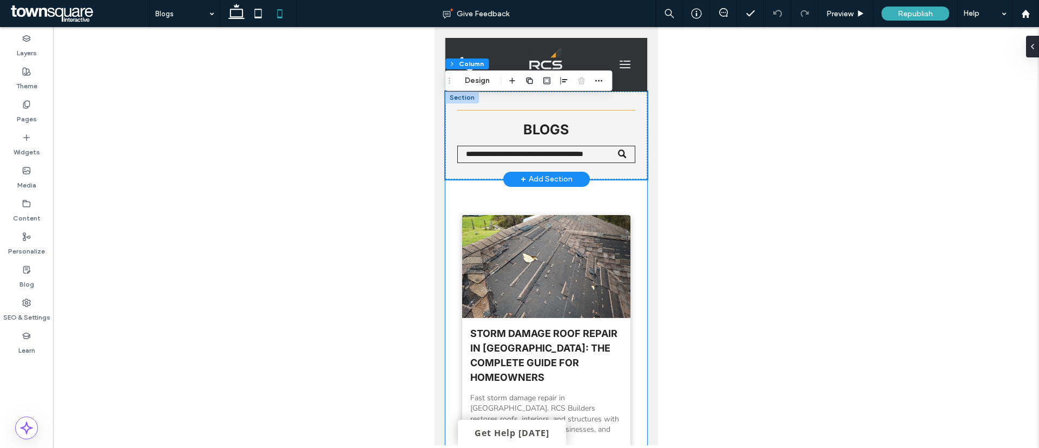
scroll to position [178, 0]
